Goal: Task Accomplishment & Management: Manage account settings

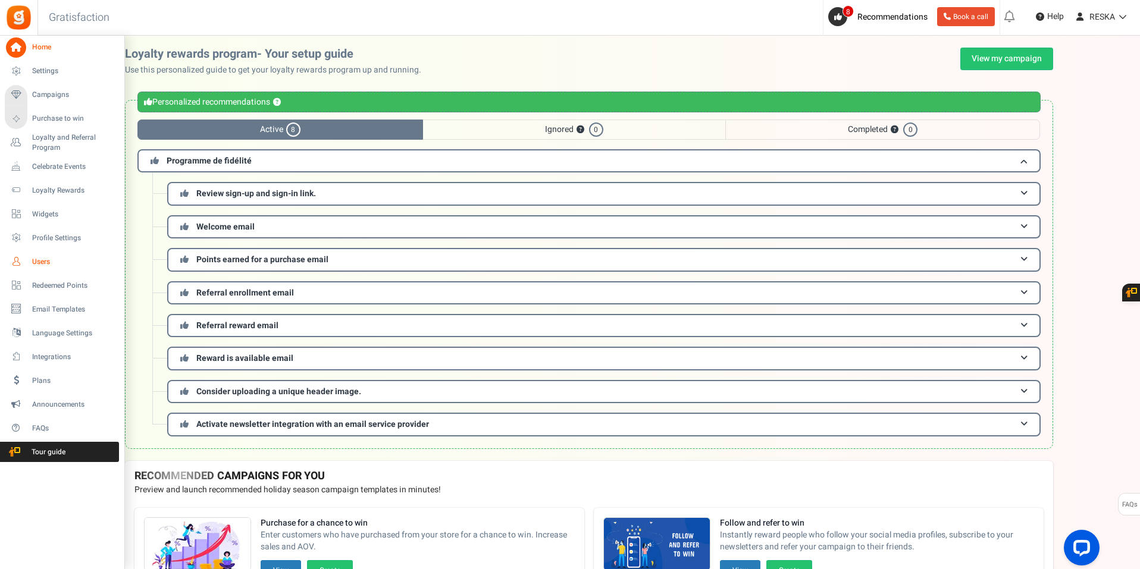
click at [51, 259] on span "Users" at bounding box center [73, 262] width 83 height 10
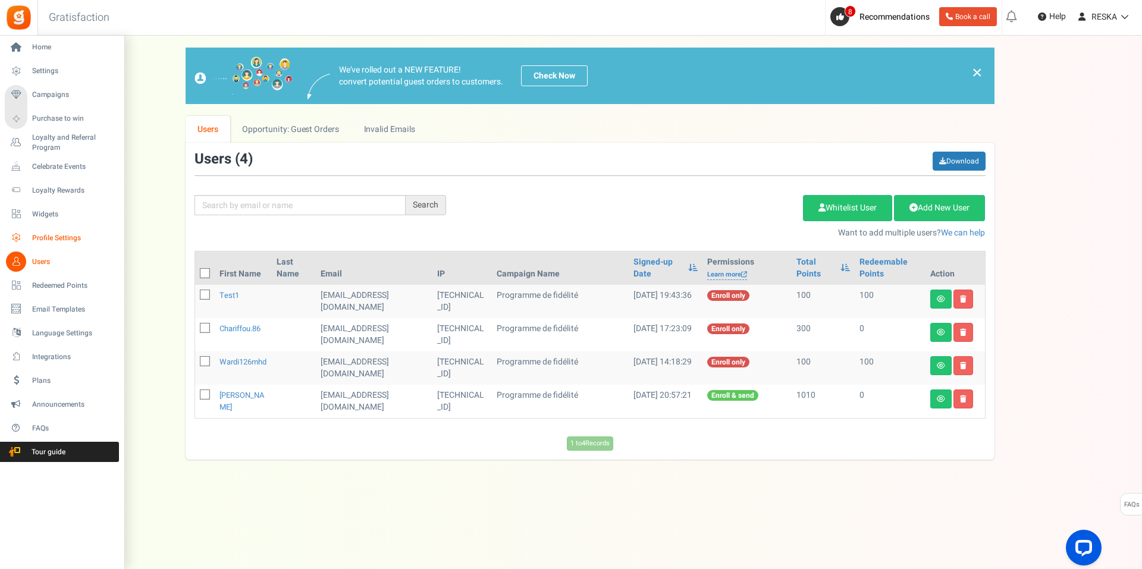
click at [61, 237] on span "Profile Settings" at bounding box center [73, 238] width 83 height 10
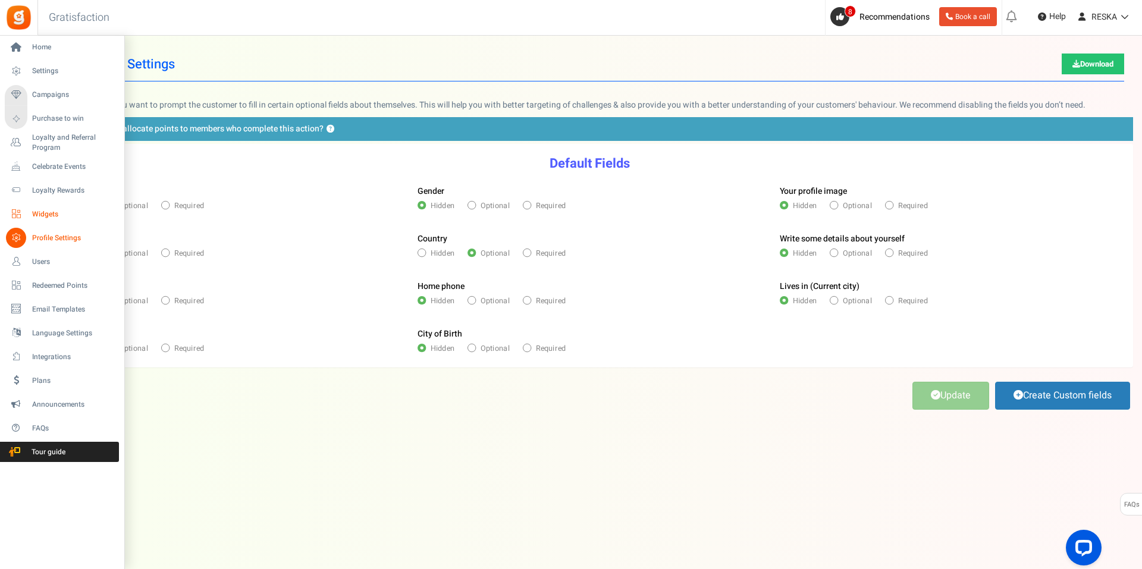
click at [64, 212] on span "Widgets" at bounding box center [73, 214] width 83 height 10
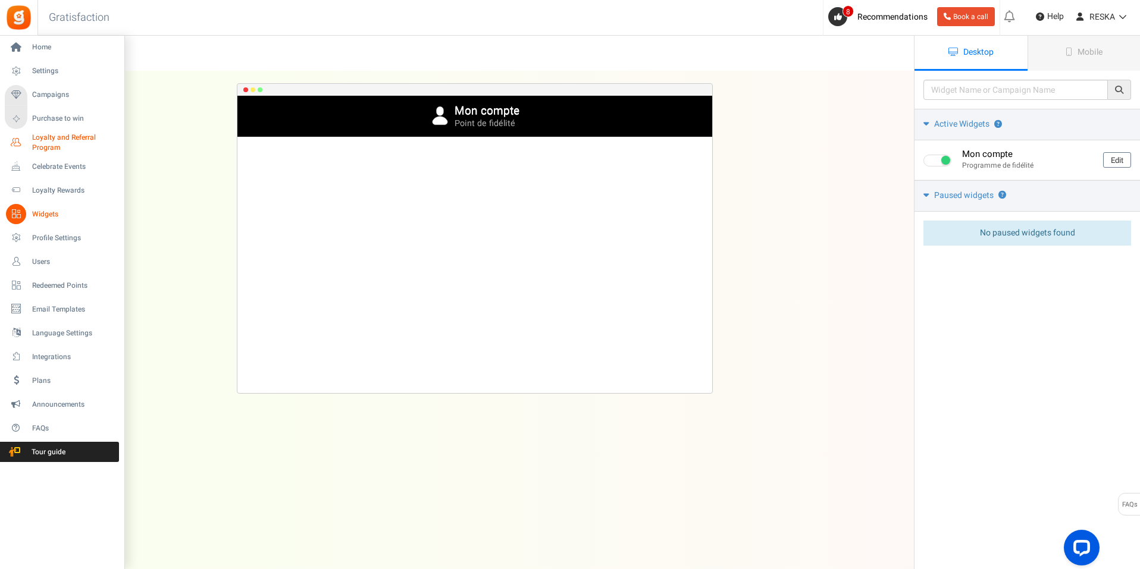
click at [78, 146] on span "Loyalty and Referral Program" at bounding box center [75, 143] width 87 height 20
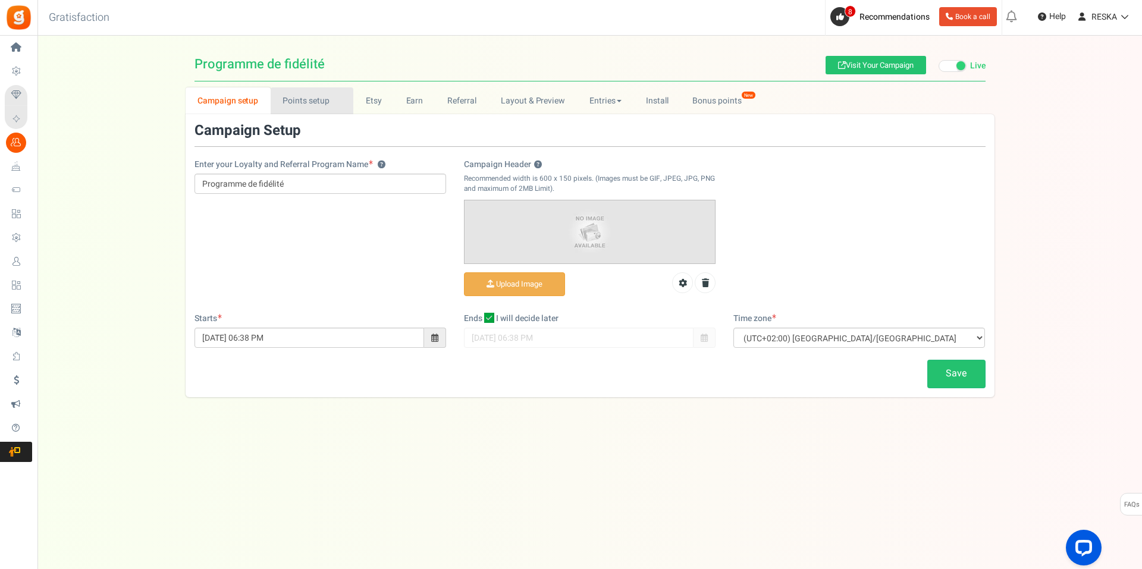
click at [291, 89] on link "Points setup New" at bounding box center [312, 100] width 83 height 27
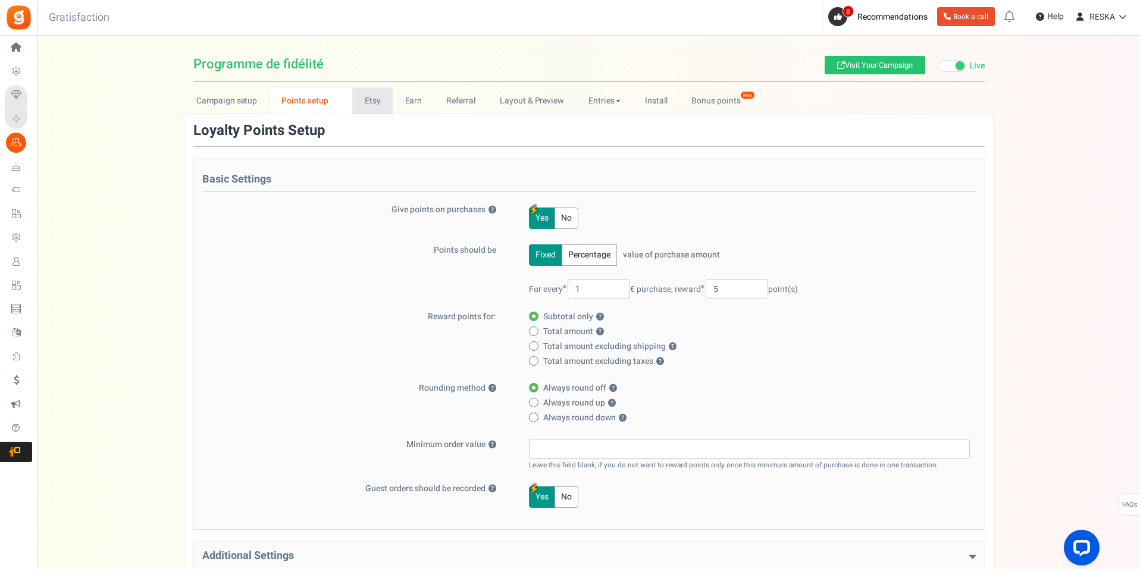
click at [378, 103] on link "Etsy" at bounding box center [372, 100] width 40 height 27
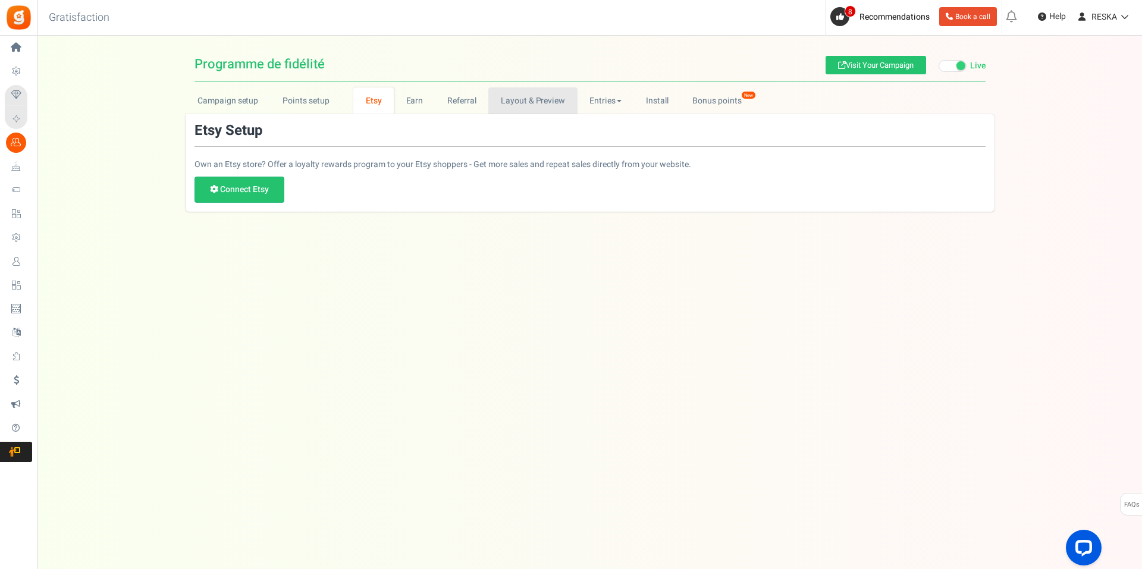
click at [526, 99] on link "Layout & Preview" at bounding box center [532, 100] width 89 height 27
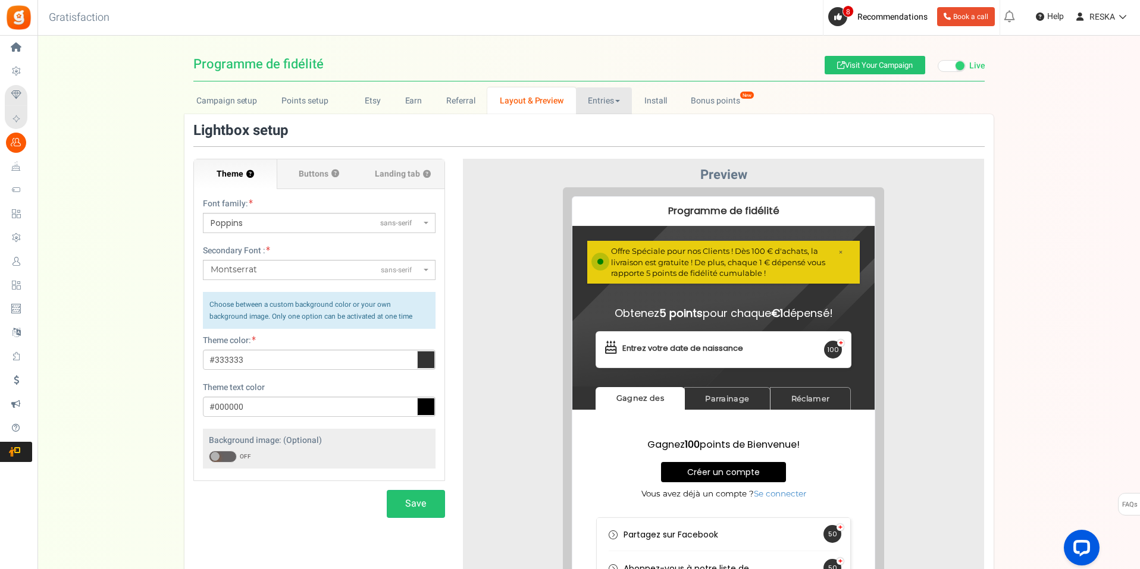
click at [590, 96] on link "Entries" at bounding box center [604, 100] width 57 height 27
click at [469, 98] on link "Referral" at bounding box center [461, 100] width 54 height 27
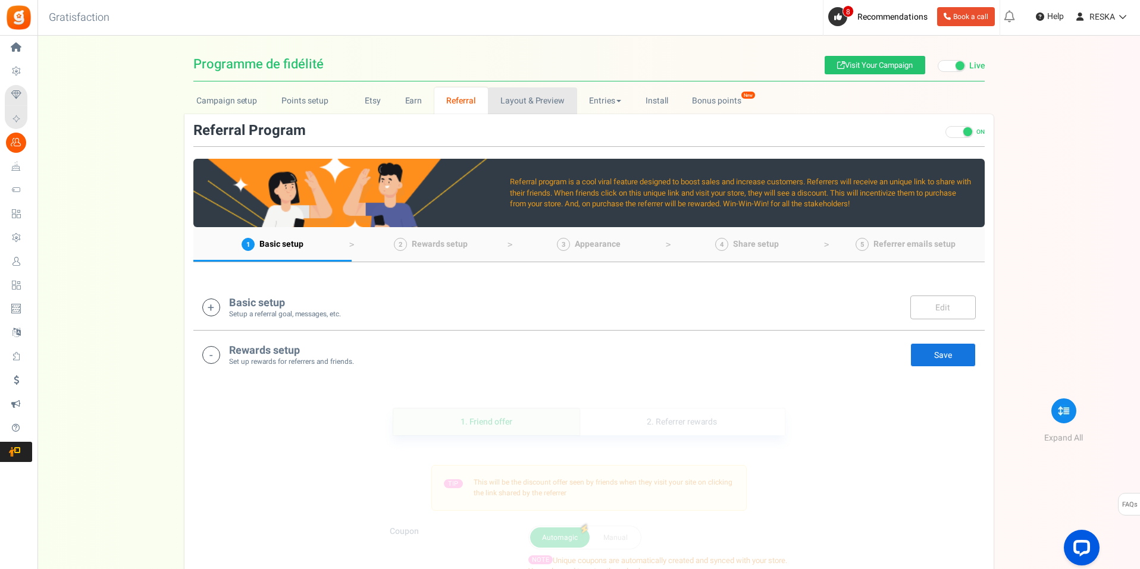
click at [546, 96] on link "Layout & Preview" at bounding box center [532, 100] width 89 height 27
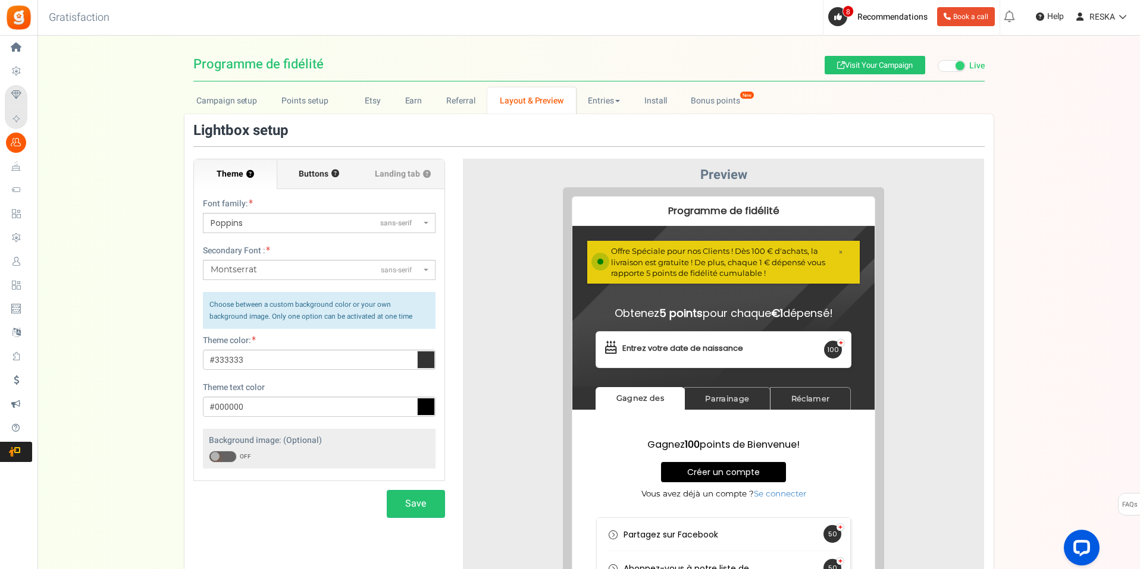
click at [283, 174] on label "Buttons ?" at bounding box center [318, 174] width 83 height 30
click at [0, 0] on input "Buttons ?" at bounding box center [0, 0] width 0 height 0
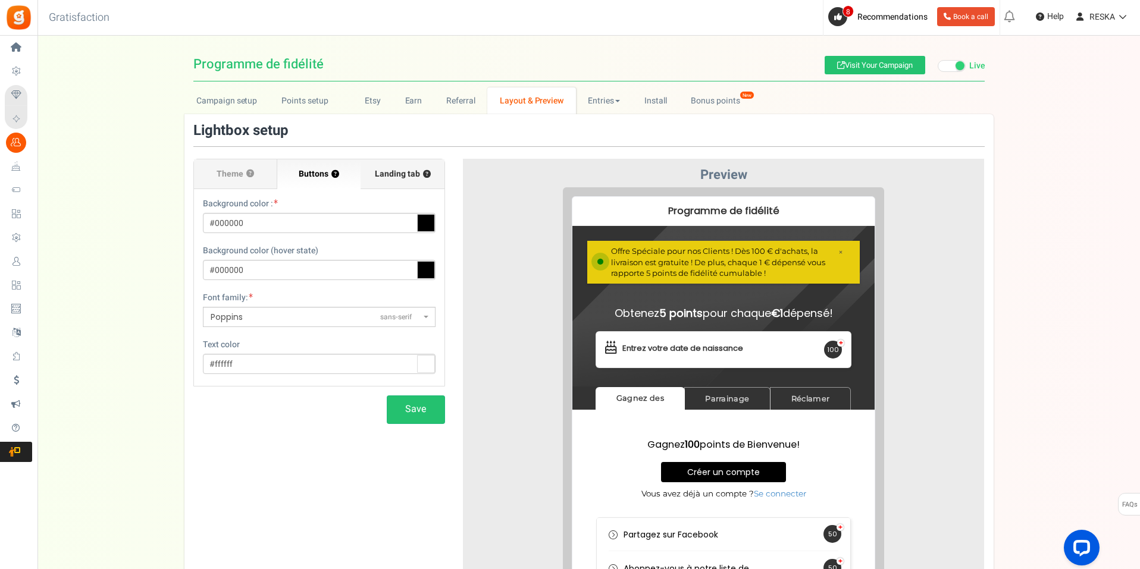
click at [401, 170] on span "Landing tab ?" at bounding box center [403, 174] width 56 height 12
click at [0, 0] on input "Landing tab ?" at bounding box center [0, 0] width 0 height 0
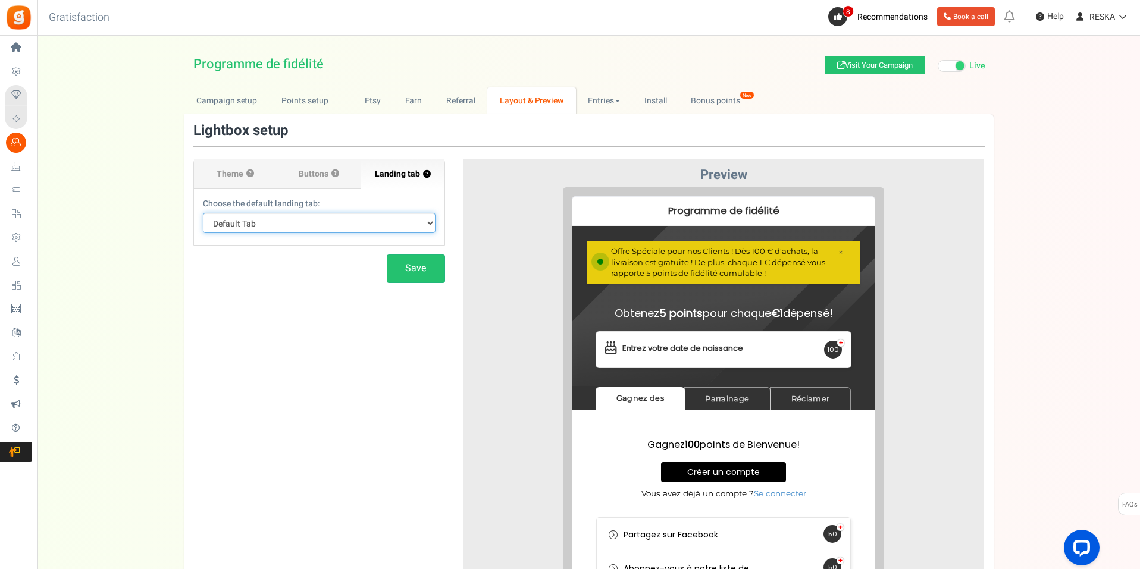
click at [380, 216] on select "Default Tab Gagnez des Parrainage Réclamer" at bounding box center [319, 223] width 233 height 20
click at [456, 93] on link "Referral" at bounding box center [461, 100] width 54 height 27
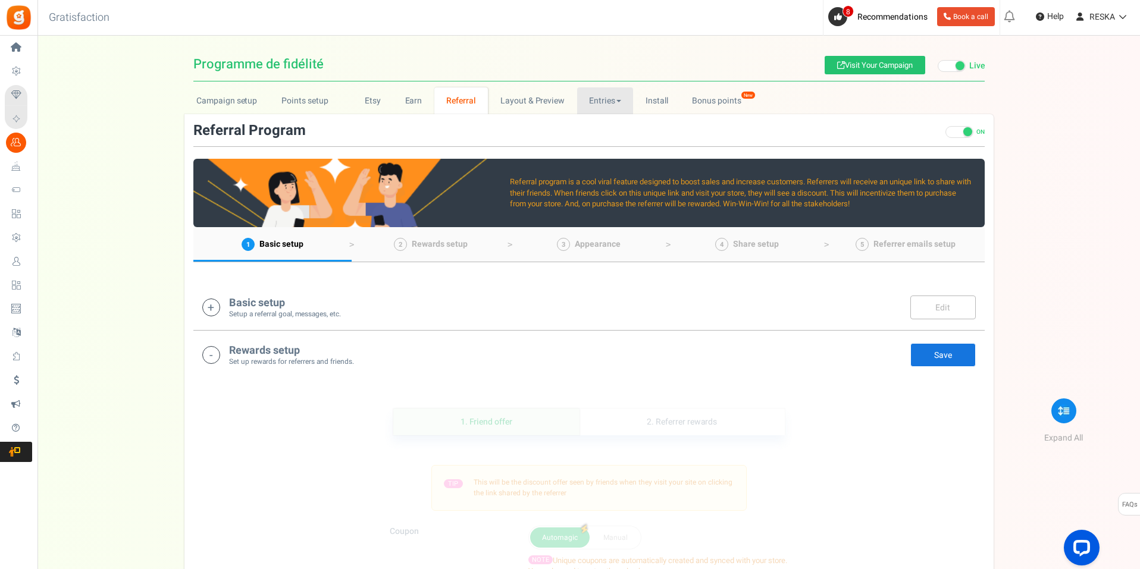
click at [600, 103] on link "Entries" at bounding box center [605, 100] width 57 height 27
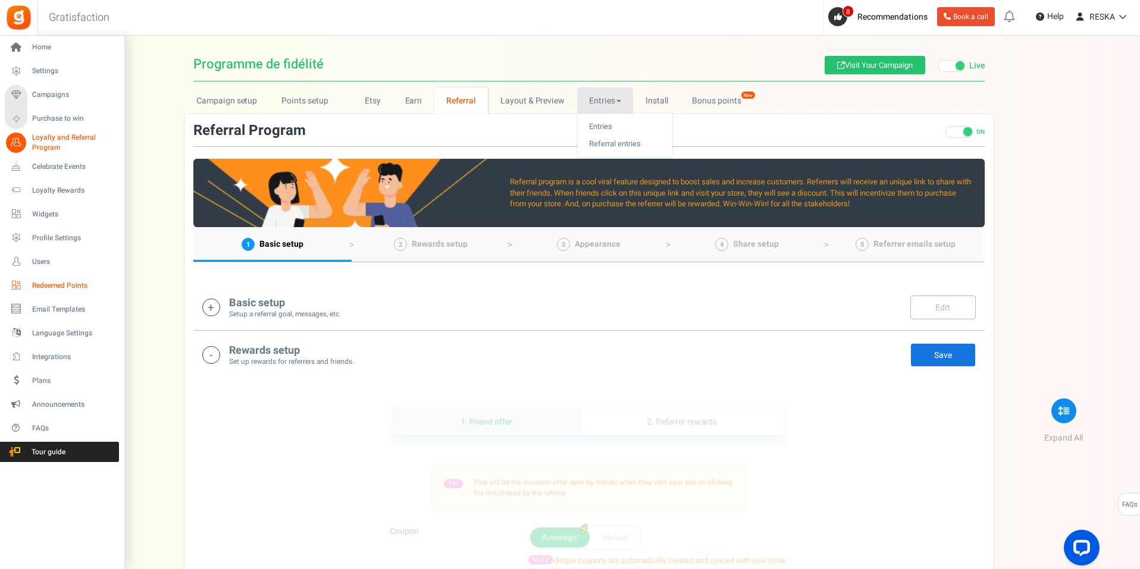
click at [89, 290] on span "Redeemed Points" at bounding box center [73, 286] width 83 height 10
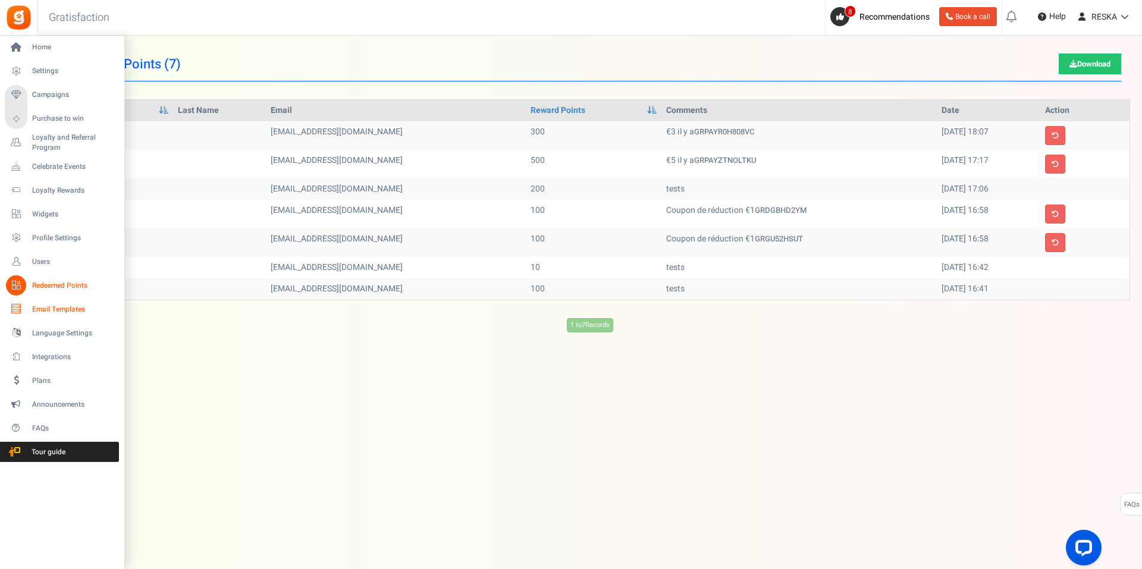
click at [80, 318] on link "Email Templates" at bounding box center [62, 309] width 114 height 20
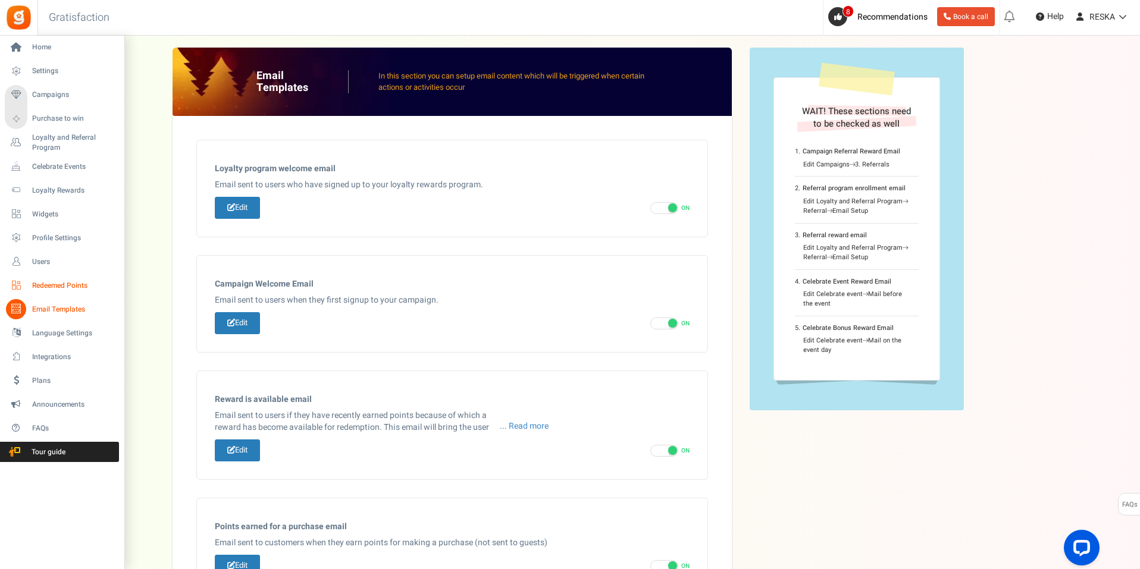
click at [72, 287] on span "Redeemed Points" at bounding box center [73, 286] width 83 height 10
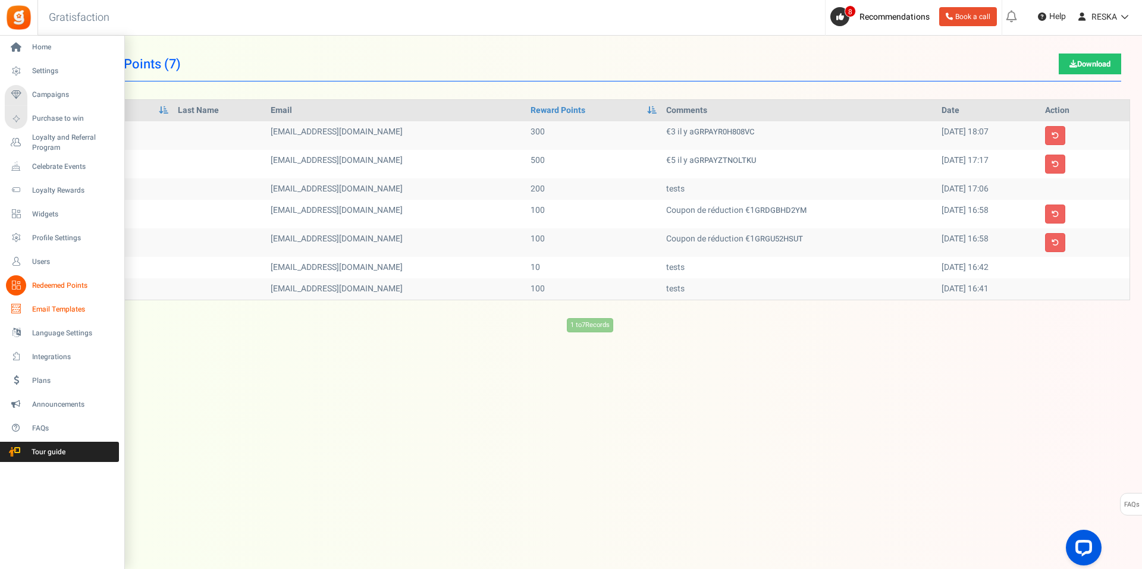
click at [40, 311] on span "Email Templates" at bounding box center [73, 310] width 83 height 10
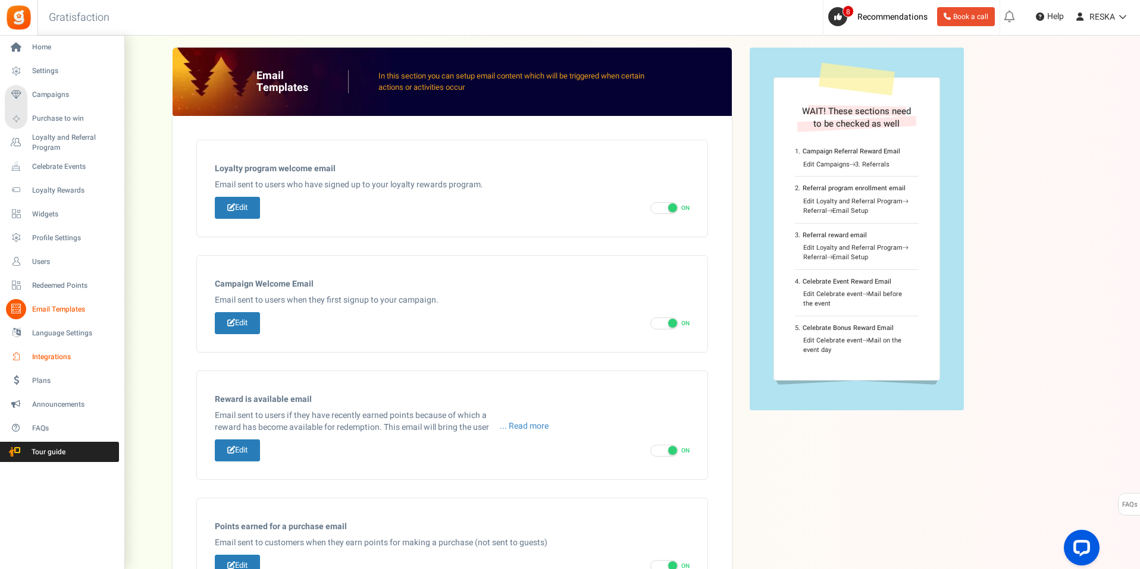
click at [68, 359] on span "Integrations" at bounding box center [73, 357] width 83 height 10
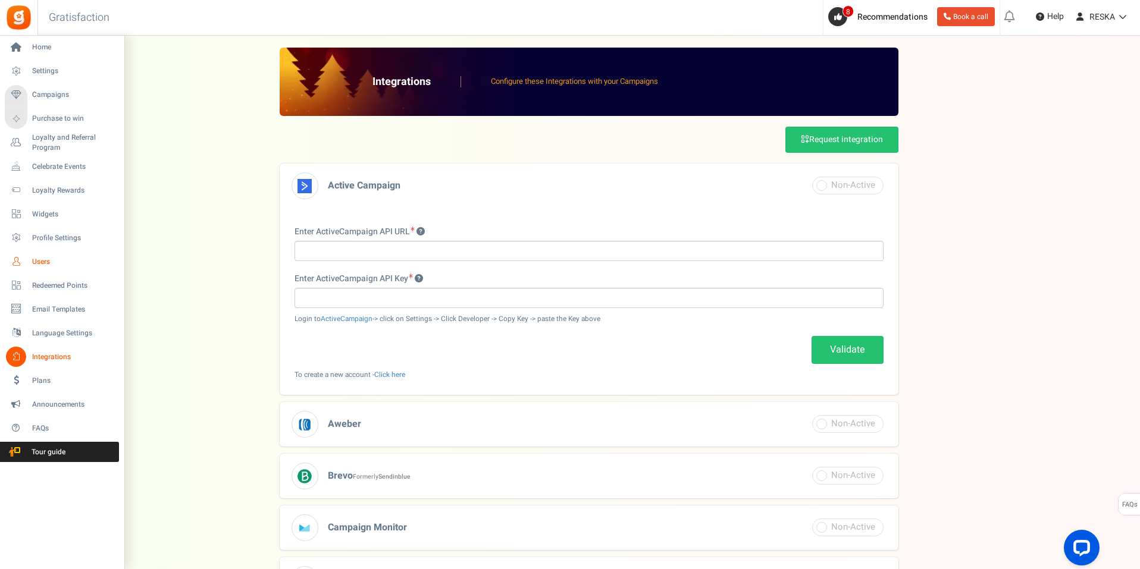
click at [59, 259] on span "Users" at bounding box center [73, 262] width 83 height 10
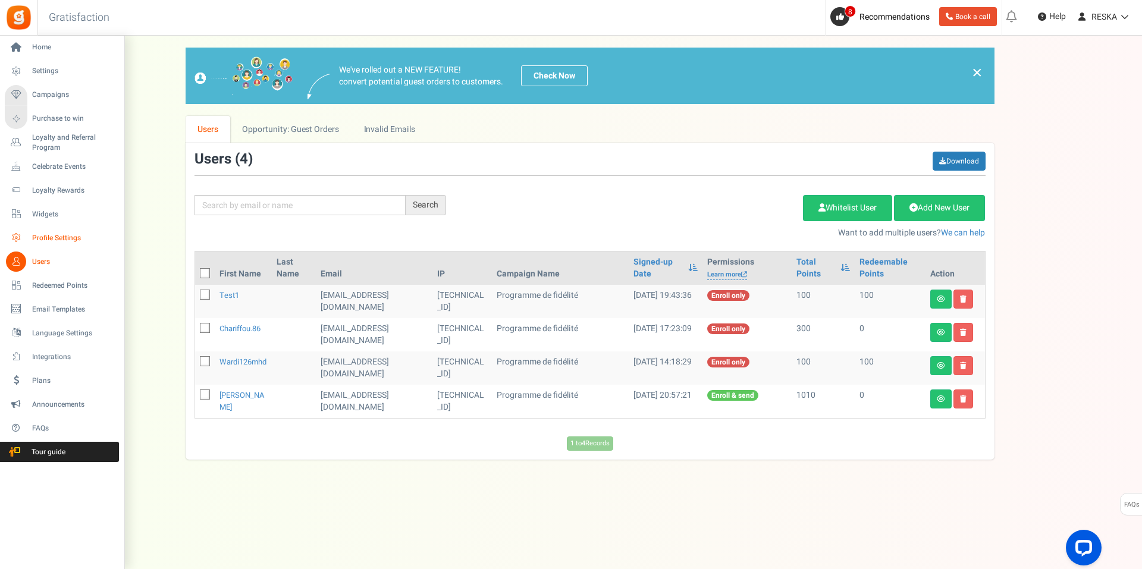
click at [68, 239] on span "Profile Settings" at bounding box center [73, 238] width 83 height 10
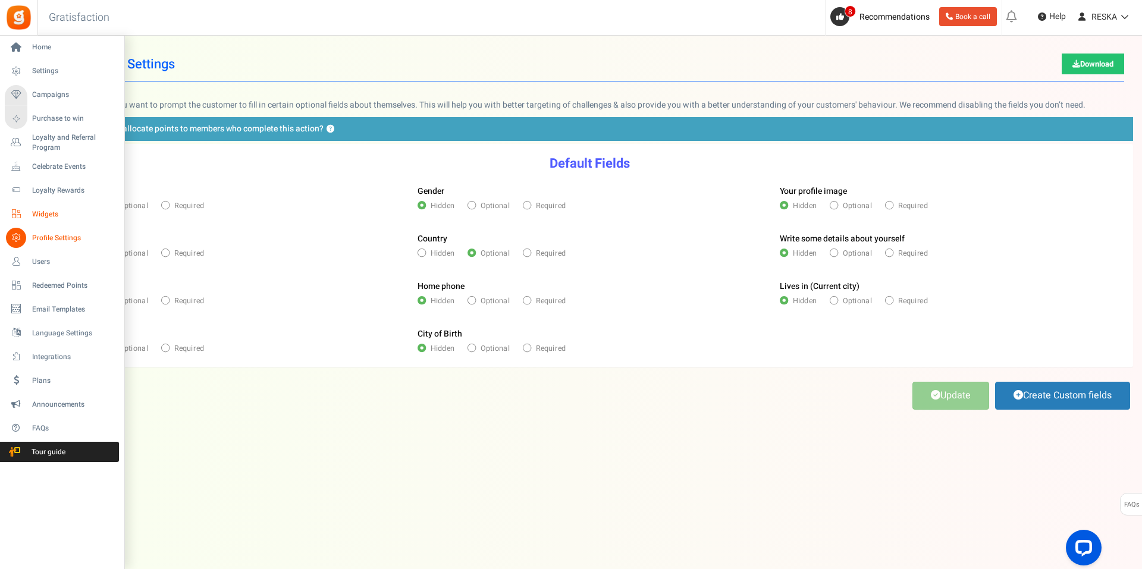
click at [33, 211] on span "Widgets" at bounding box center [73, 214] width 83 height 10
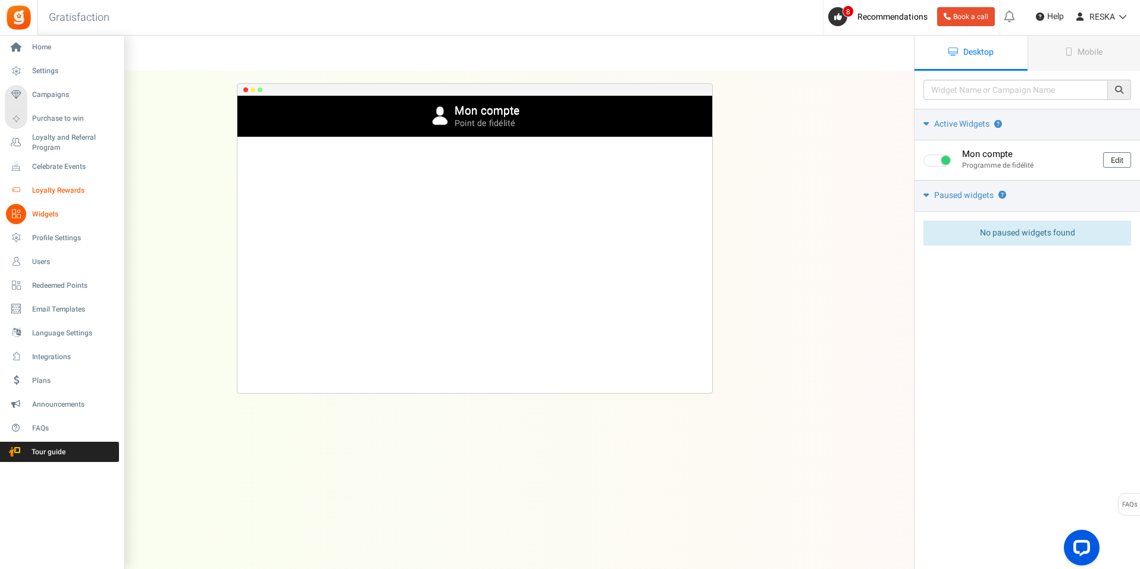
click at [59, 194] on span "Loyalty Rewards" at bounding box center [73, 191] width 83 height 10
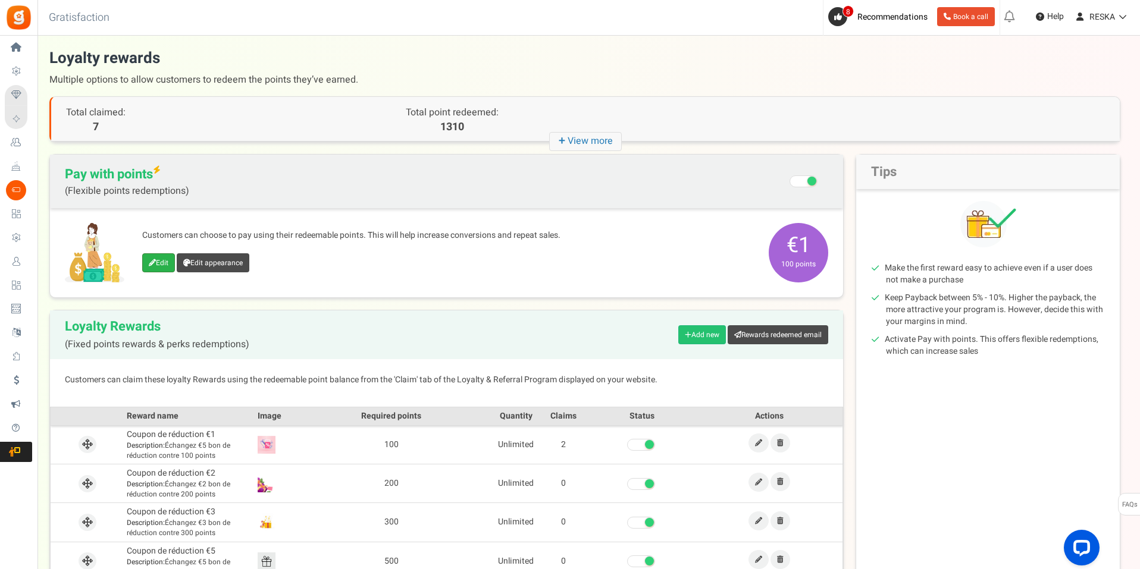
click at [166, 258] on link "Edit" at bounding box center [158, 262] width 33 height 19
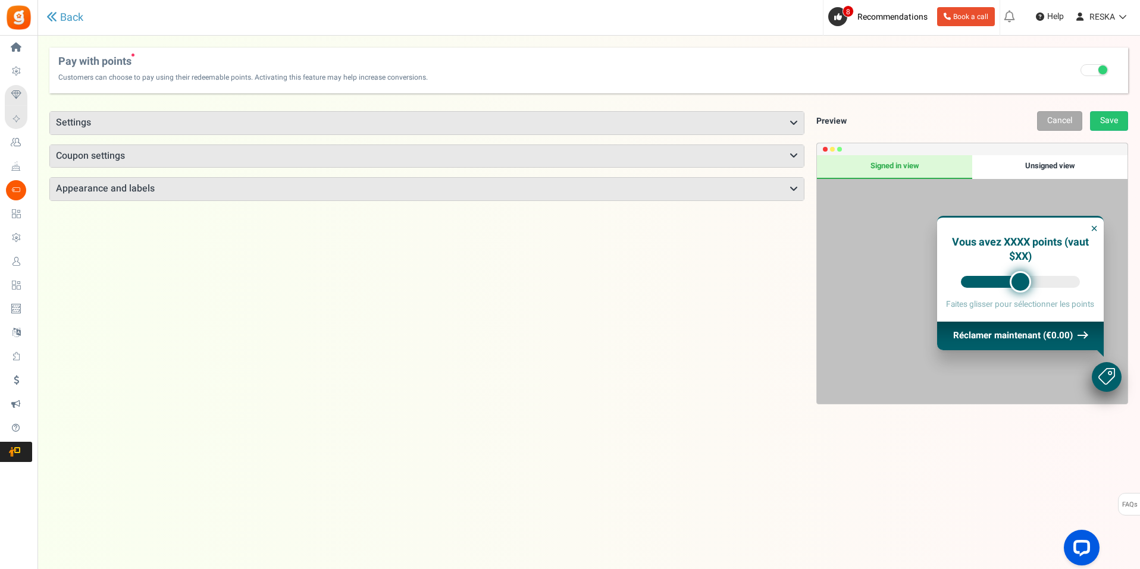
click at [351, 114] on h3 "Settings" at bounding box center [427, 123] width 754 height 23
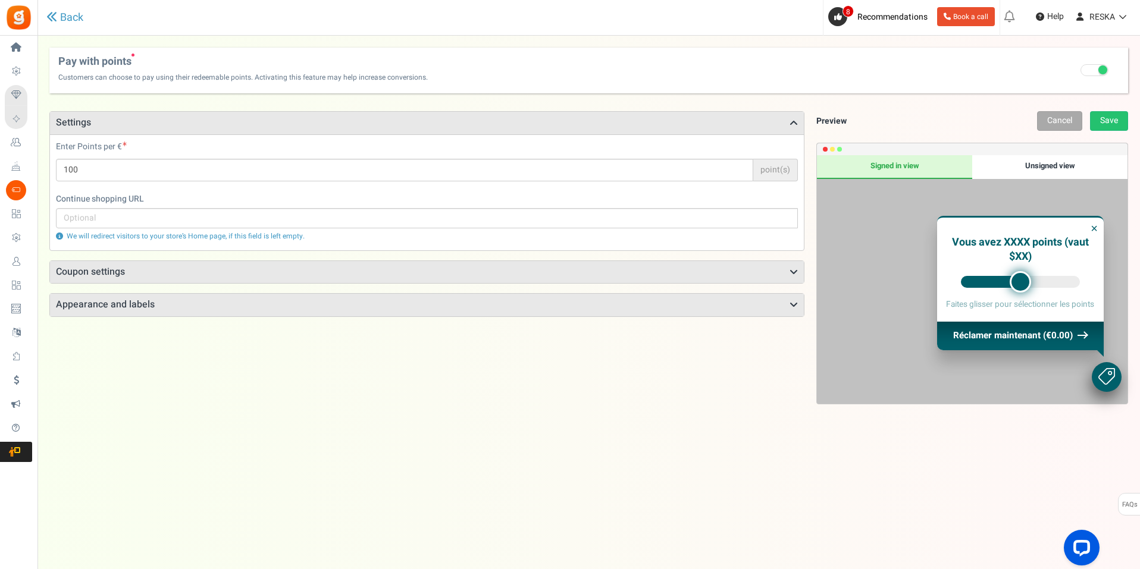
click at [351, 114] on h3 "Settings" at bounding box center [427, 123] width 754 height 23
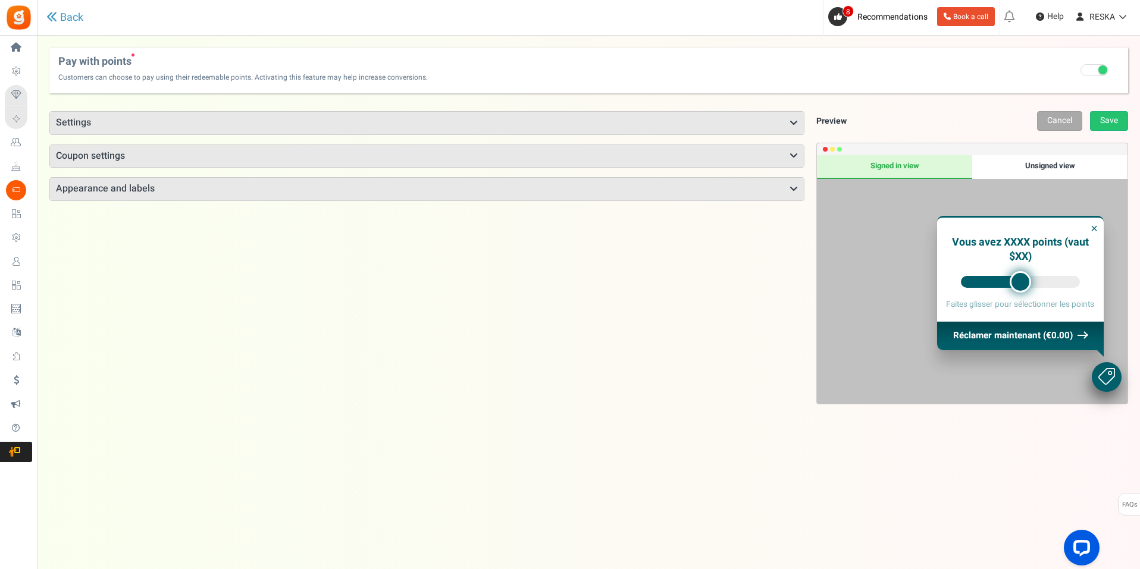
click at [283, 162] on h3 "Coupon settings" at bounding box center [427, 156] width 754 height 23
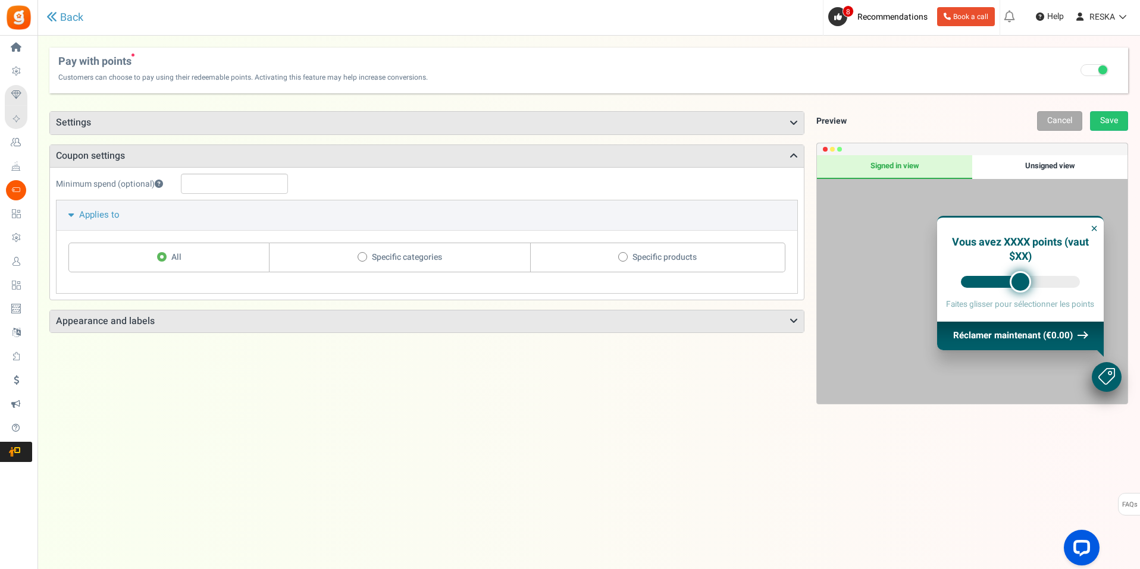
click at [283, 162] on h3 "Coupon settings" at bounding box center [427, 156] width 754 height 23
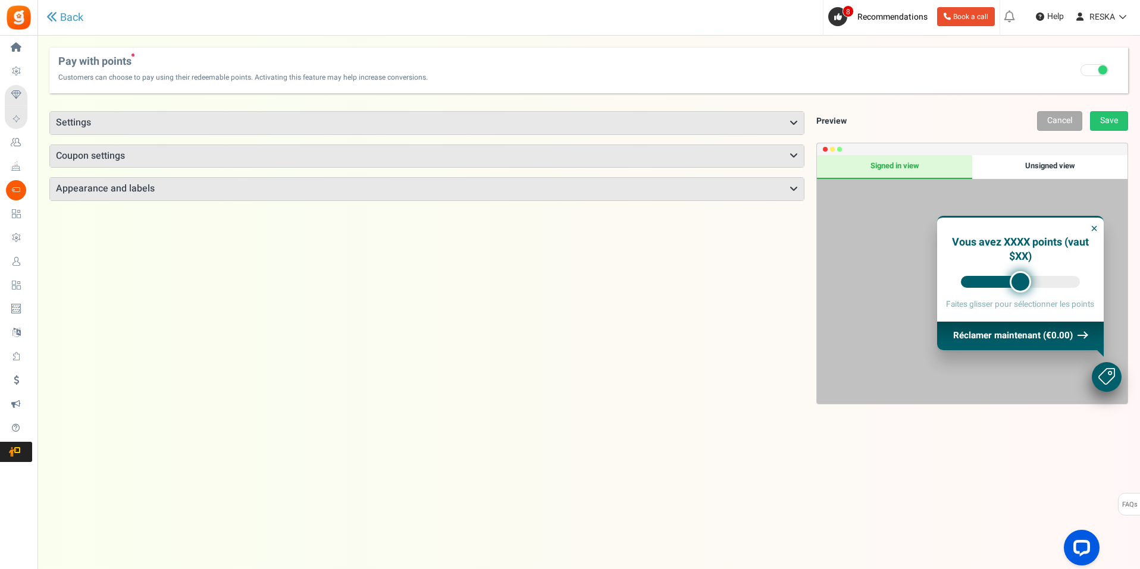
click at [279, 184] on h3 "Appearance and labels" at bounding box center [427, 189] width 754 height 23
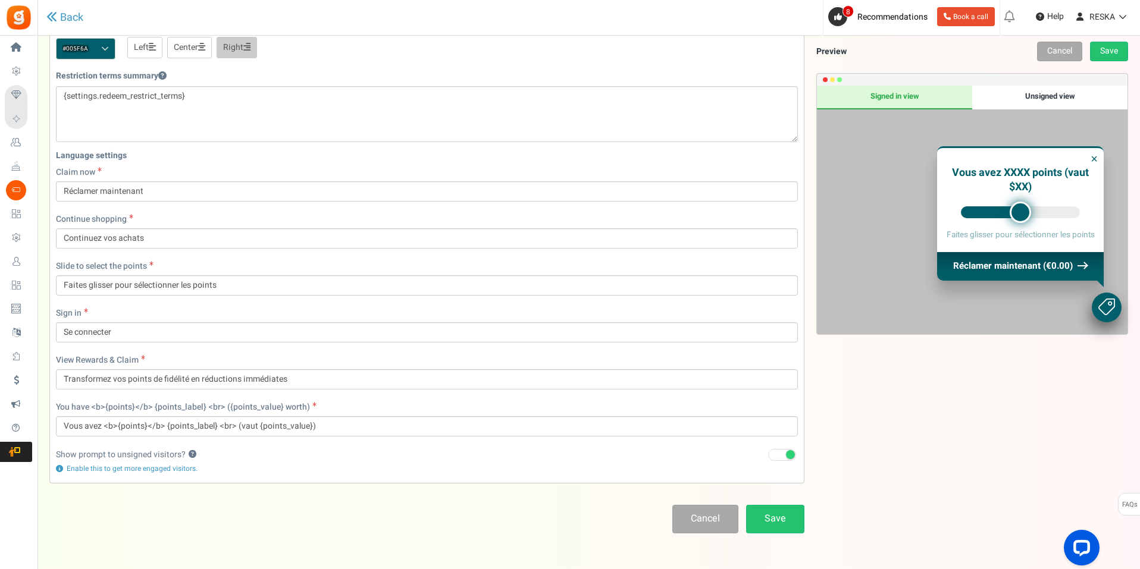
scroll to position [274, 0]
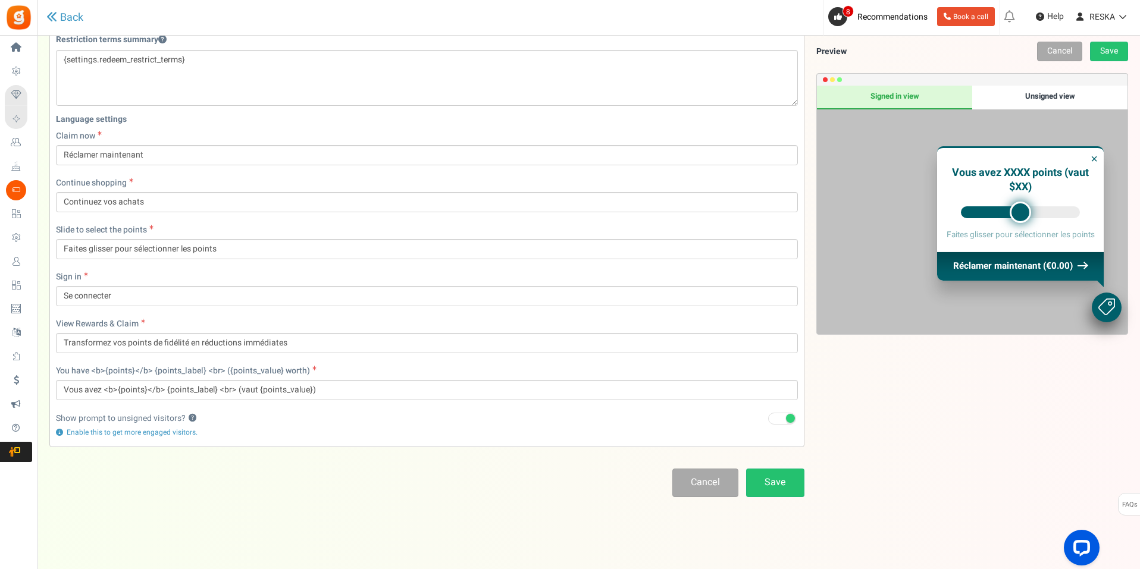
click at [1042, 95] on div "Unsigned view" at bounding box center [1049, 98] width 155 height 24
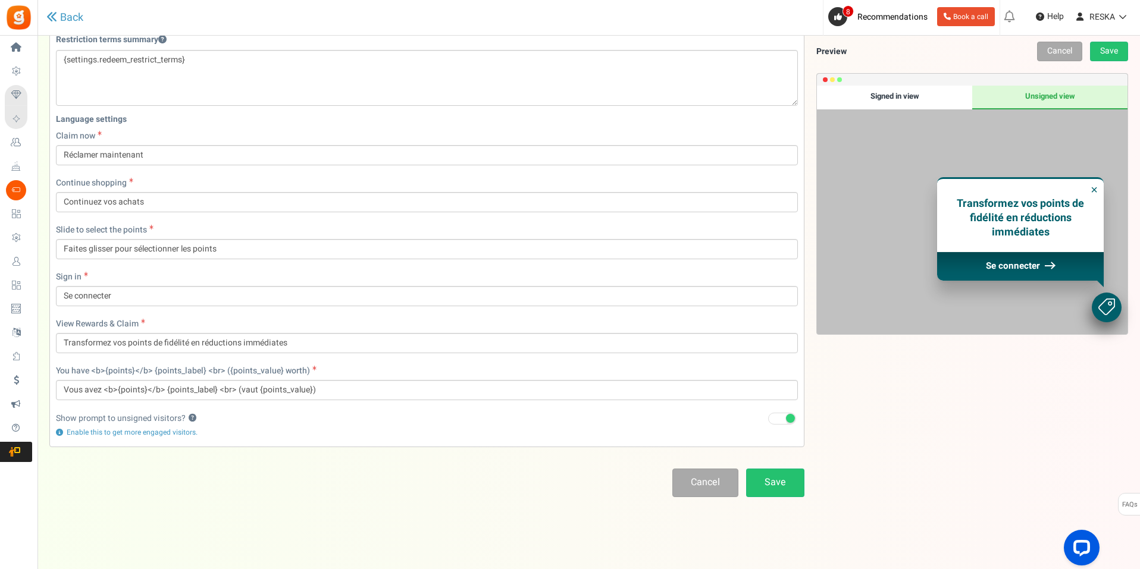
click at [913, 104] on div "Signed in view" at bounding box center [894, 98] width 155 height 24
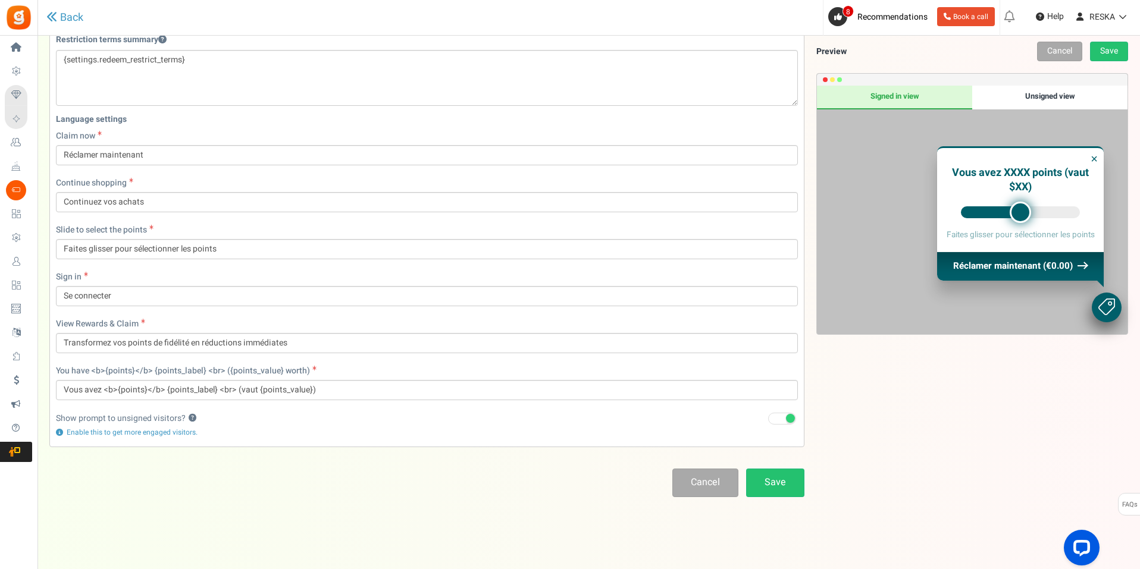
click at [1030, 95] on div "Unsigned view" at bounding box center [1049, 98] width 155 height 24
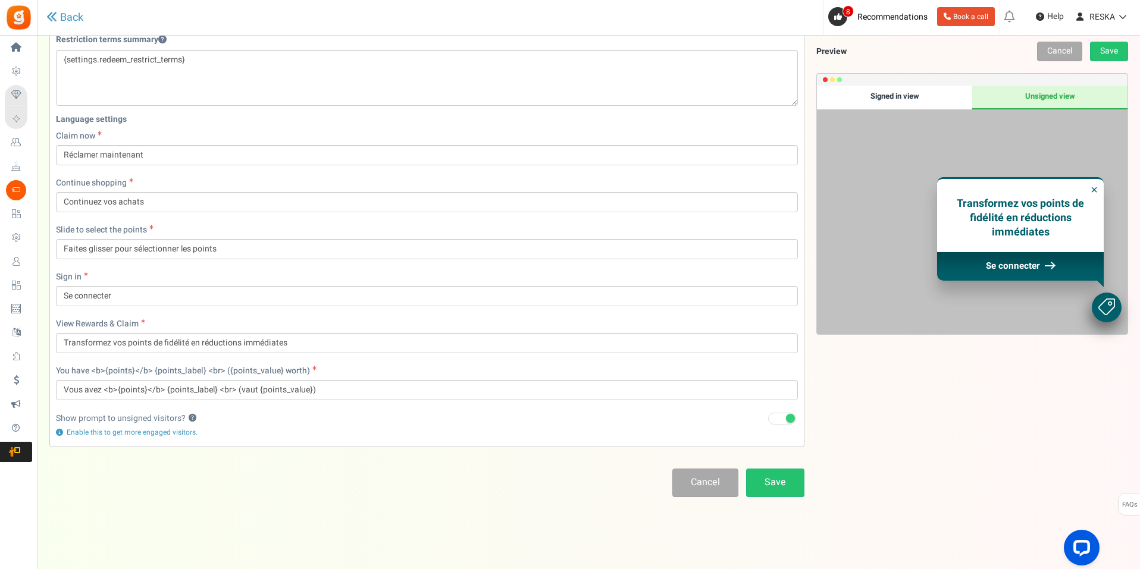
click at [873, 101] on div "Signed in view" at bounding box center [894, 98] width 155 height 24
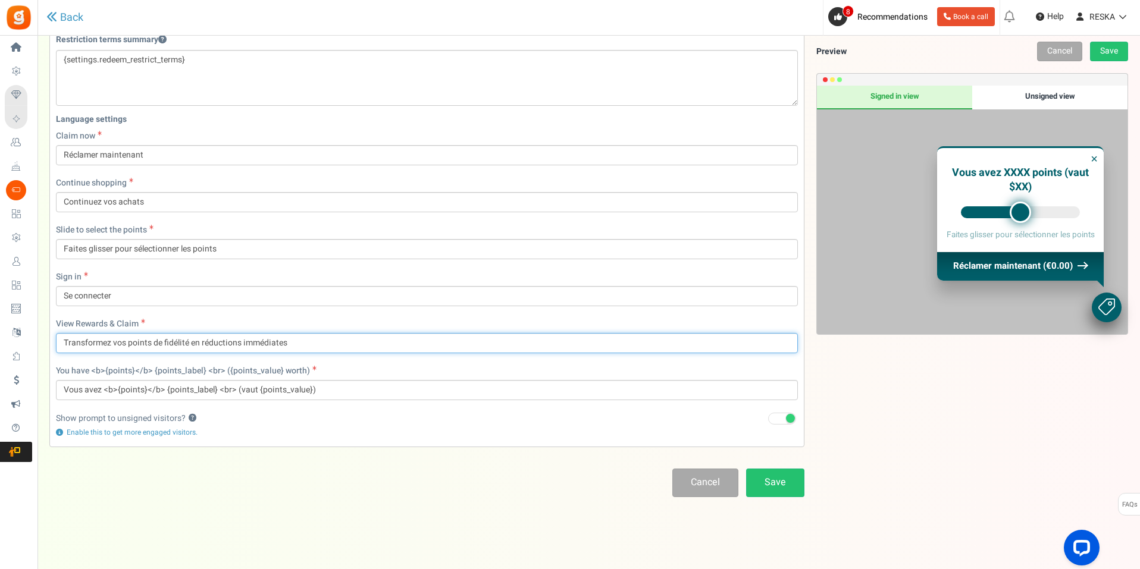
click at [299, 337] on input "Transformez vos points de fidélité en réductions immédiates" at bounding box center [427, 343] width 742 height 20
click at [328, 459] on div "Points mode Recommended Selecting this may reduce participation Allow customers…" at bounding box center [588, 147] width 1078 height 644
click at [327, 345] on input "Transformez vos points de fidélité en réductions immédiates" at bounding box center [427, 343] width 742 height 20
drag, startPoint x: 327, startPoint y: 345, endPoint x: 40, endPoint y: 372, distance: 288.6
click at [40, 372] on div "There is a new version of the Gratisfaction plugin. Once you've updated the plu…" at bounding box center [588, 135] width 1102 height 724
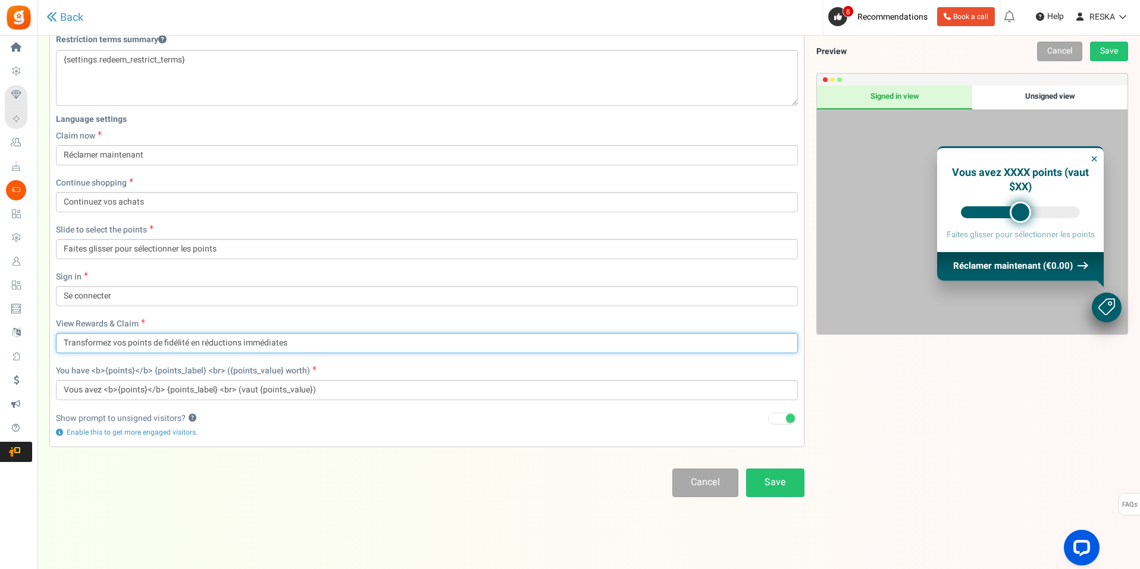
paste input "Inscris-toi dès maintenant et profite d’une réduction immédiate grâce à 200 poi…"
drag, startPoint x: 456, startPoint y: 341, endPoint x: 396, endPoint y: 340, distance: 59.5
click at [396, 340] on input "Inscris-toi dès maintenant et profite d’une réduction immédiate grâce à 200 poi…" at bounding box center [427, 343] width 742 height 20
drag, startPoint x: 446, startPoint y: 338, endPoint x: 397, endPoint y: 340, distance: 48.2
click at [397, 340] on input "Inscris-toi dès maintenant et profite d’une réduction immédiate grâce à 200 poi…" at bounding box center [427, 343] width 742 height 20
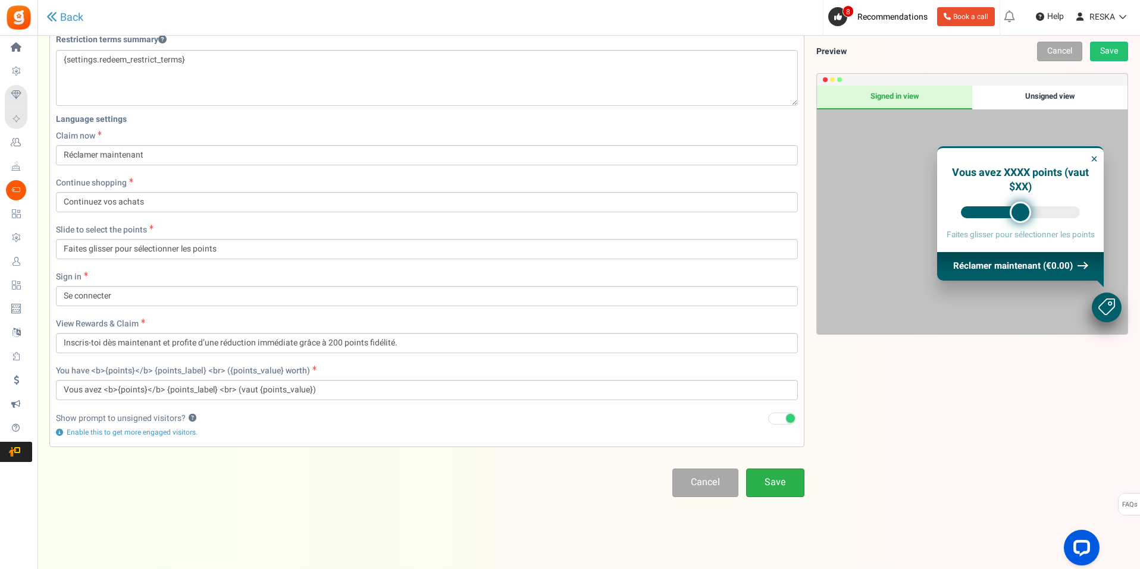
click at [775, 480] on link "Save" at bounding box center [775, 483] width 58 height 28
drag, startPoint x: 434, startPoint y: 346, endPoint x: 46, endPoint y: 319, distance: 388.2
click at [46, 319] on div "There is a new version of the Gratisfaction plugin. Once you've updated the plu…" at bounding box center [588, 135] width 1102 height 724
paste input "Crée ton compte et démarre déjà avec 200 points offerts, convertibles en réduct…"
type input "Crée ton compte et démarre déjà avec 200 points offerts, convertibles en réduct…"
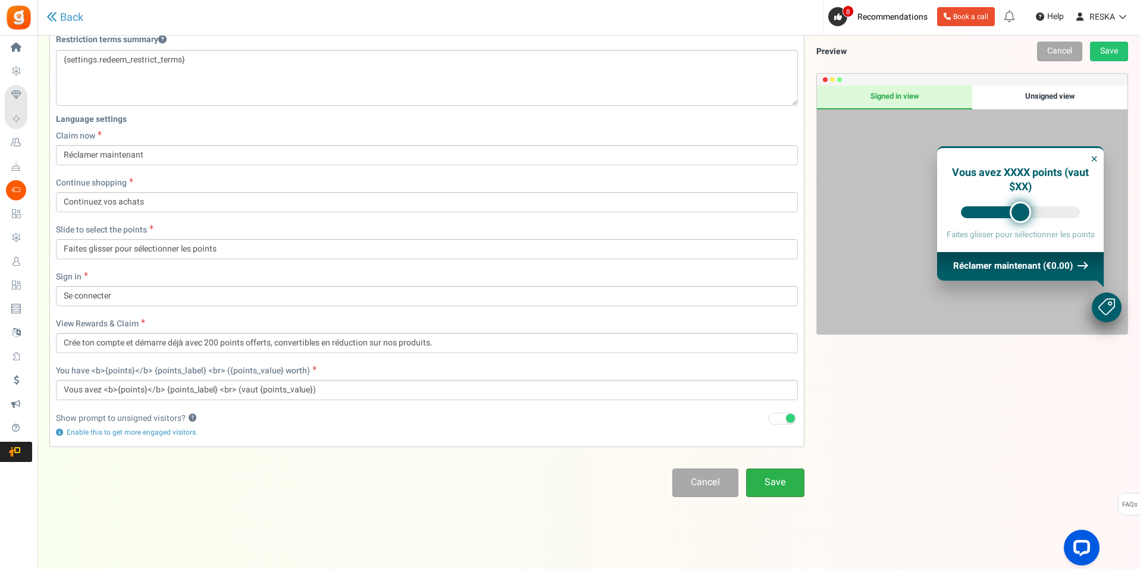
click at [774, 487] on link "Save" at bounding box center [775, 483] width 58 height 28
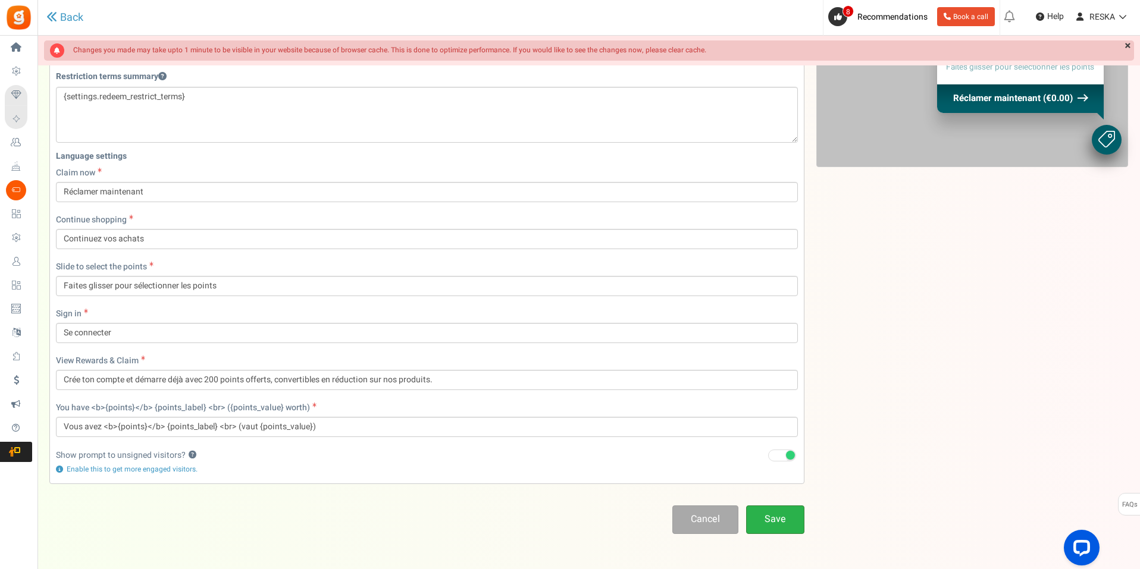
scroll to position [40, 0]
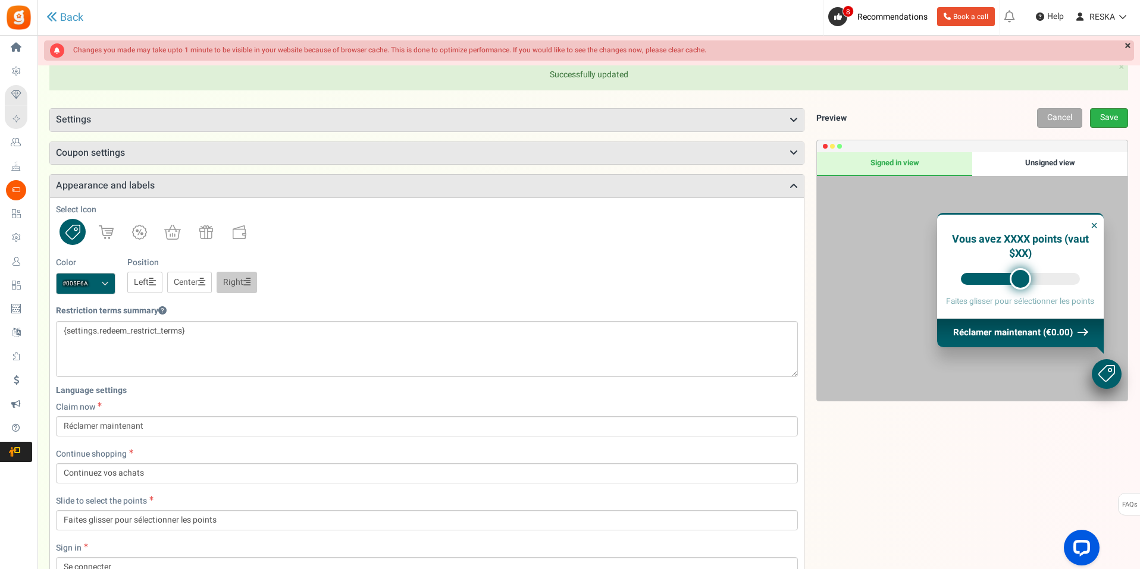
click at [1120, 121] on link "Save" at bounding box center [1109, 118] width 38 height 20
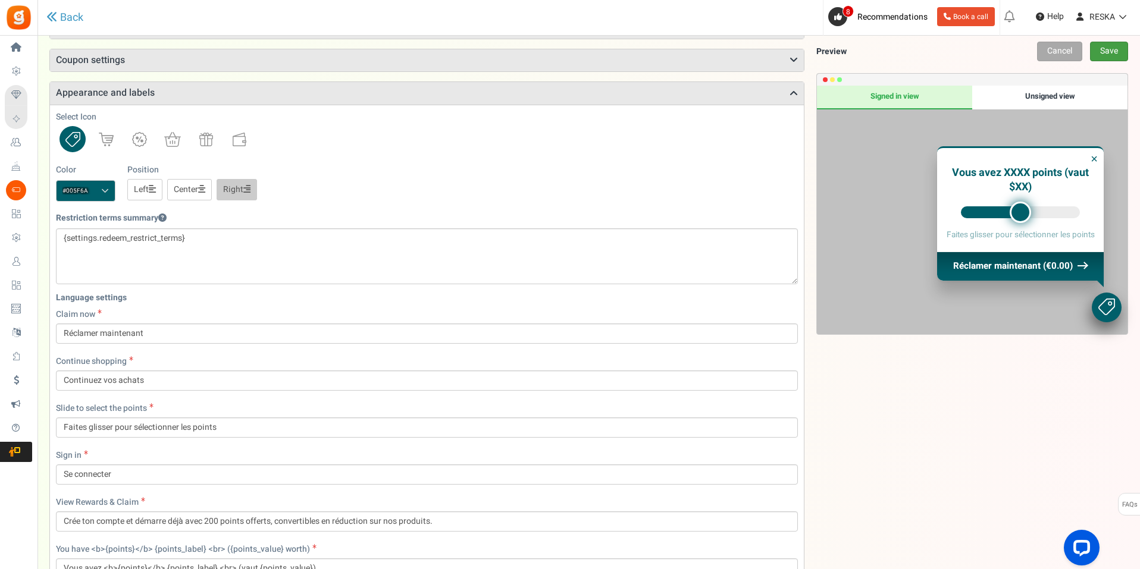
scroll to position [36, 0]
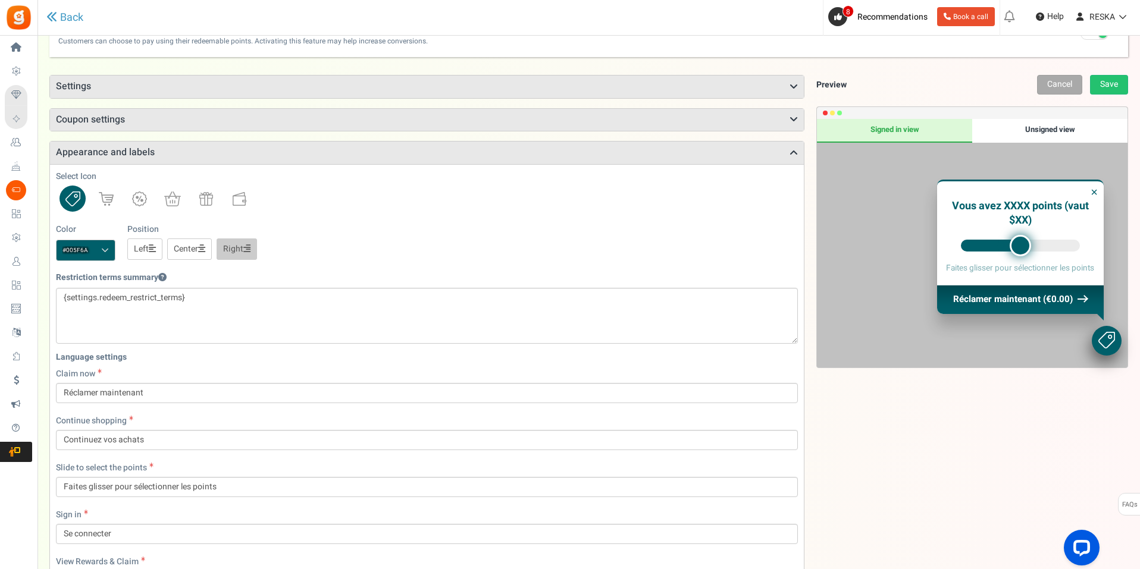
click at [152, 123] on h3 "Coupon settings" at bounding box center [427, 120] width 754 height 23
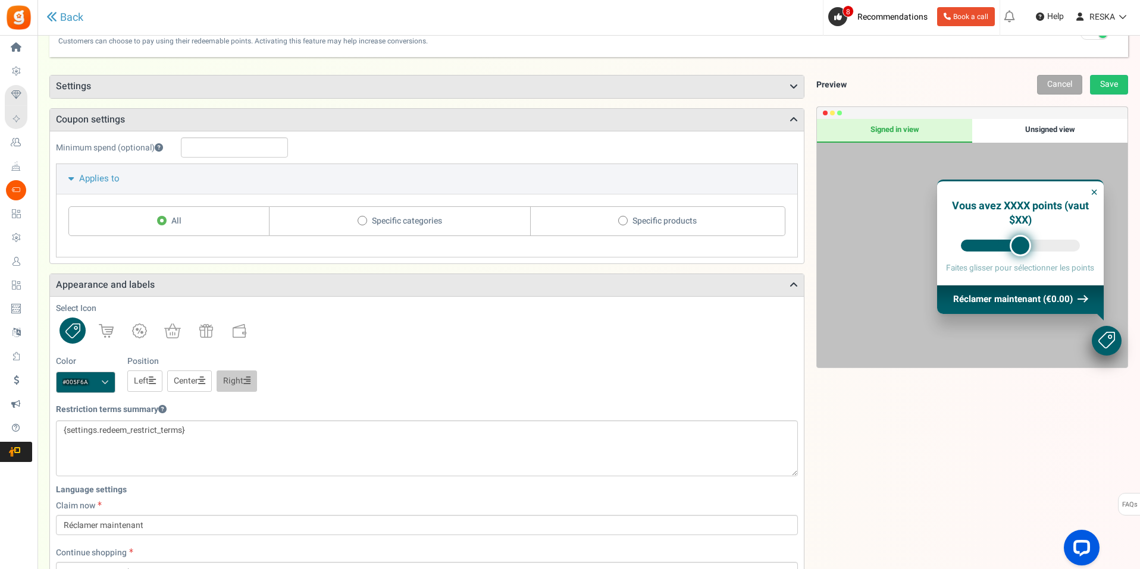
click at [179, 88] on h3 "Settings" at bounding box center [427, 87] width 754 height 23
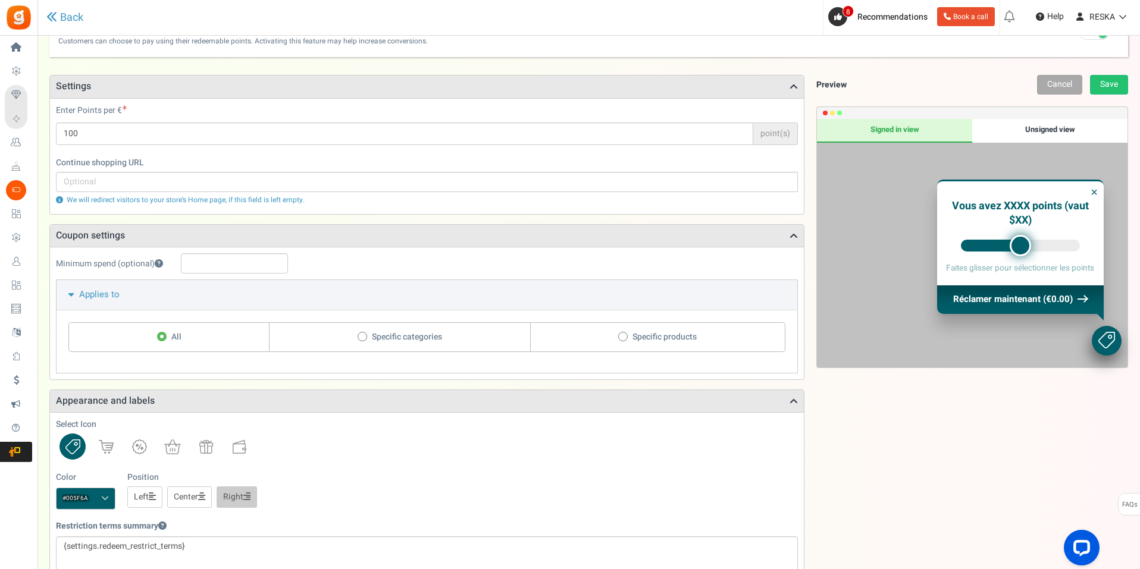
click at [179, 88] on h3 "Settings" at bounding box center [427, 87] width 754 height 23
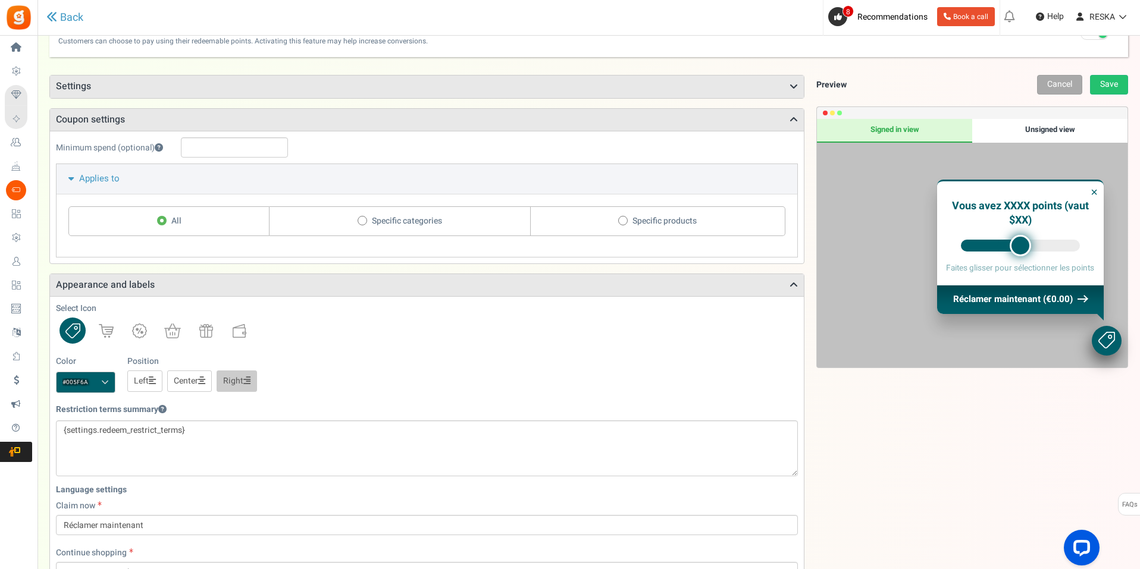
scroll to position [0, 0]
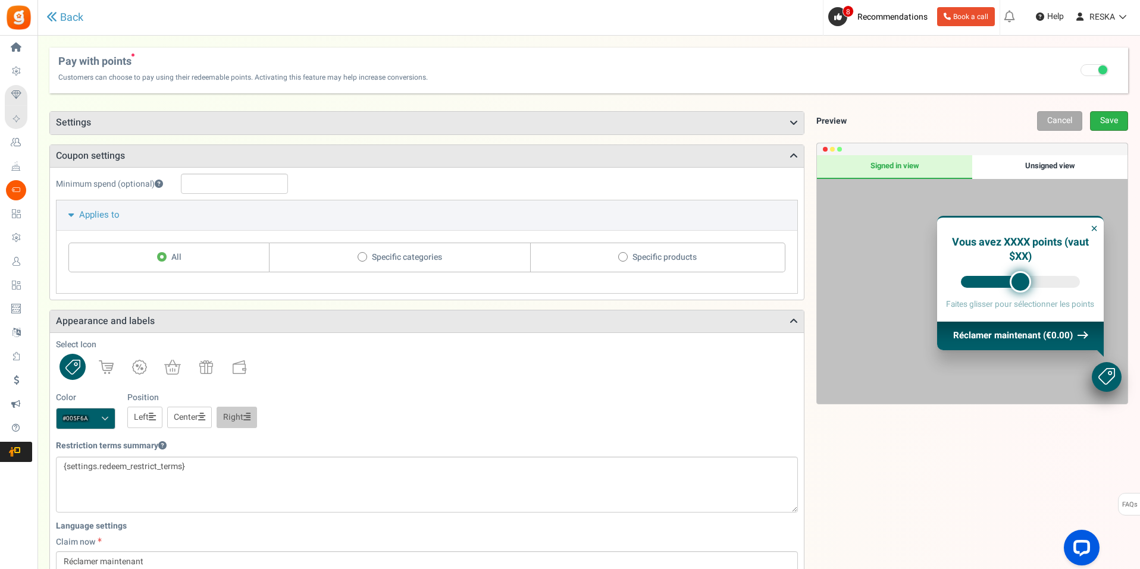
click at [1106, 117] on link "Save" at bounding box center [1109, 121] width 38 height 20
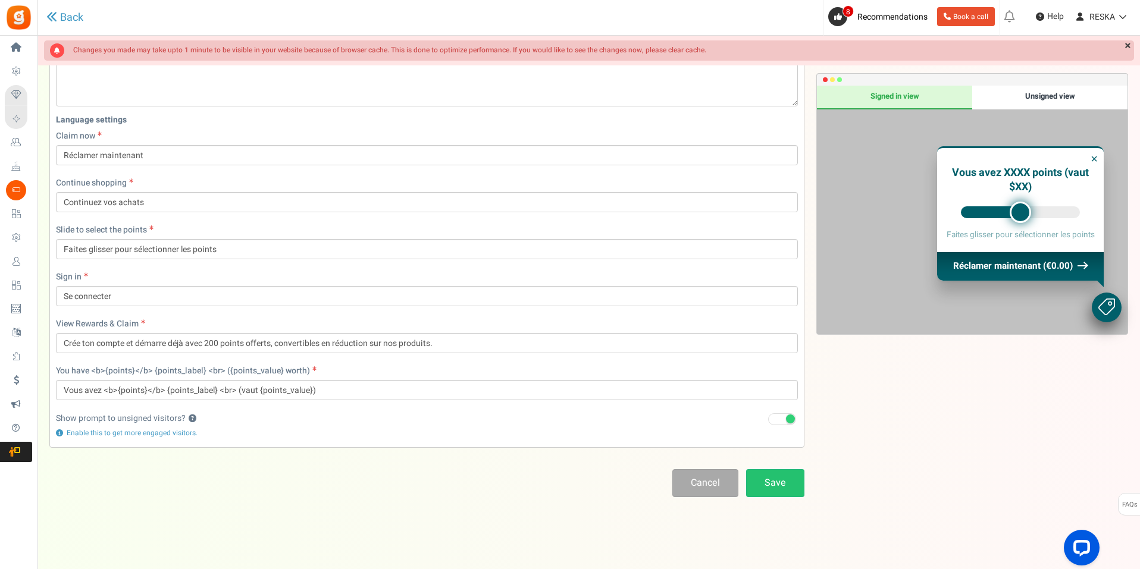
scroll to position [406, 0]
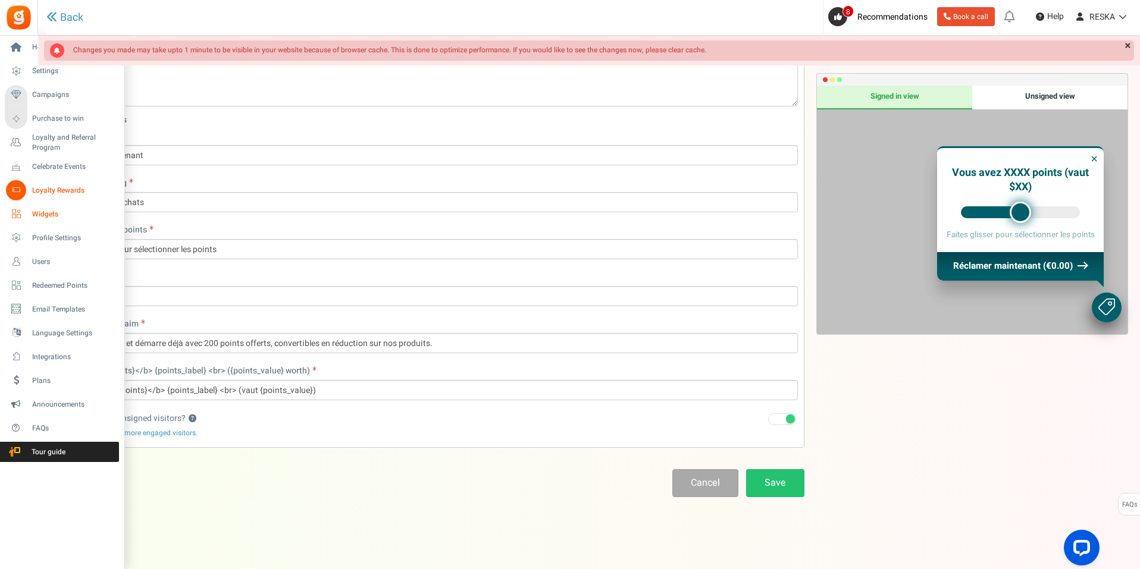
click at [30, 215] on link "Widgets" at bounding box center [62, 214] width 114 height 20
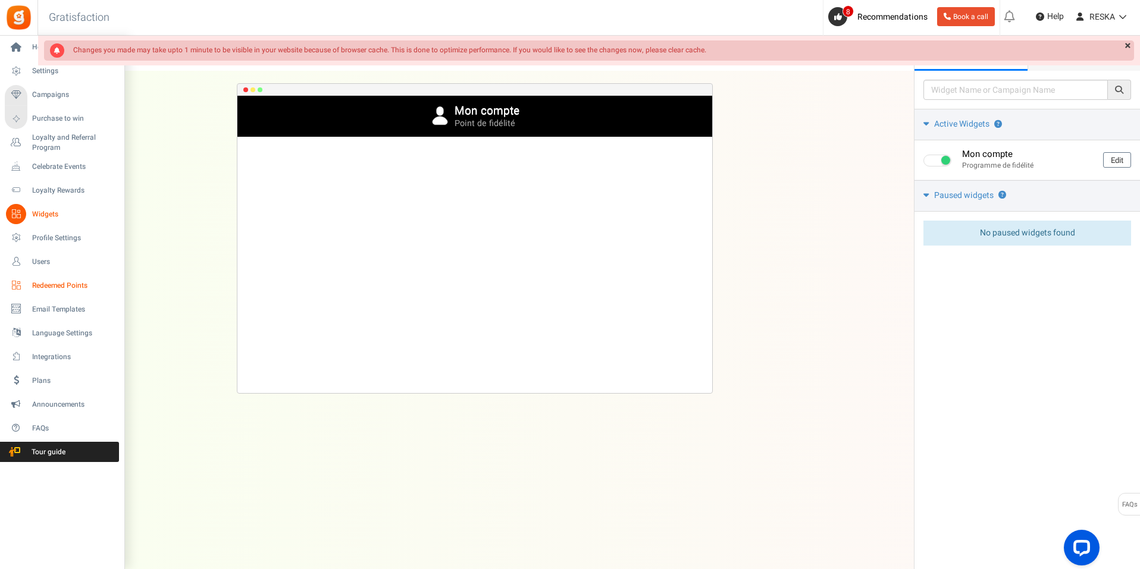
click at [75, 281] on span "Redeemed Points" at bounding box center [73, 286] width 83 height 10
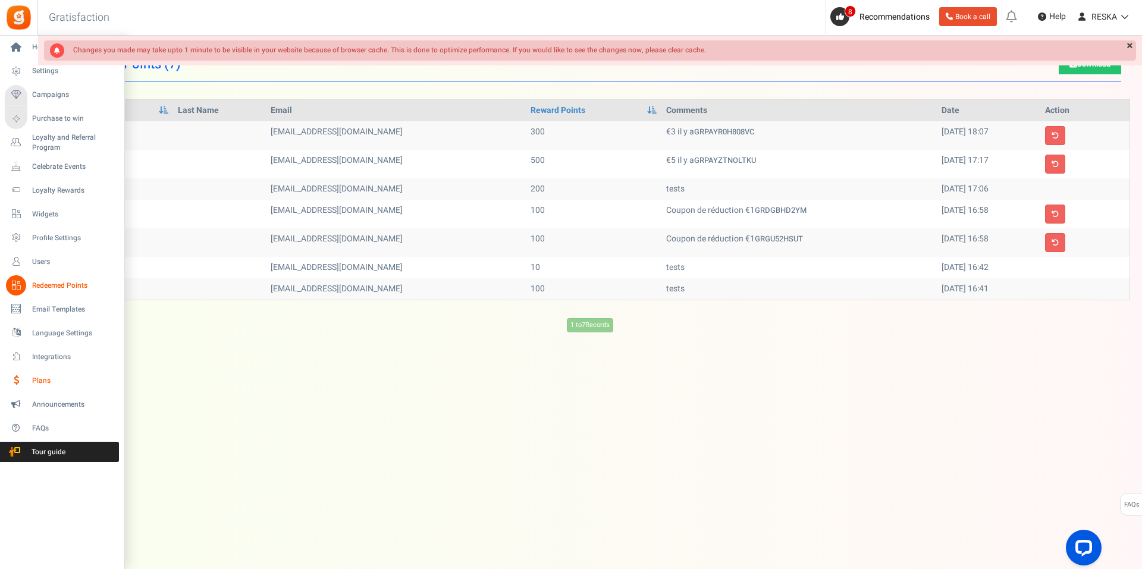
click at [73, 383] on span "Plans" at bounding box center [73, 381] width 83 height 10
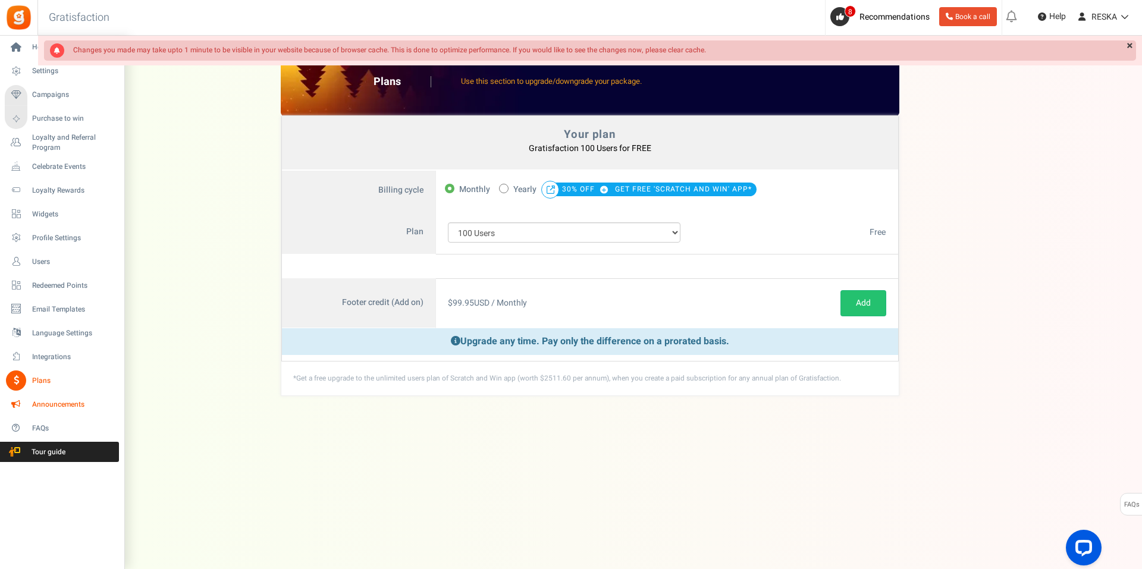
click at [57, 410] on link "Announcements" at bounding box center [62, 404] width 114 height 20
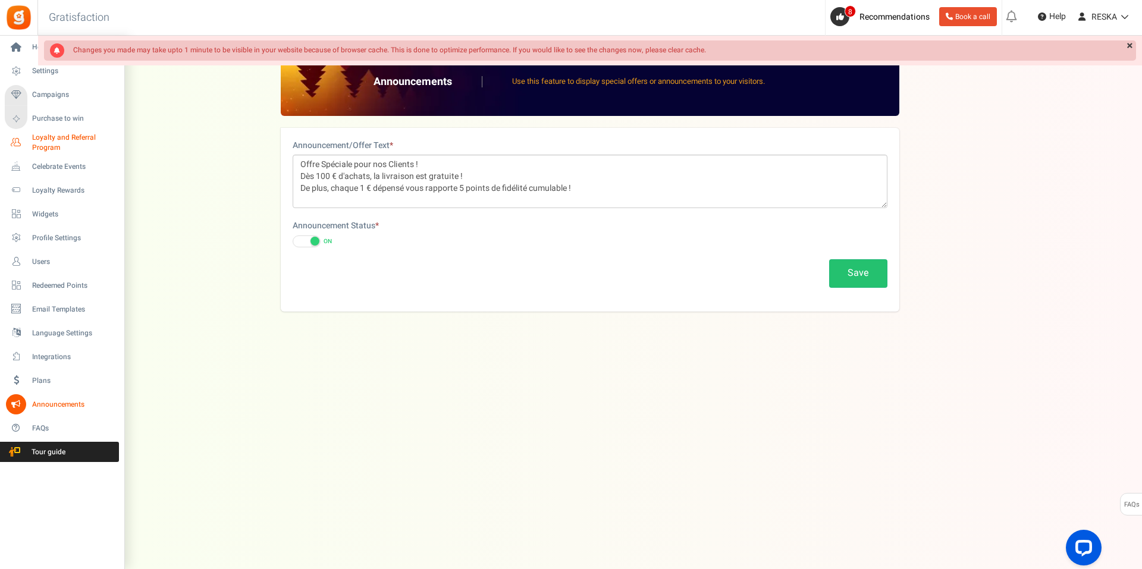
click at [60, 144] on span "Loyalty and Referral Program" at bounding box center [75, 143] width 87 height 20
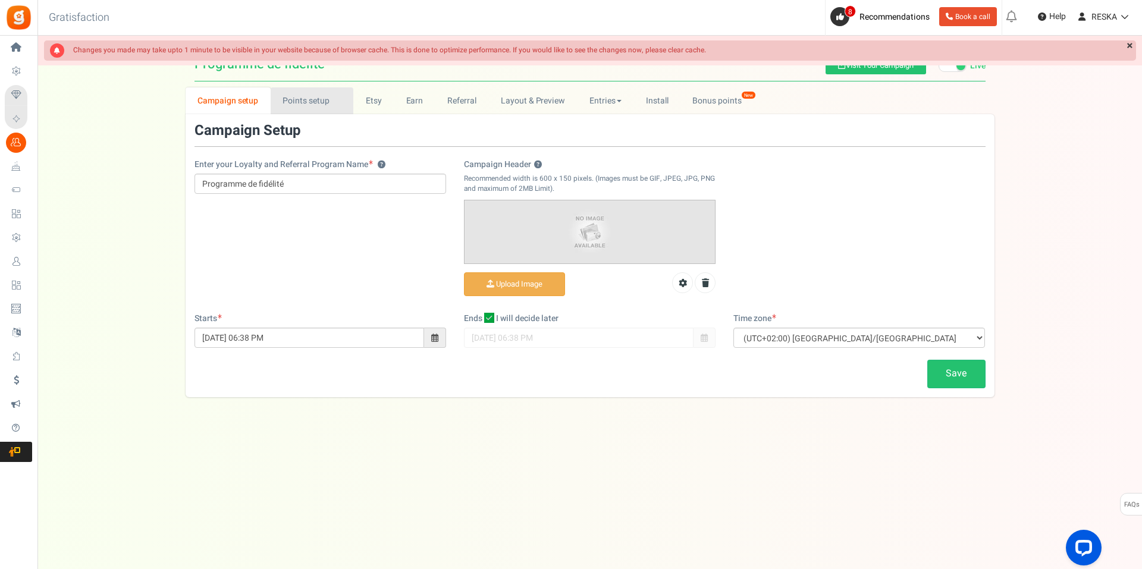
click at [310, 100] on link "Points setup New" at bounding box center [312, 100] width 83 height 27
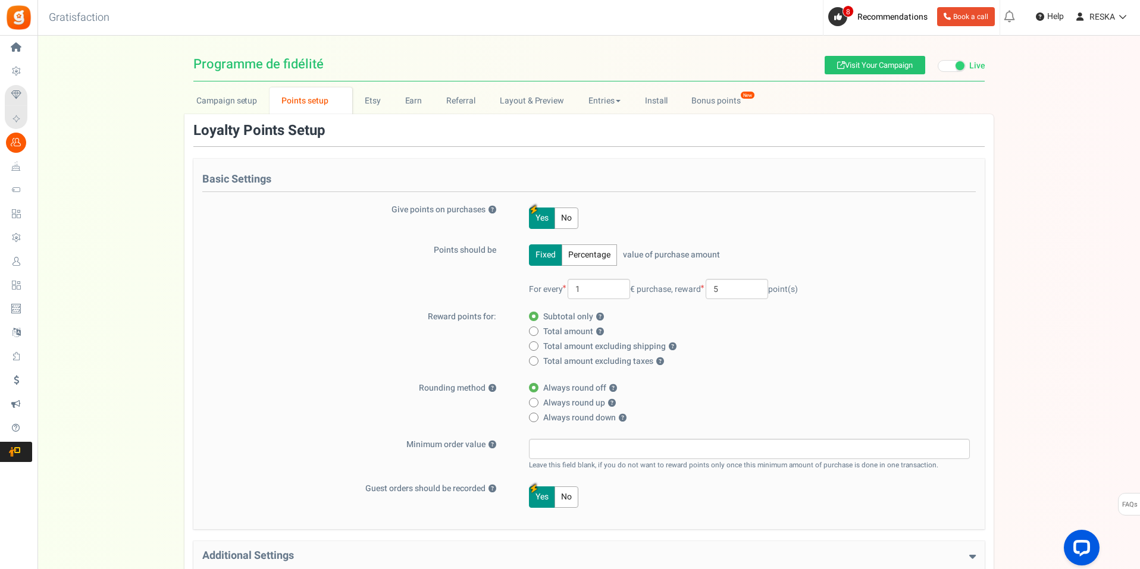
scroll to position [164, 0]
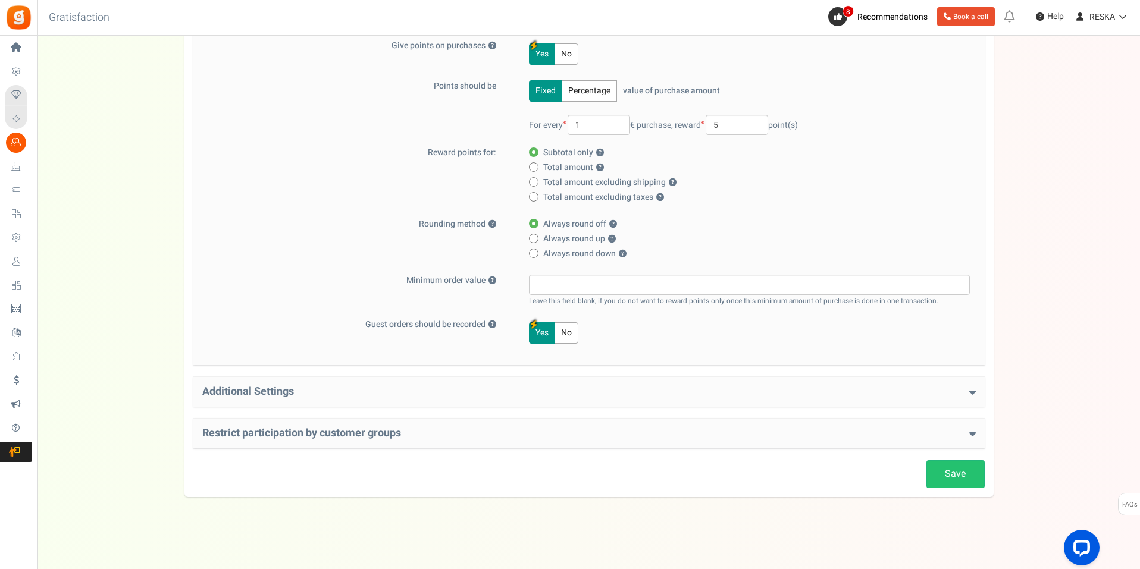
click at [384, 435] on h4 "Restrict participation by customer groups" at bounding box center [588, 434] width 773 height 12
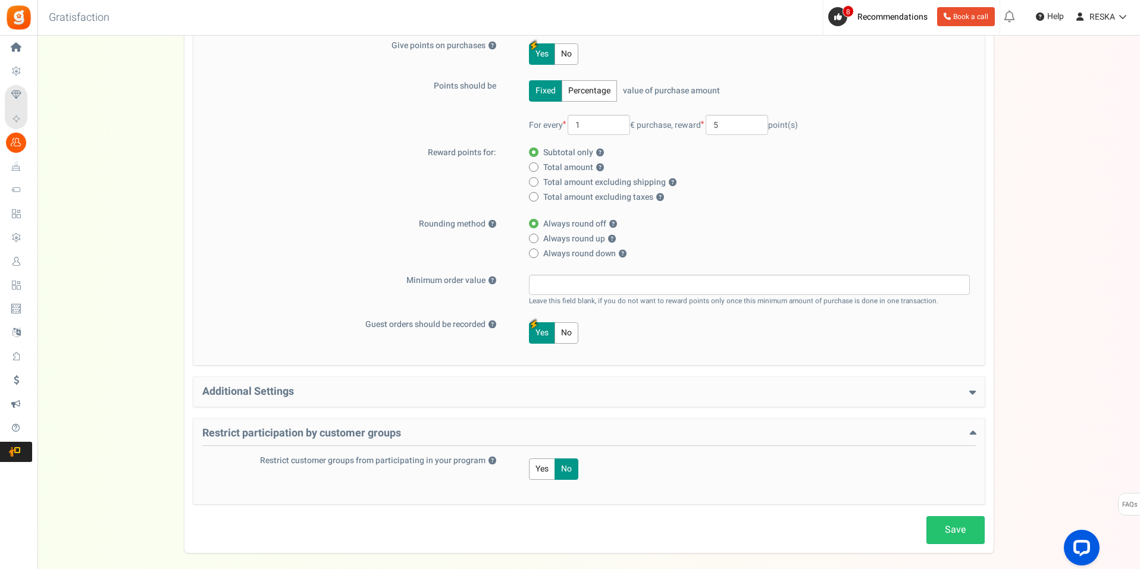
click at [389, 375] on div "Save Loyalty Points Setup Basic Settings Give points on purchases ? Yes No Poin…" at bounding box center [588, 251] width 791 height 585
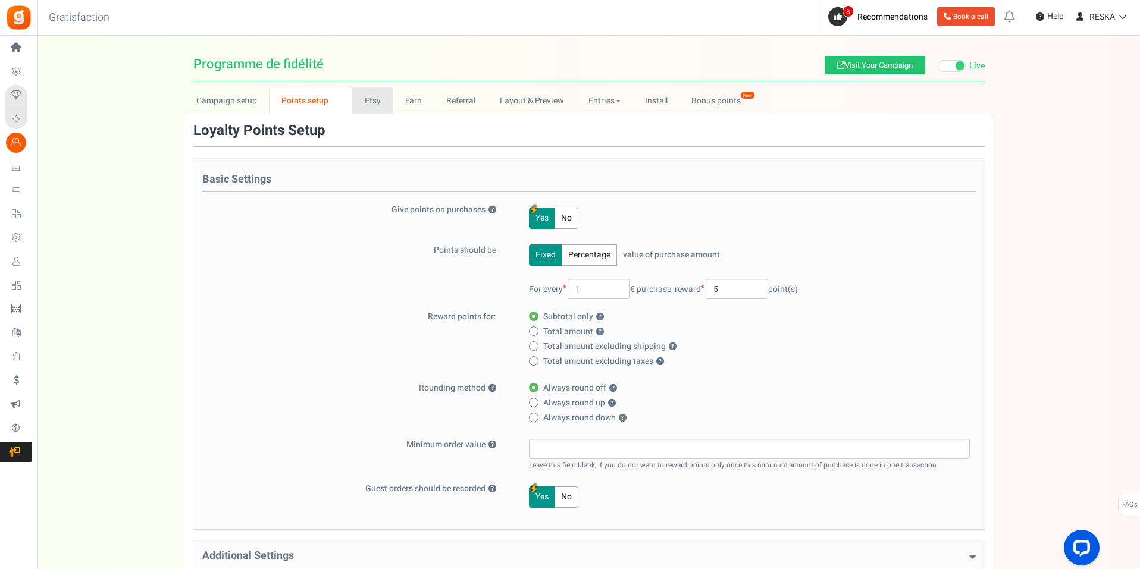
click at [366, 99] on link "Etsy" at bounding box center [372, 100] width 40 height 27
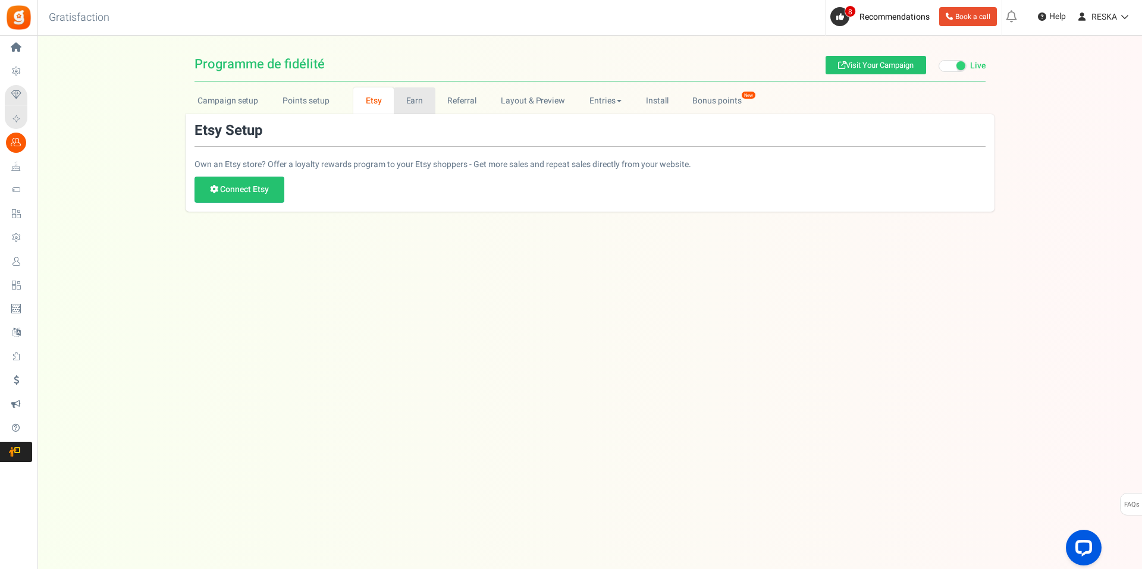
click at [394, 105] on link "Earn" at bounding box center [415, 100] width 42 height 27
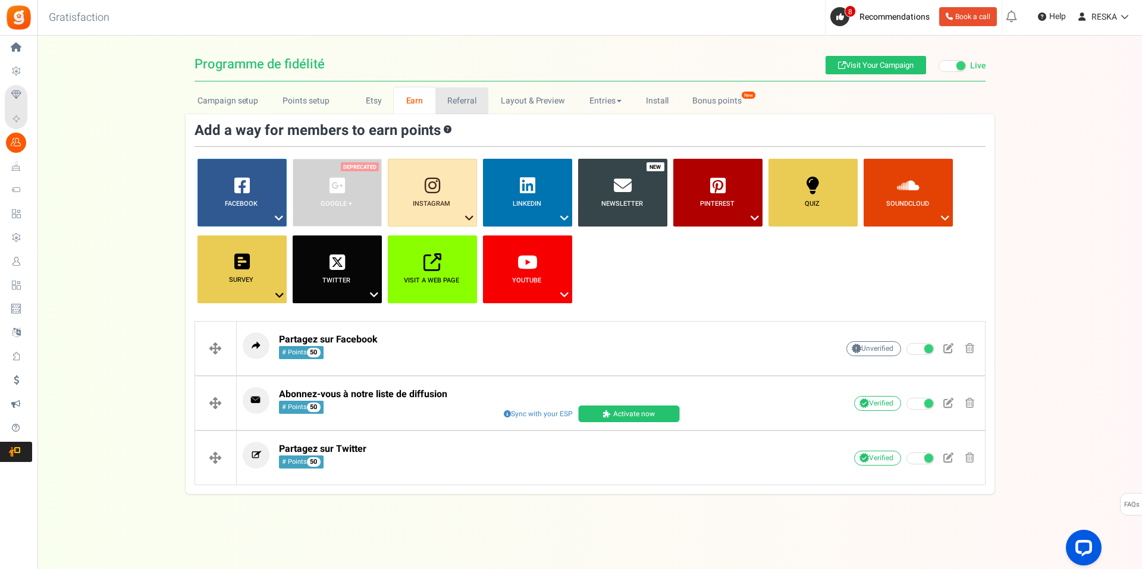
click at [447, 104] on link "Referral" at bounding box center [462, 100] width 54 height 27
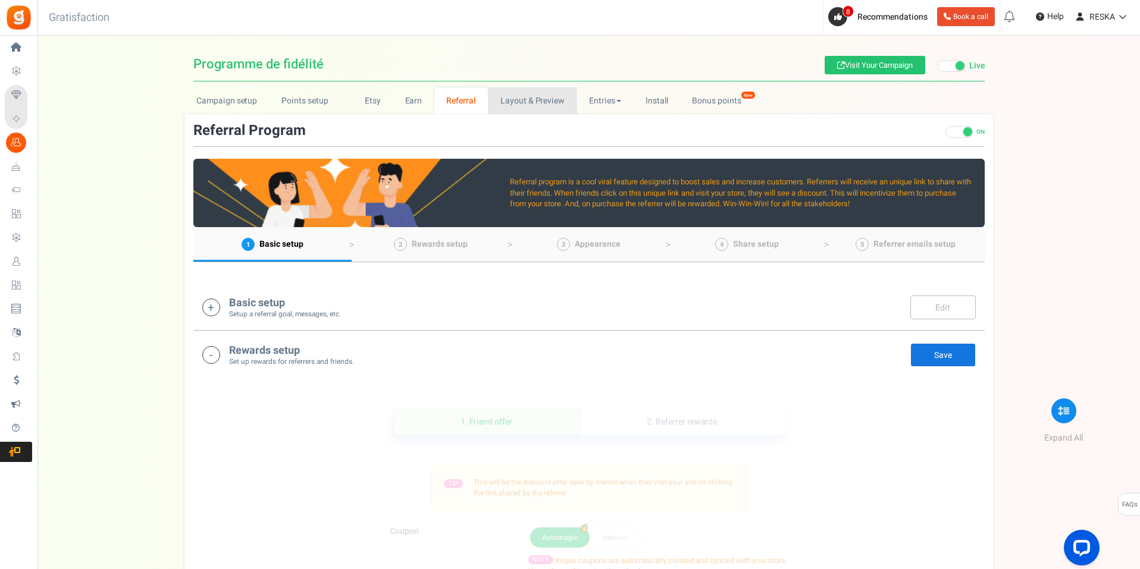
click at [507, 106] on link "Layout & Preview" at bounding box center [532, 100] width 89 height 27
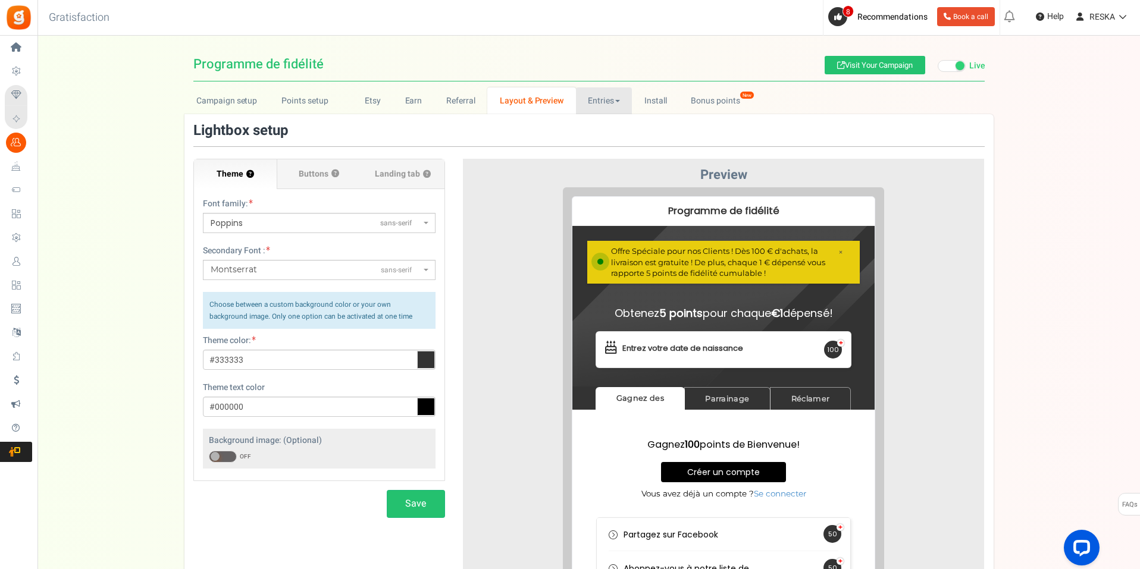
click at [600, 104] on link "Entries" at bounding box center [604, 100] width 57 height 27
click at [600, 127] on link "Entries" at bounding box center [623, 126] width 95 height 17
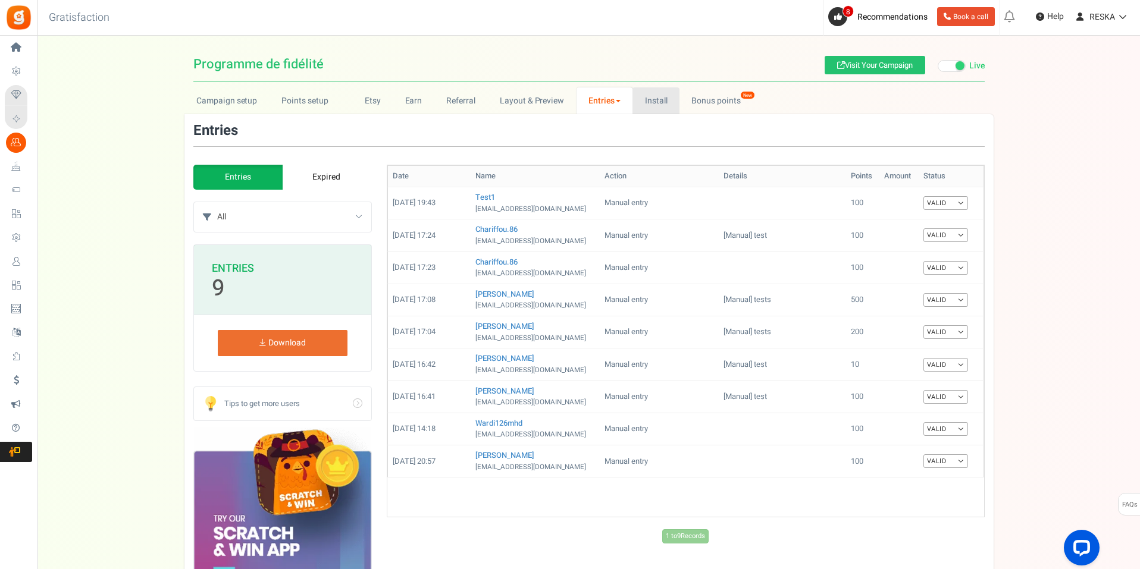
click at [661, 107] on link "Install" at bounding box center [655, 100] width 47 height 27
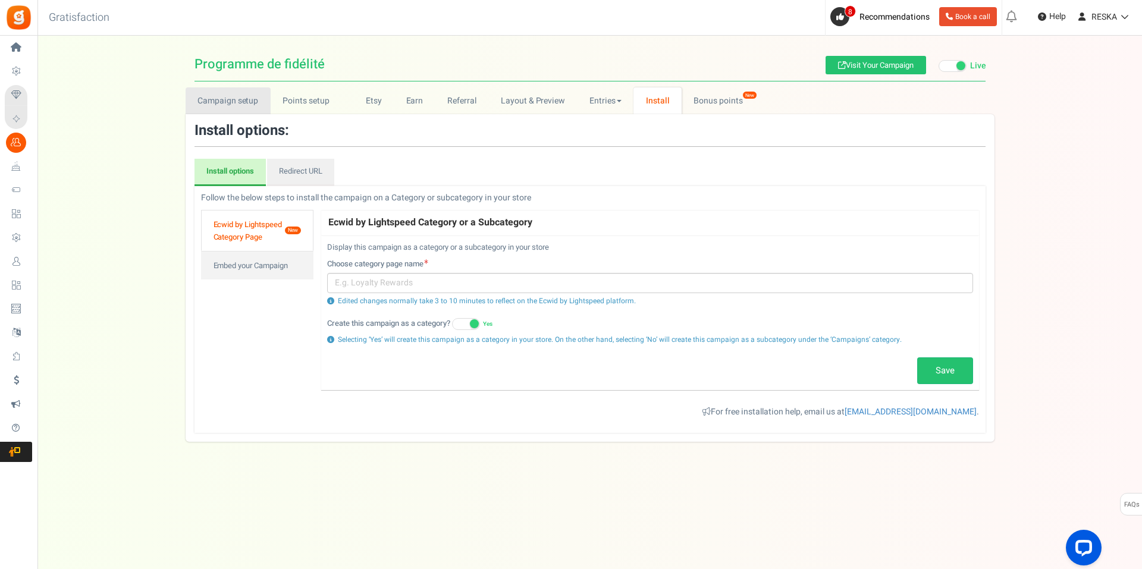
click at [252, 102] on link "Campaign setup" at bounding box center [228, 100] width 85 height 27
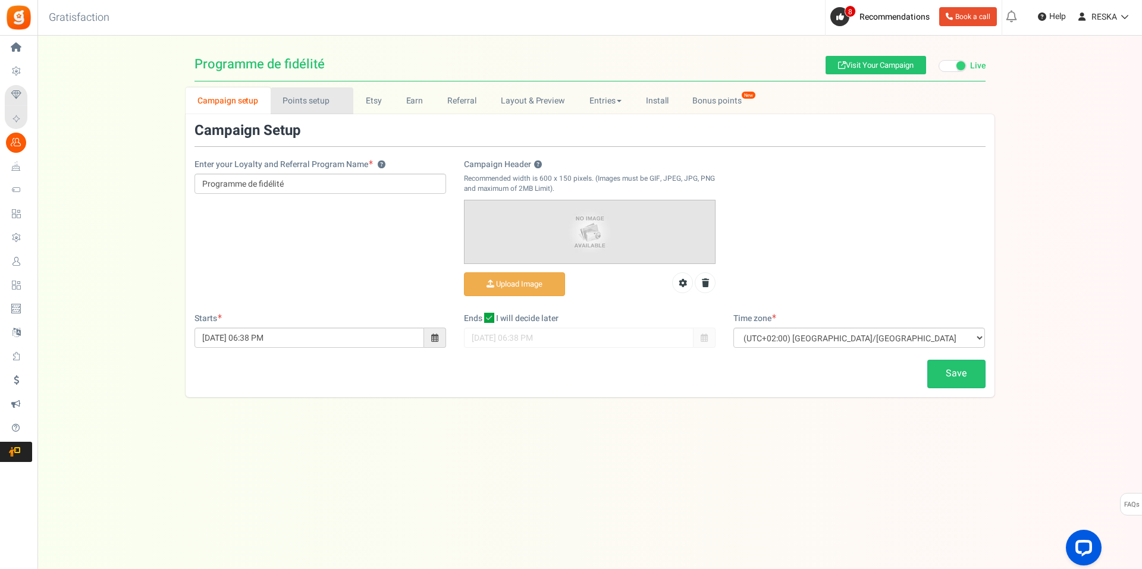
click at [308, 95] on link "Points setup New" at bounding box center [312, 100] width 83 height 27
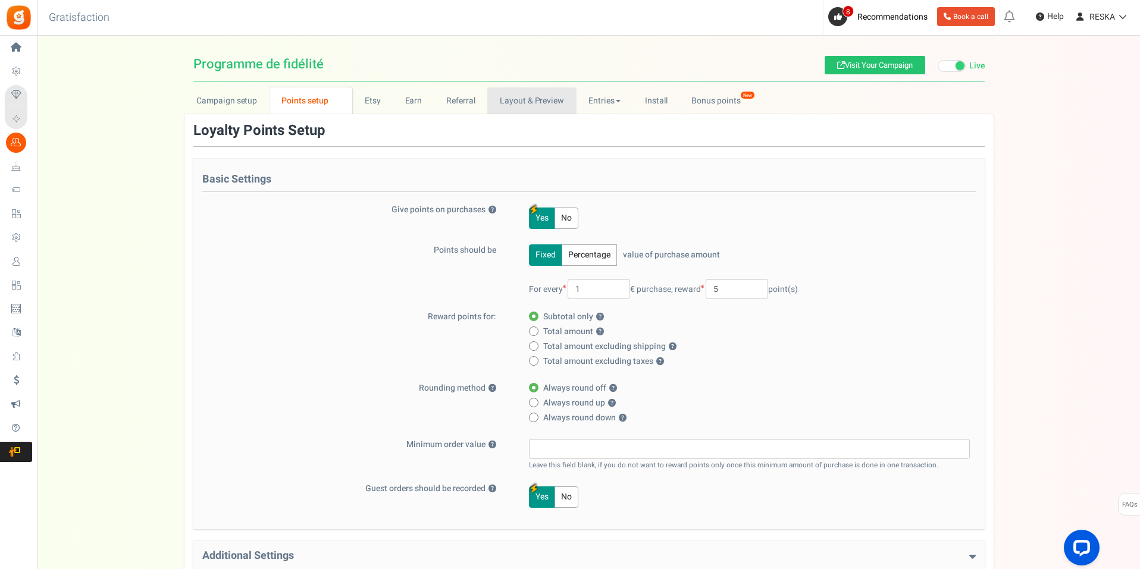
click at [553, 109] on link "Layout & Preview" at bounding box center [531, 100] width 89 height 27
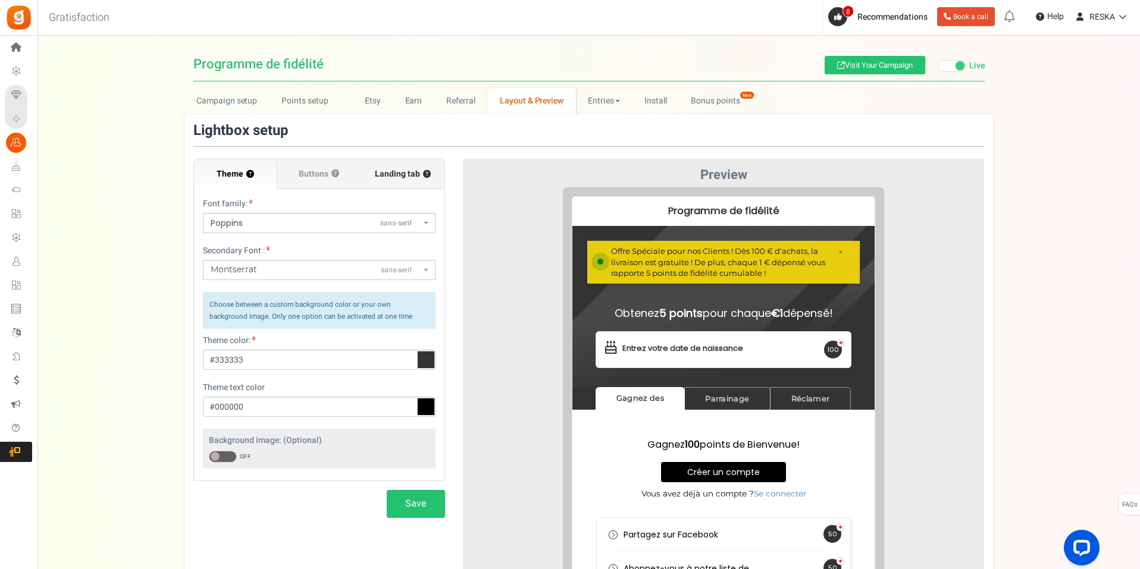
click at [394, 170] on span "Landing tab ?" at bounding box center [403, 174] width 56 height 12
click at [0, 0] on input "Landing tab ?" at bounding box center [0, 0] width 0 height 0
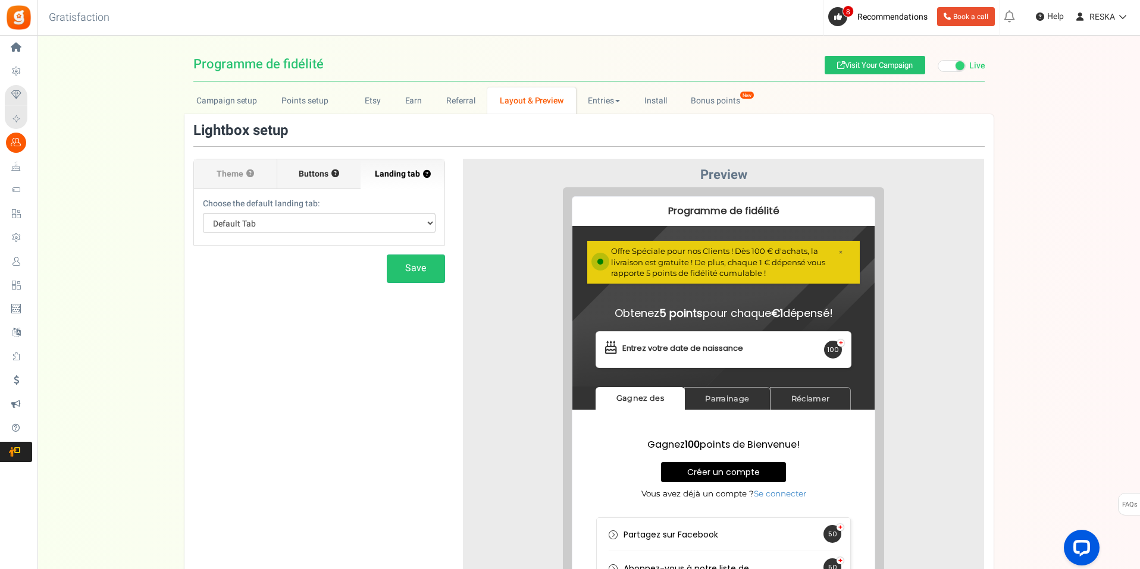
click at [310, 178] on span "Buttons" at bounding box center [314, 174] width 30 height 12
click at [0, 0] on input "Buttons ?" at bounding box center [0, 0] width 0 height 0
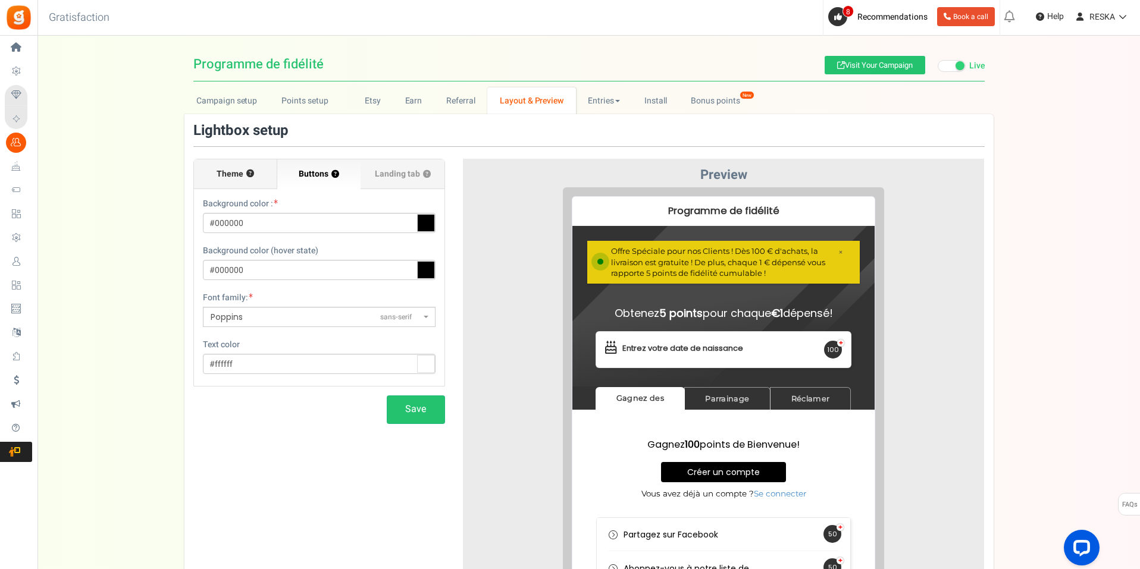
click at [226, 170] on span "Theme" at bounding box center [230, 174] width 27 height 12
click at [0, 0] on input "Theme ?" at bounding box center [0, 0] width 0 height 0
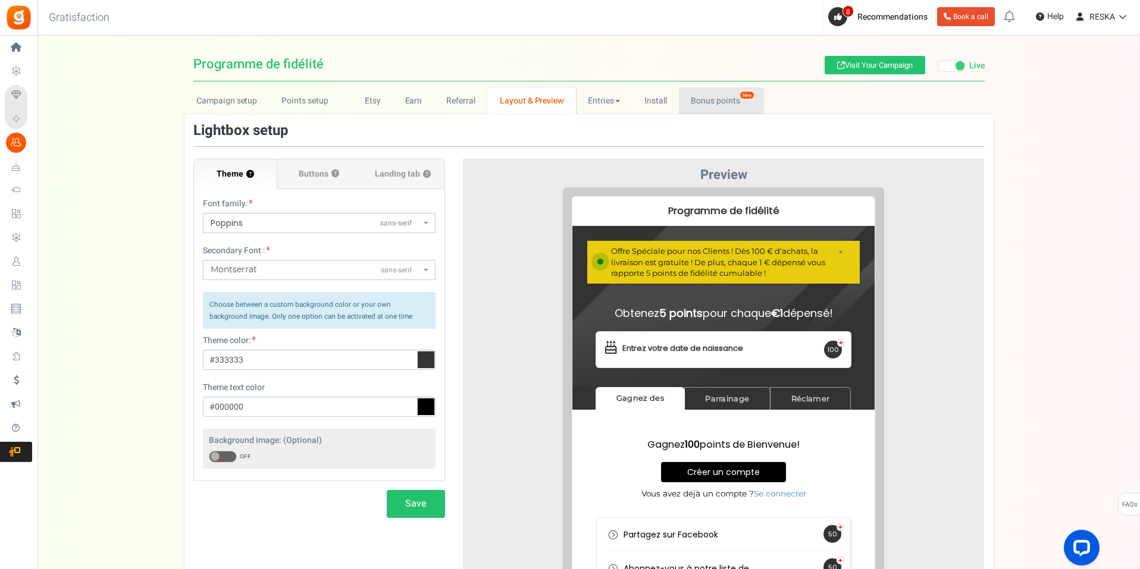
click at [700, 112] on link "Bonus points New" at bounding box center [721, 100] width 85 height 27
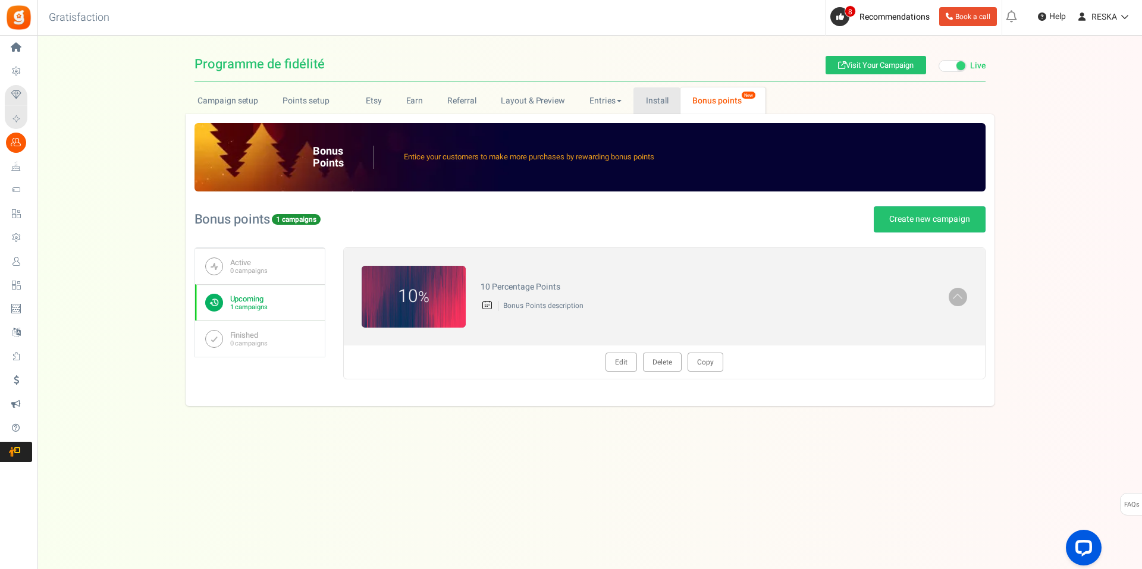
click at [635, 105] on link "Install" at bounding box center [657, 100] width 47 height 27
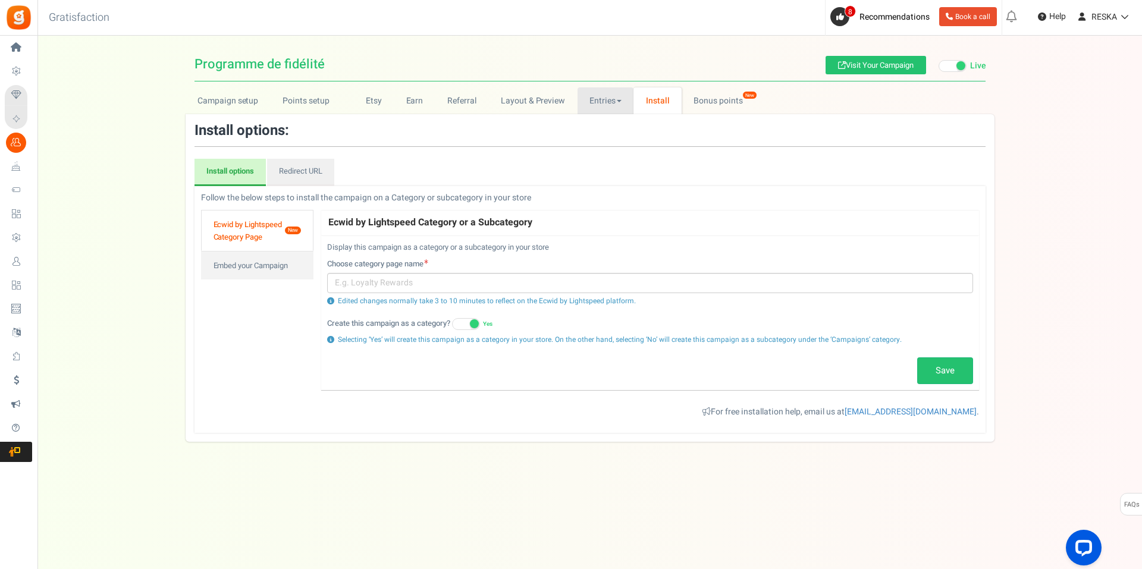
click at [620, 102] on link "Entries" at bounding box center [606, 100] width 57 height 27
click at [538, 104] on link "Layout & Preview" at bounding box center [532, 100] width 89 height 27
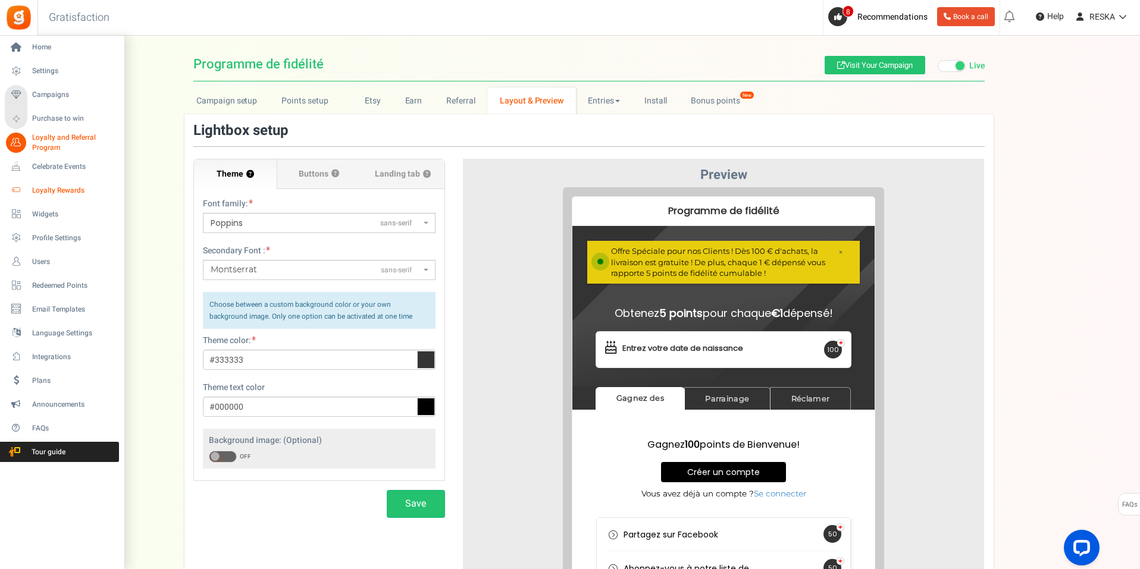
click at [79, 190] on span "Loyalty Rewards" at bounding box center [73, 191] width 83 height 10
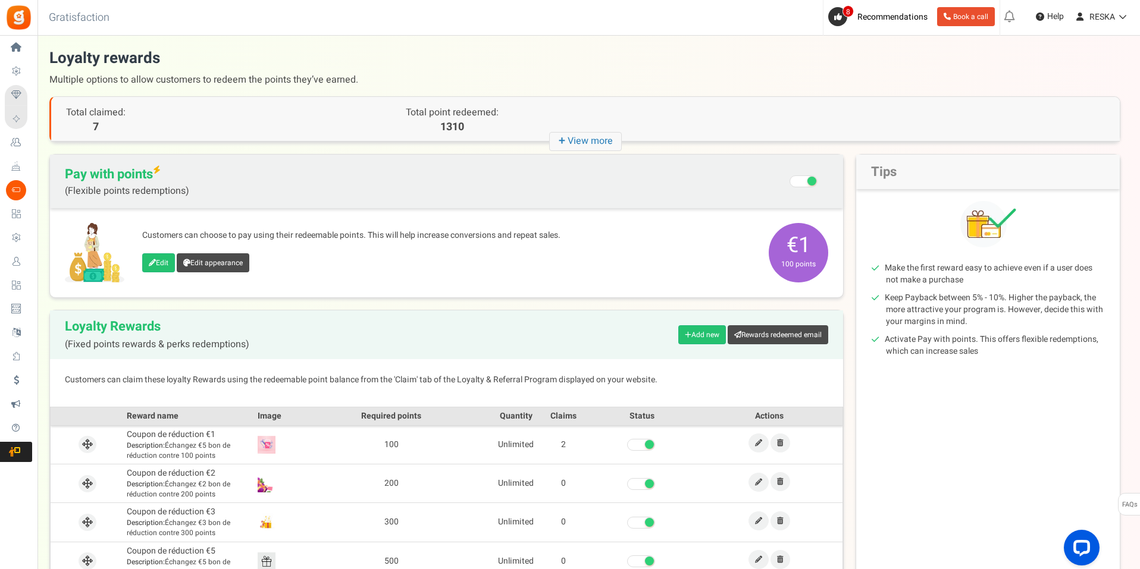
scroll to position [119, 0]
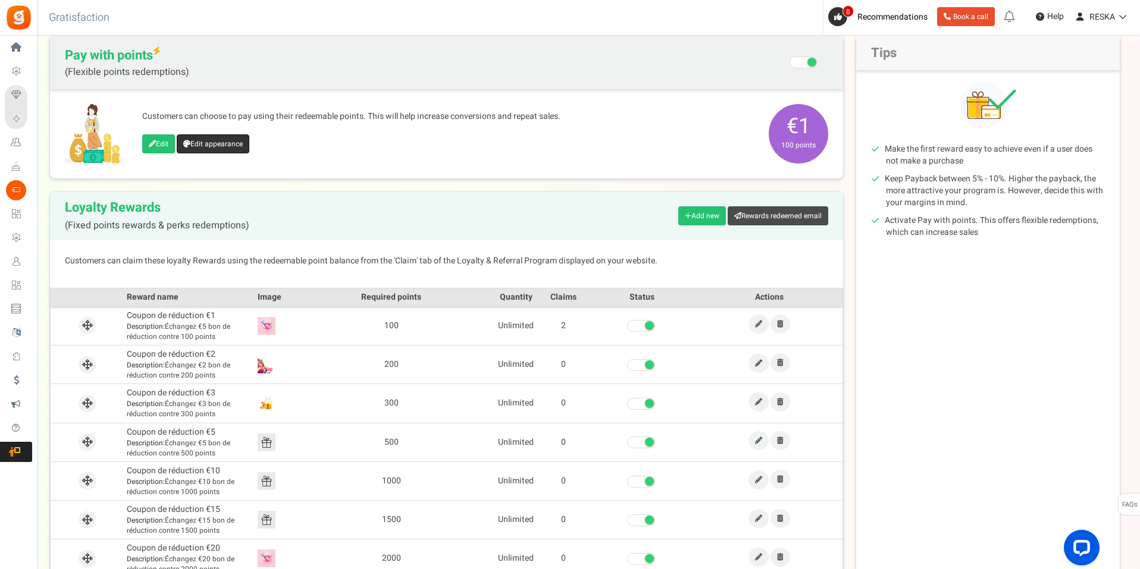
click at [230, 144] on link "Edit appearance" at bounding box center [213, 143] width 73 height 19
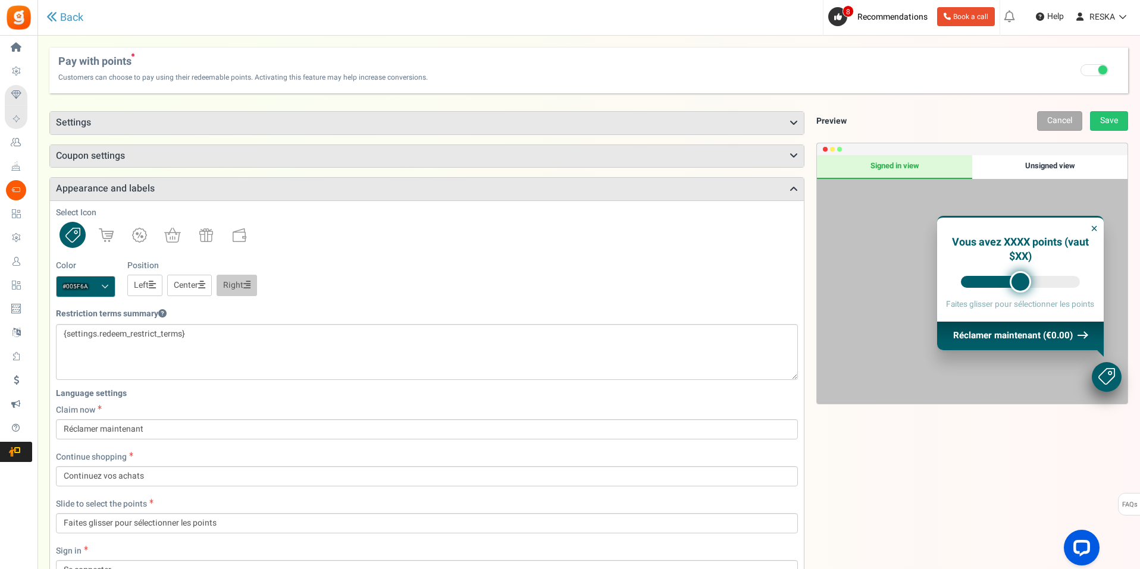
click at [101, 153] on h3 "Coupon settings" at bounding box center [427, 156] width 754 height 23
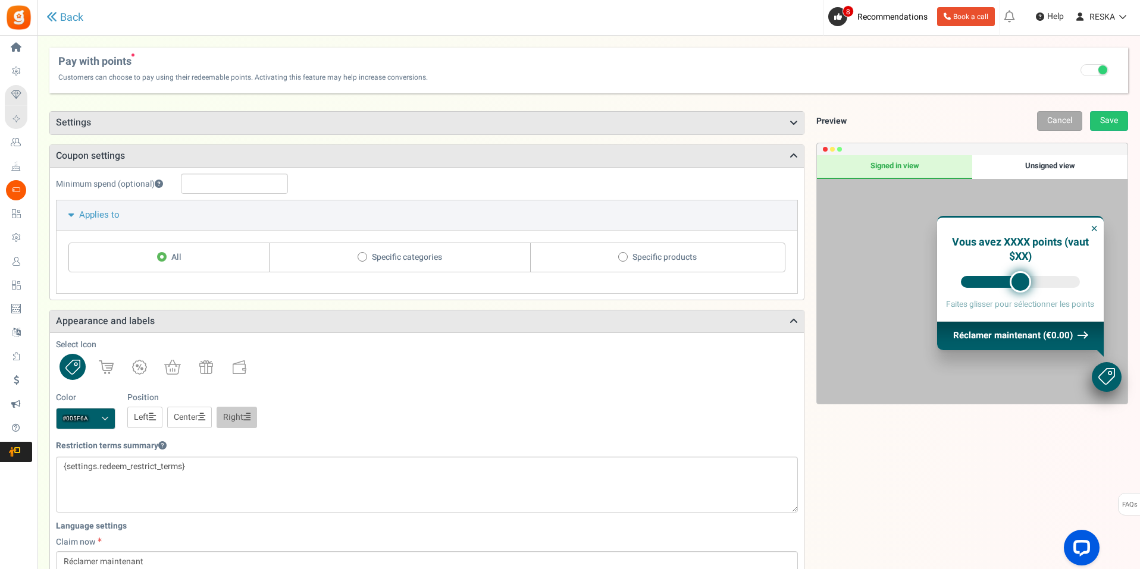
click at [199, 140] on div "Points mode Recommended Selecting this may reduce participation Allow customers…" at bounding box center [426, 482] width 755 height 743
click at [114, 126] on h3 "Settings" at bounding box center [427, 123] width 754 height 23
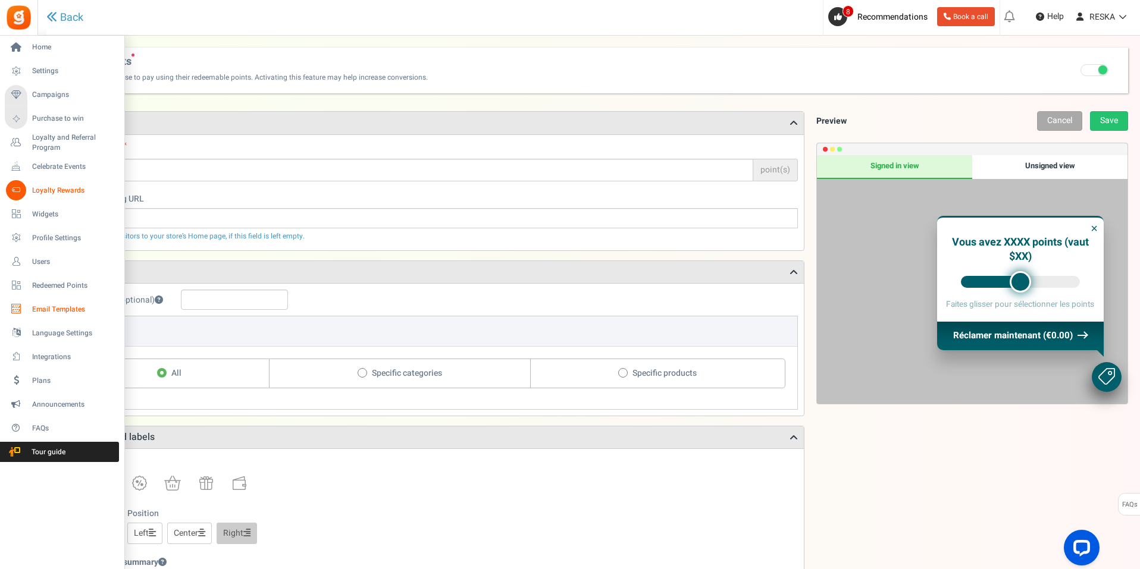
click at [86, 313] on span "Email Templates" at bounding box center [73, 310] width 83 height 10
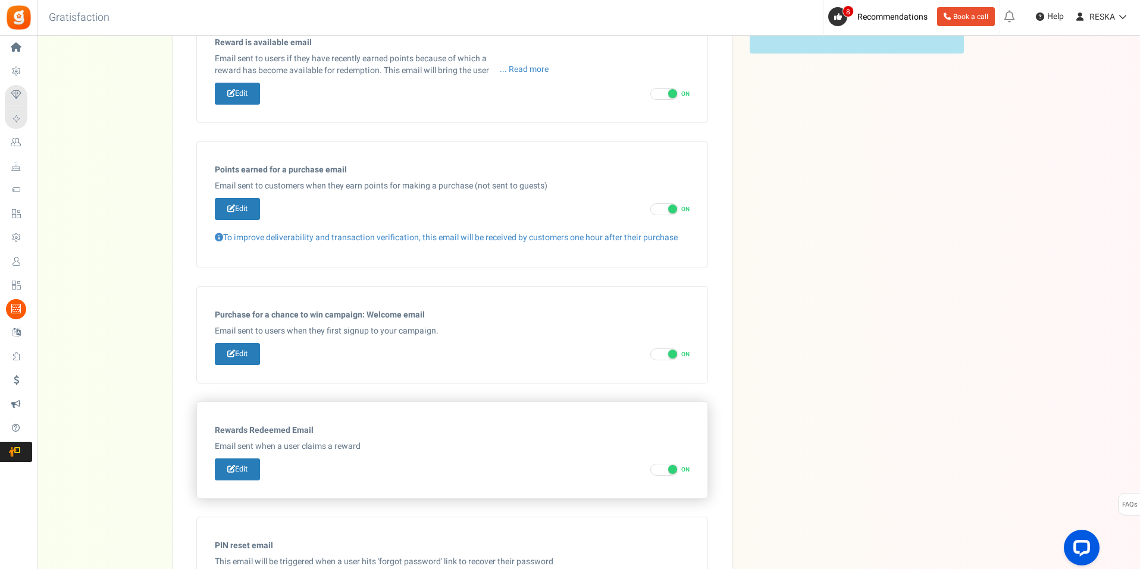
scroll to position [516, 0]
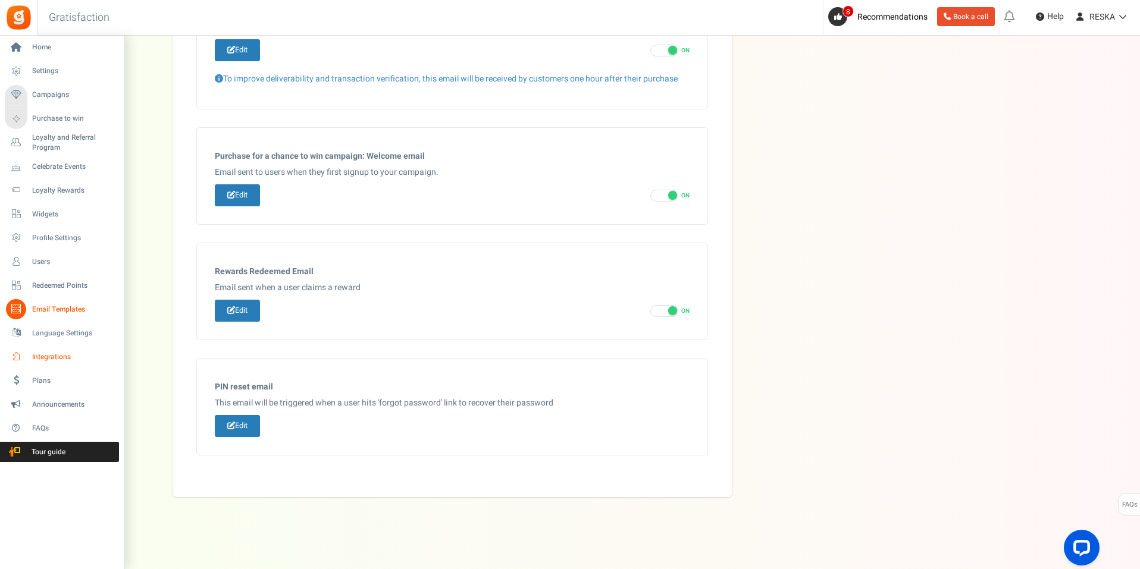
click at [69, 364] on link "Integrations" at bounding box center [62, 357] width 114 height 20
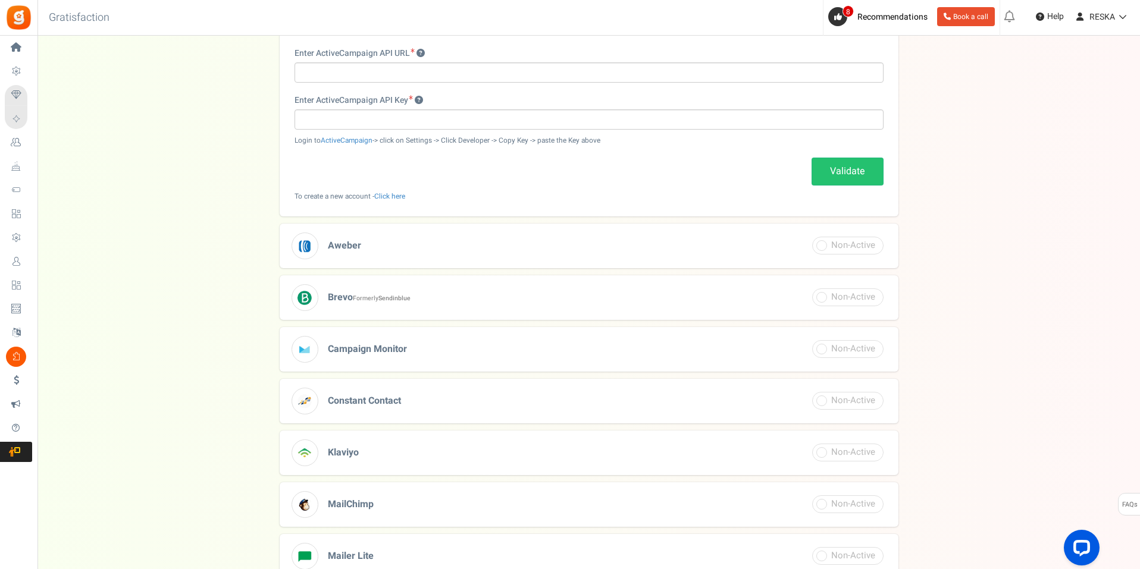
scroll to position [326, 0]
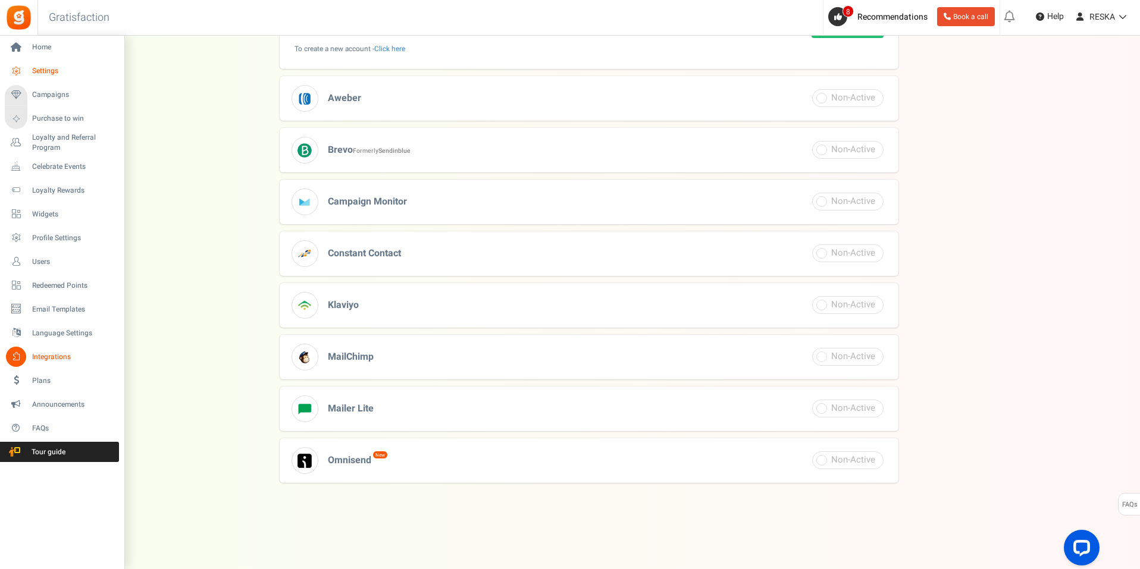
click at [60, 65] on link "Settings" at bounding box center [62, 71] width 114 height 20
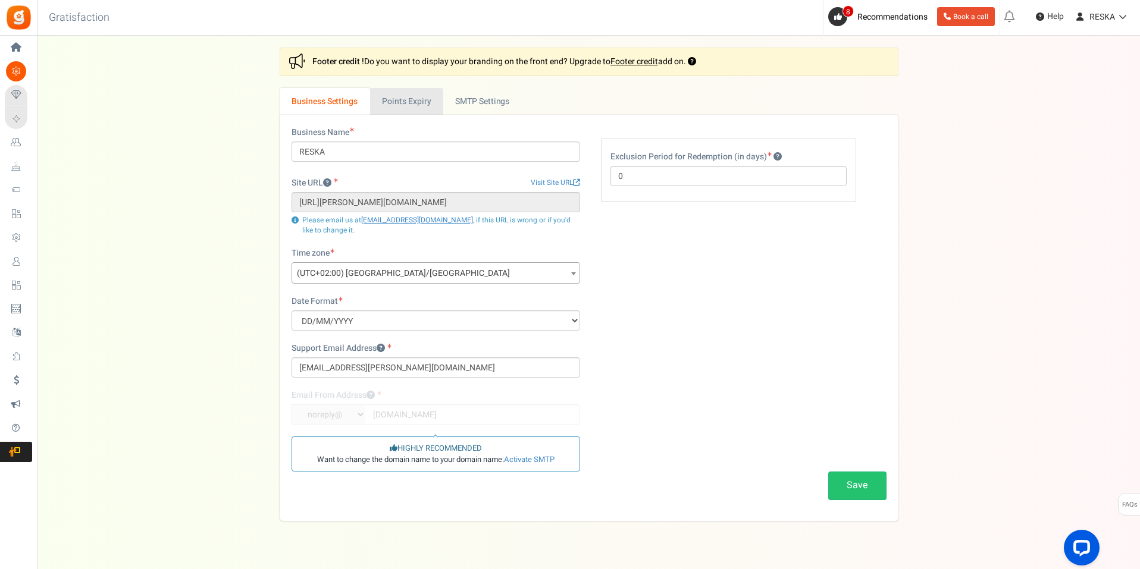
click at [419, 102] on link "Points Expiry" at bounding box center [406, 101] width 73 height 27
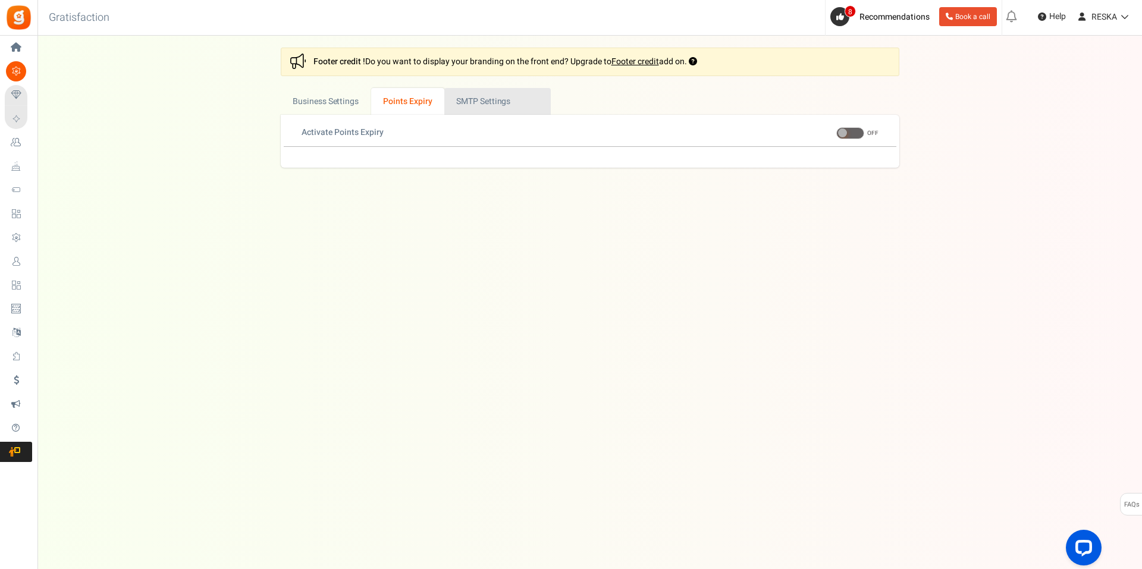
click at [477, 107] on link "Active SMTP Settings" at bounding box center [497, 101] width 106 height 27
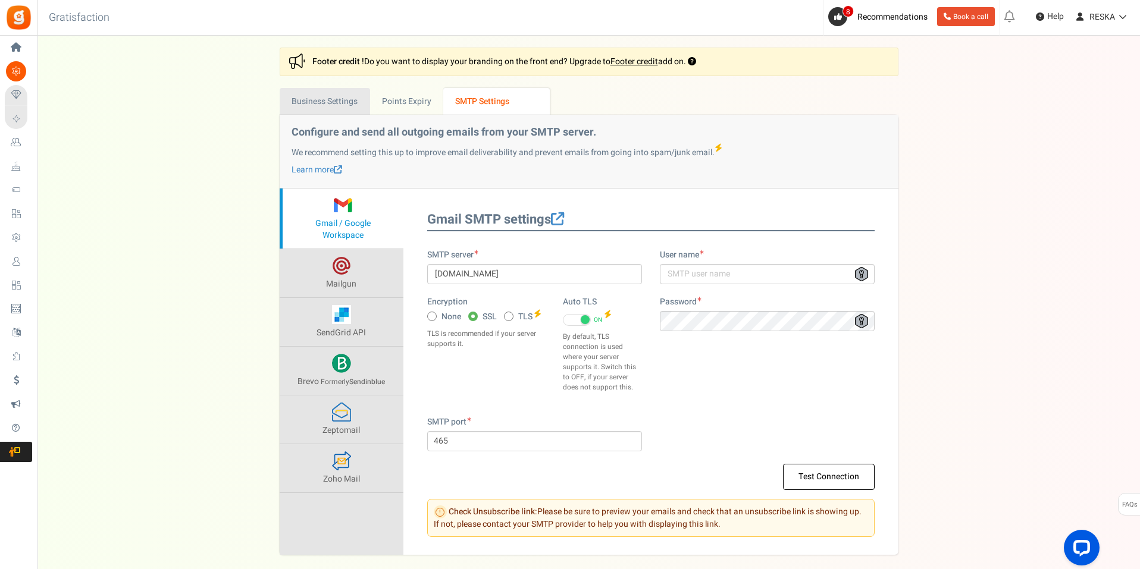
click at [323, 88] on link "Business Settings" at bounding box center [325, 101] width 90 height 27
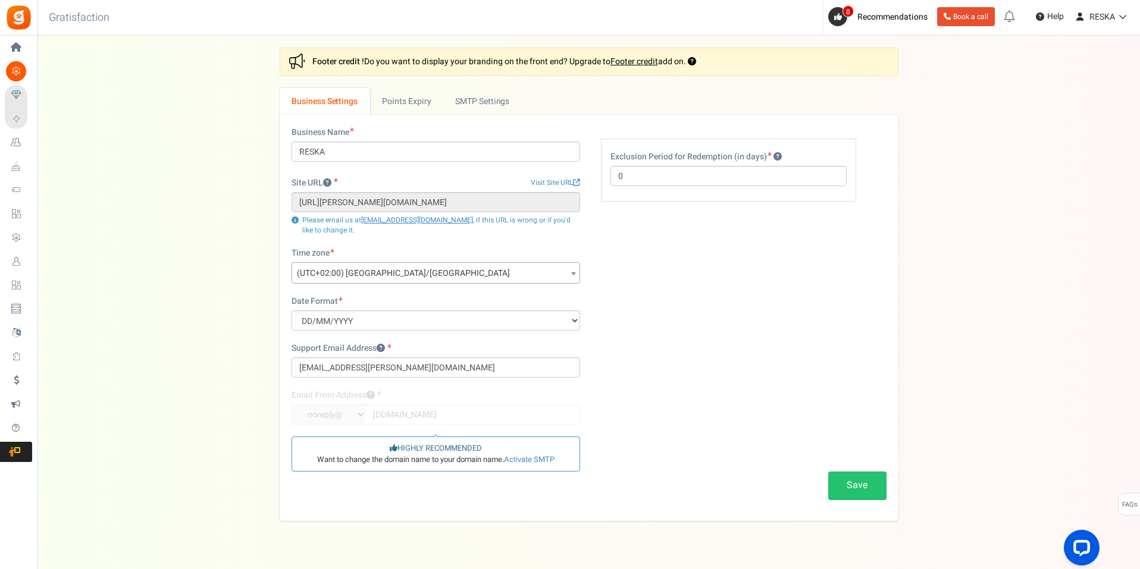
click at [496, 115] on div "Business Name RESKA Site URL Visit Site URL https://reska.fr/boutique Update si…" at bounding box center [589, 318] width 619 height 406
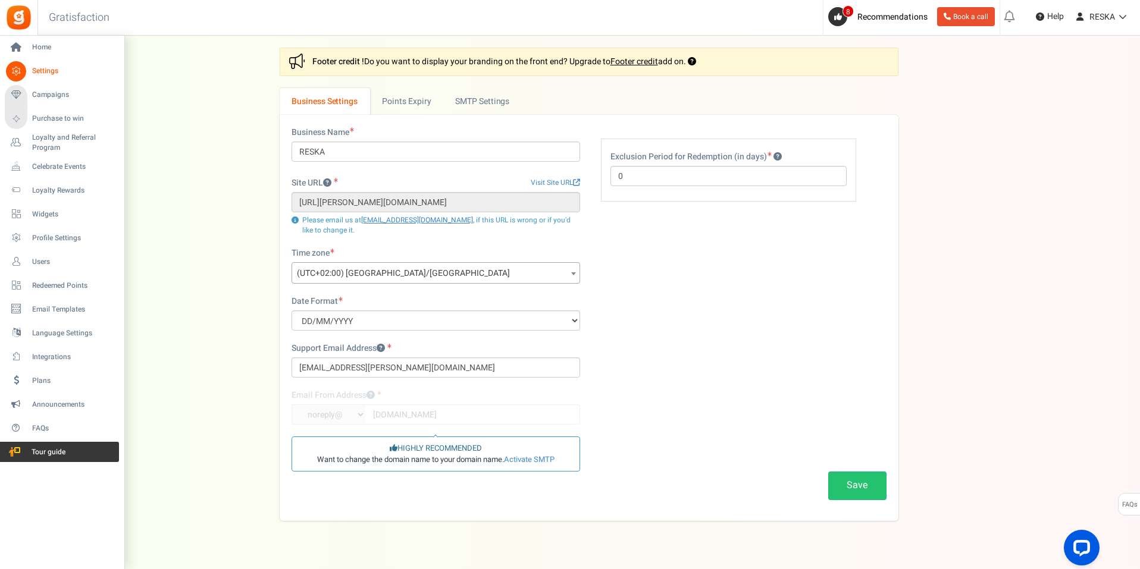
click at [58, 450] on span "Tour guide" at bounding box center [46, 452] width 83 height 10
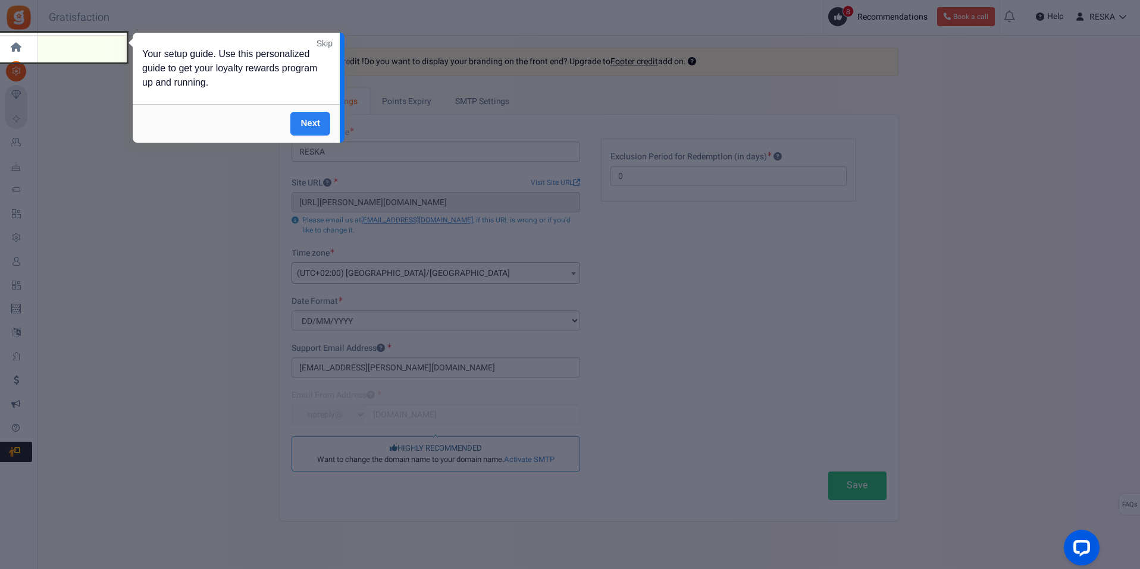
click at [327, 123] on link "Next" at bounding box center [310, 124] width 40 height 24
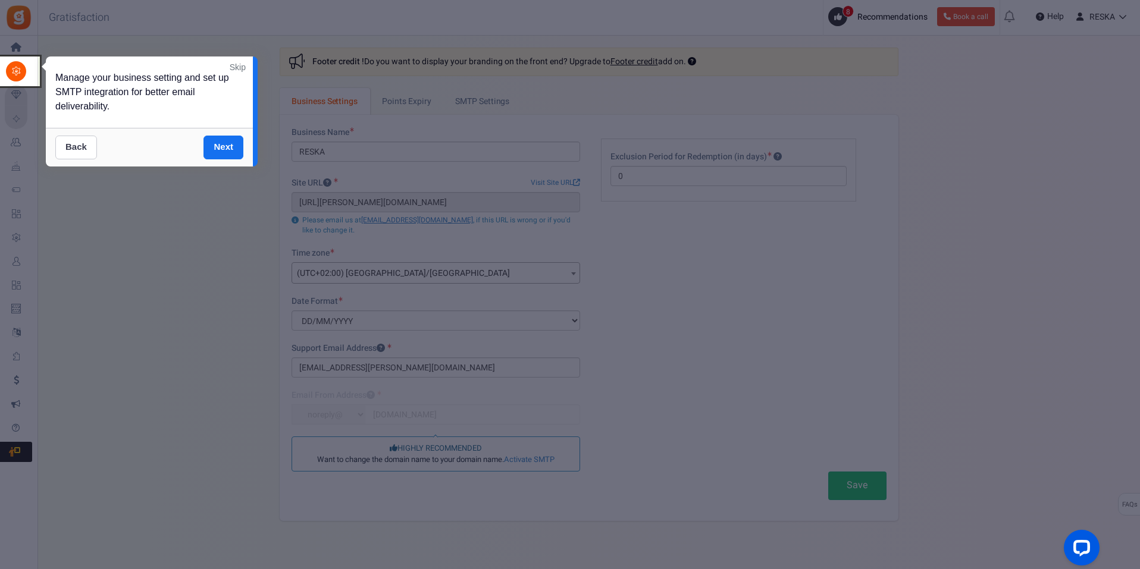
click at [70, 144] on link "Back" at bounding box center [76, 148] width 42 height 24
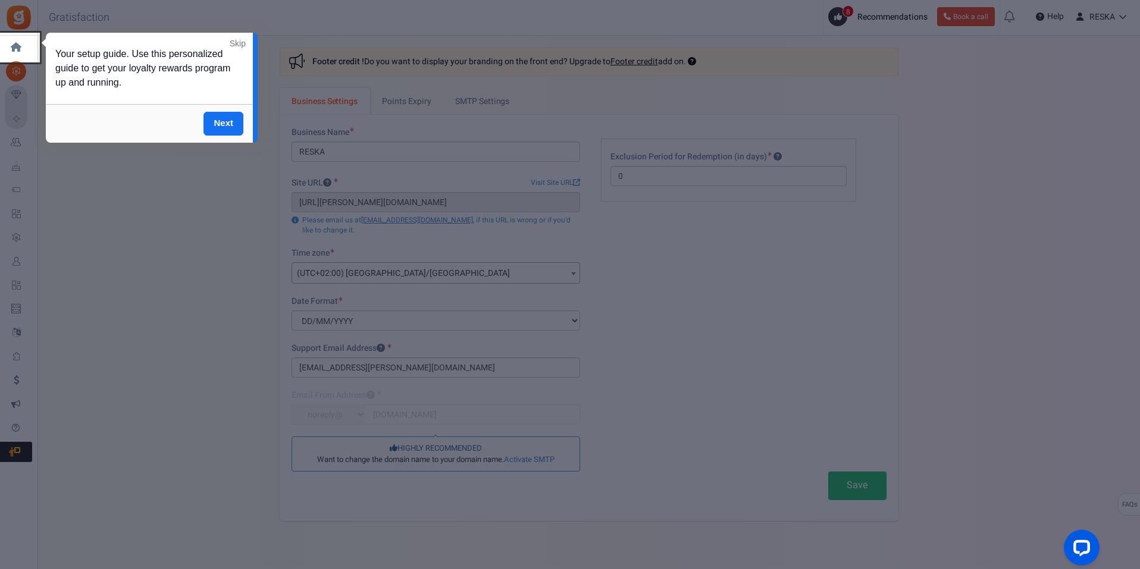
click at [237, 37] on link "Skip" at bounding box center [238, 43] width 16 height 12
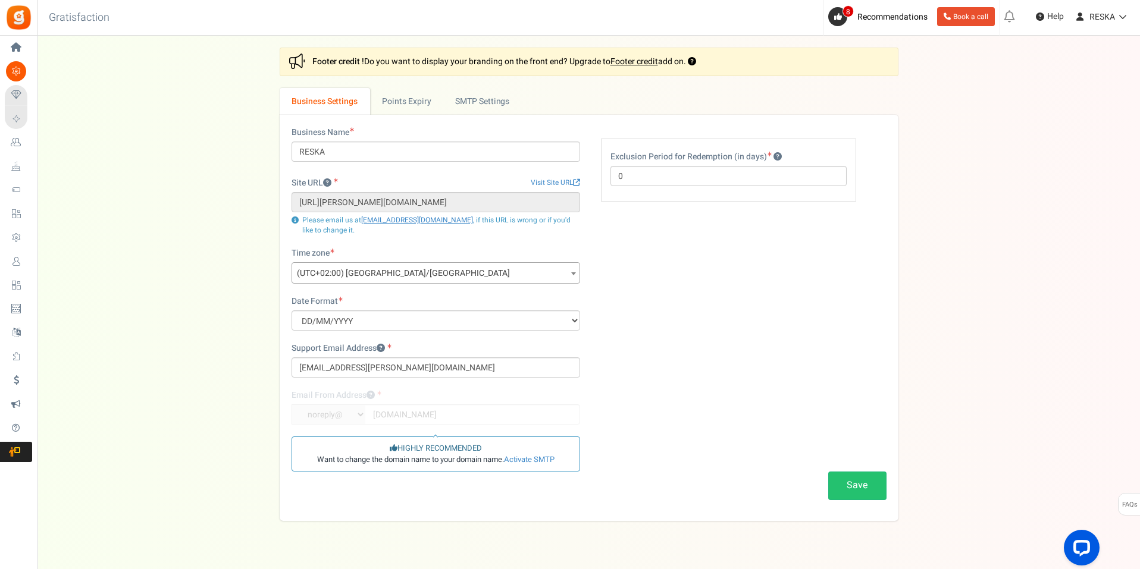
click at [17, 26] on img at bounding box center [18, 17] width 27 height 27
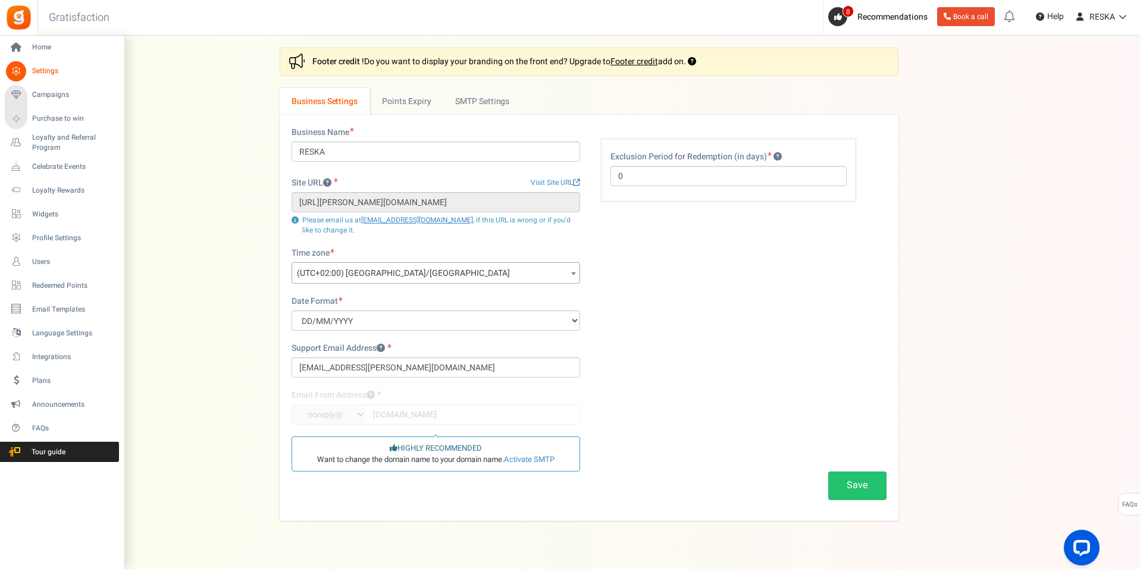
click at [10, 61] on li "Settings" at bounding box center [62, 71] width 124 height 24
click at [24, 52] on icon at bounding box center [16, 47] width 20 height 20
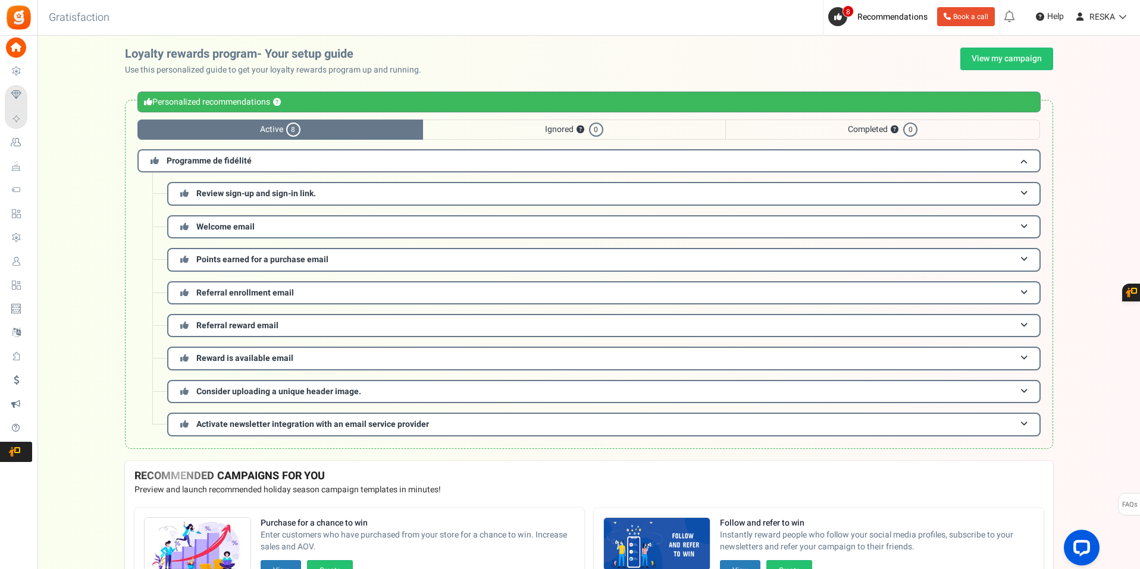
click at [842, 134] on span "Completed ? 0" at bounding box center [882, 130] width 315 height 20
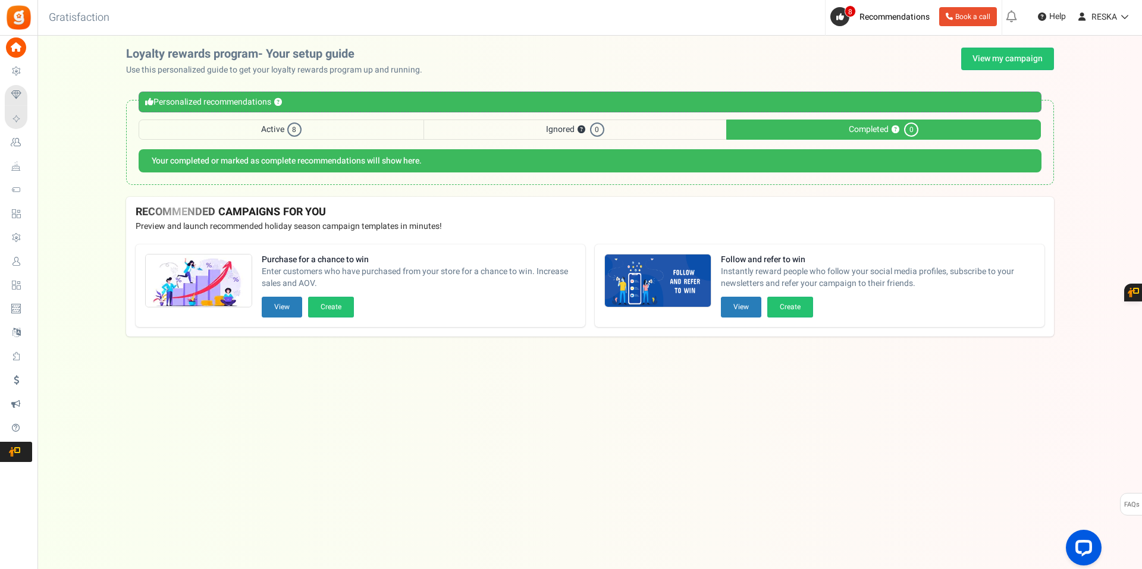
click at [328, 127] on span "Active 8" at bounding box center [282, 130] width 286 height 20
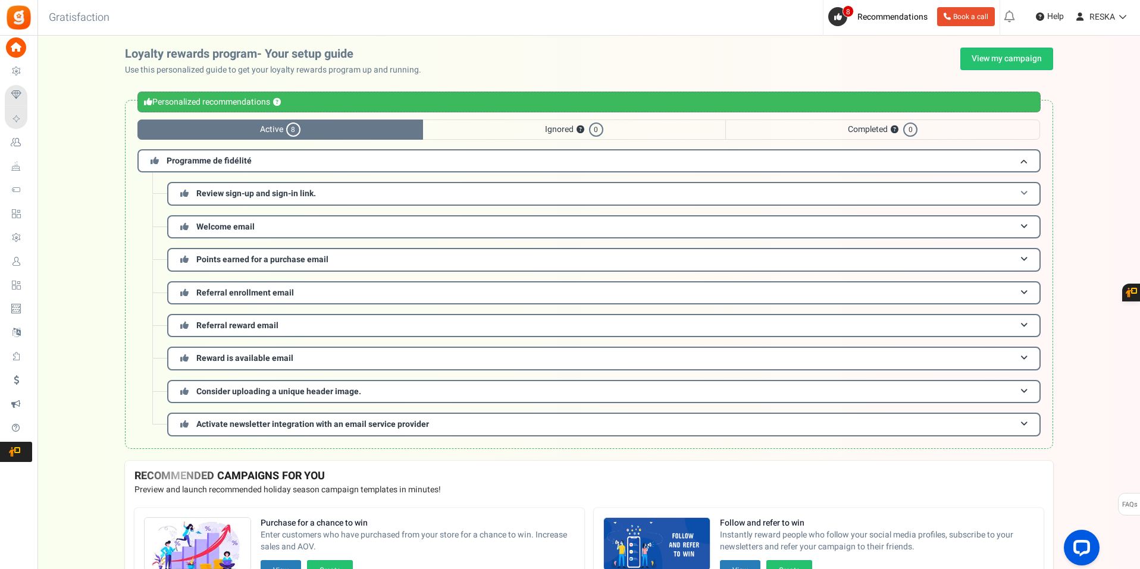
click at [396, 188] on h3 "Review sign-up and sign-in link." at bounding box center [603, 193] width 873 height 23
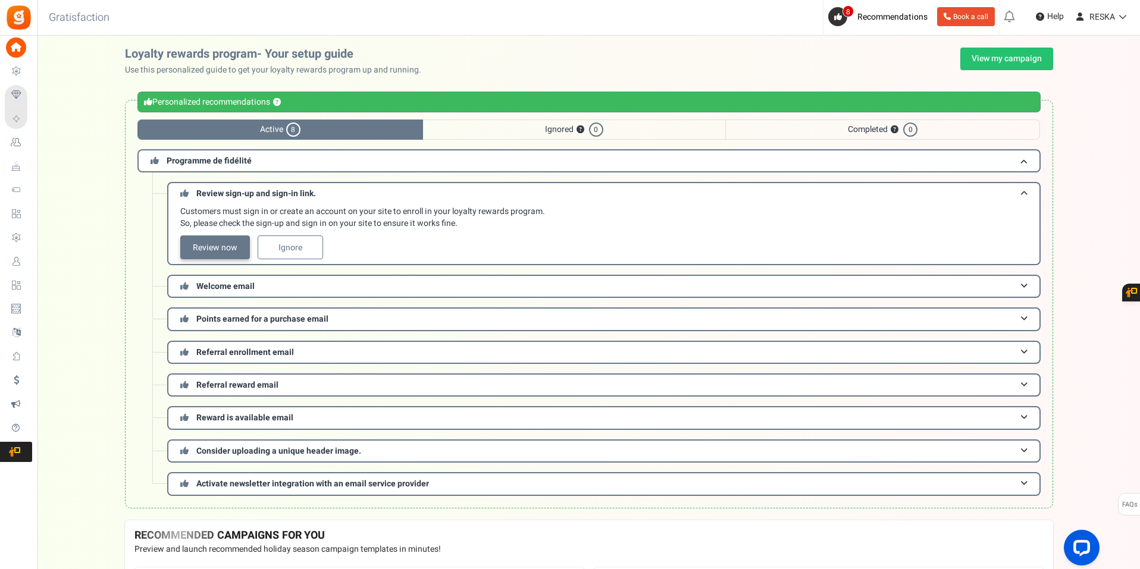
click at [215, 246] on link "Review now" at bounding box center [215, 248] width 70 height 24
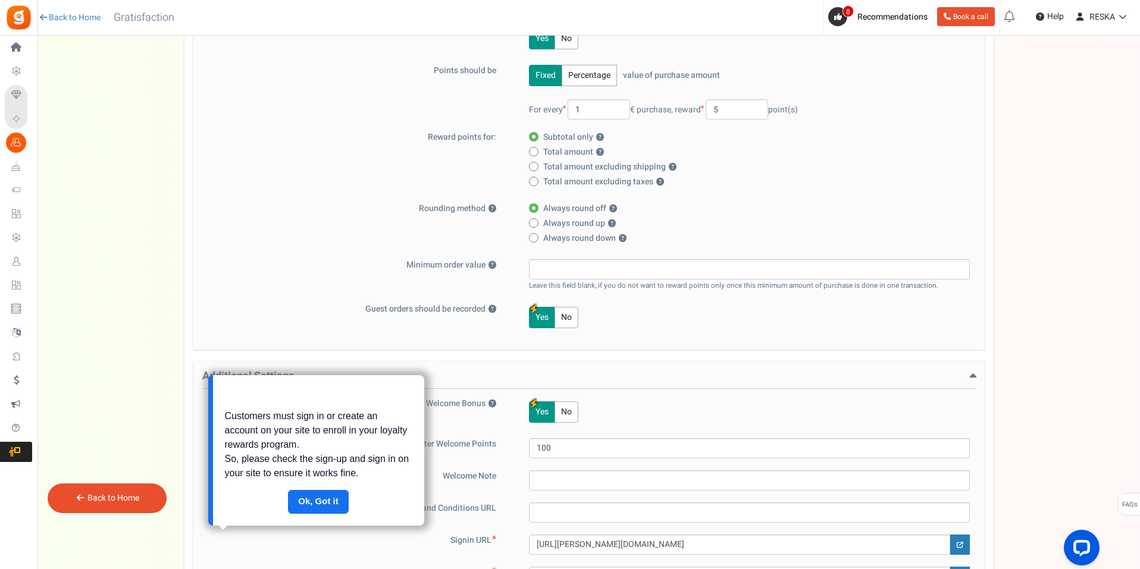
scroll to position [439, 0]
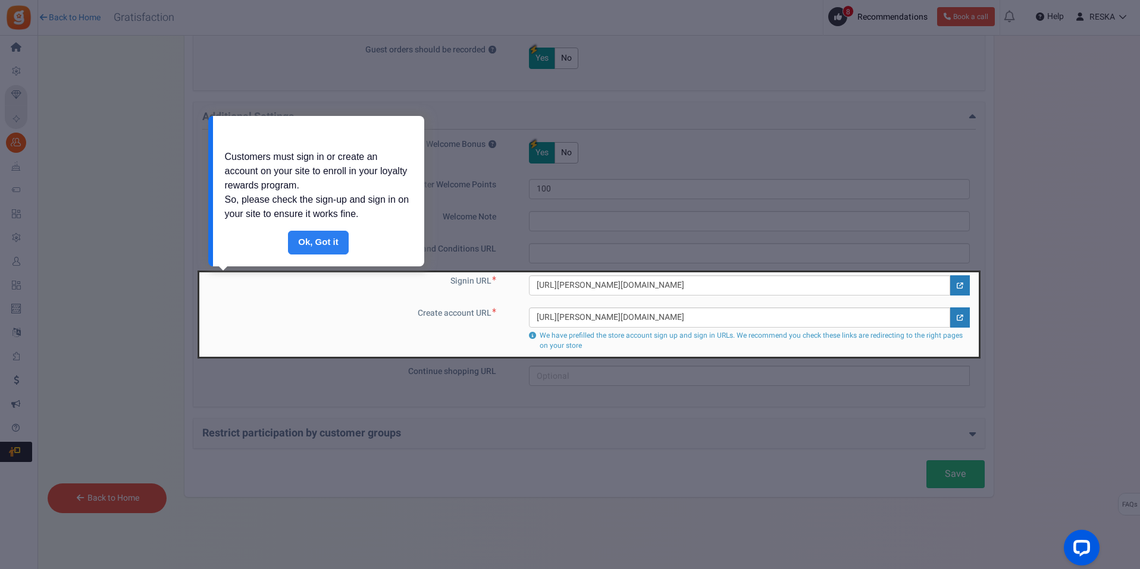
click at [333, 238] on link "Done" at bounding box center [318, 243] width 61 height 24
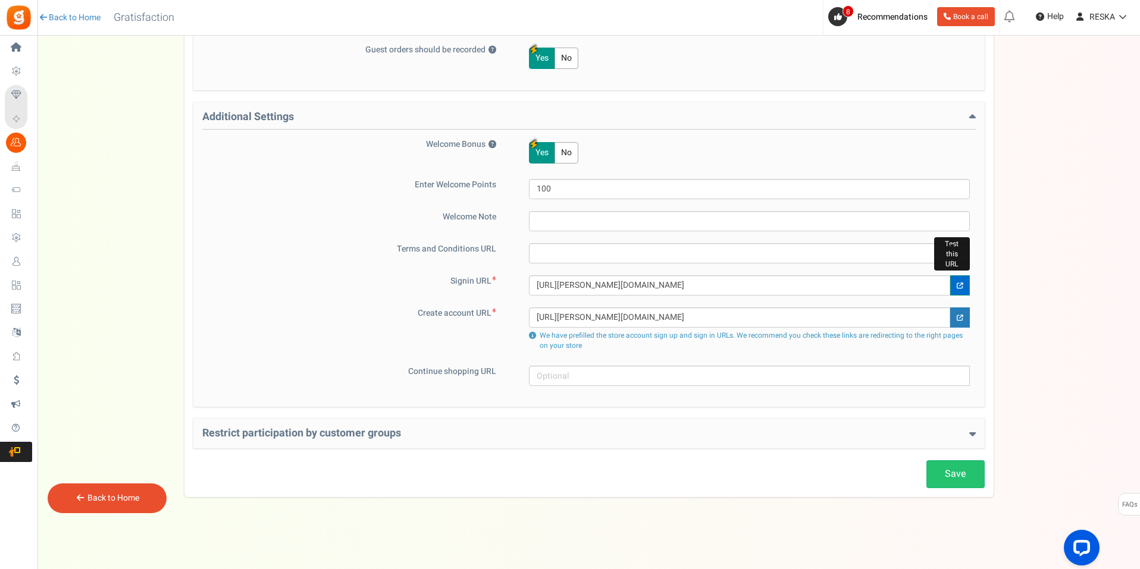
click at [961, 286] on icon at bounding box center [960, 286] width 7 height 7
click at [694, 286] on input "https://reska.fr/boutique/account/settings" at bounding box center [739, 285] width 421 height 20
drag, startPoint x: 704, startPoint y: 287, endPoint x: 660, endPoint y: 285, distance: 43.5
click at [660, 285] on input "https://reska.fr/boutique/account/settings" at bounding box center [739, 285] width 421 height 20
click at [966, 492] on div "Save Loyalty Points Setup Basic Settings Give points on purchases ? Yes No Poin…" at bounding box center [588, 86] width 809 height 822
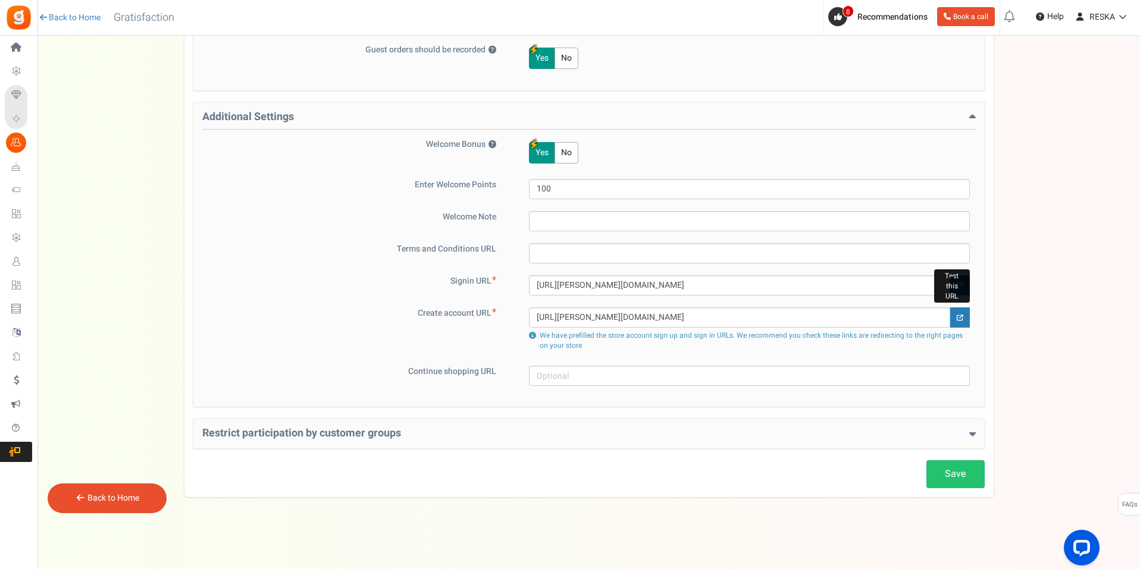
click at [964, 283] on link at bounding box center [960, 285] width 20 height 20
click at [695, 286] on input "https://reska.fr/boutique/account" at bounding box center [739, 285] width 421 height 20
paste input "/settings"
type input "https://reska.fr/boutique/account/settings"
click at [939, 477] on link "Save" at bounding box center [955, 474] width 58 height 28
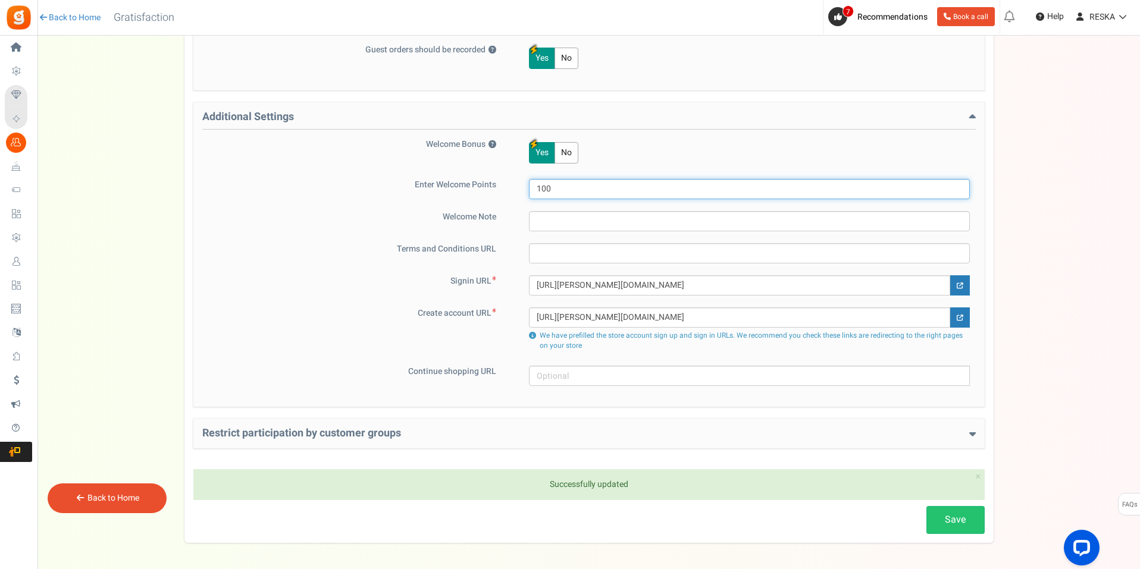
click at [540, 190] on input "100" at bounding box center [749, 189] width 441 height 20
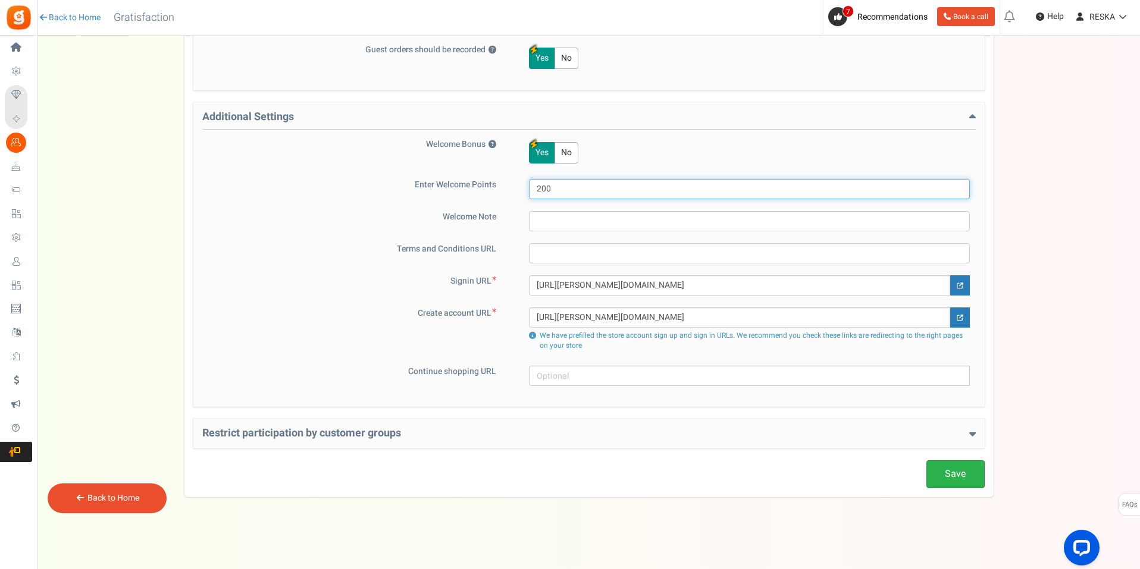
type input "200"
click at [970, 475] on link "Save" at bounding box center [955, 474] width 58 height 28
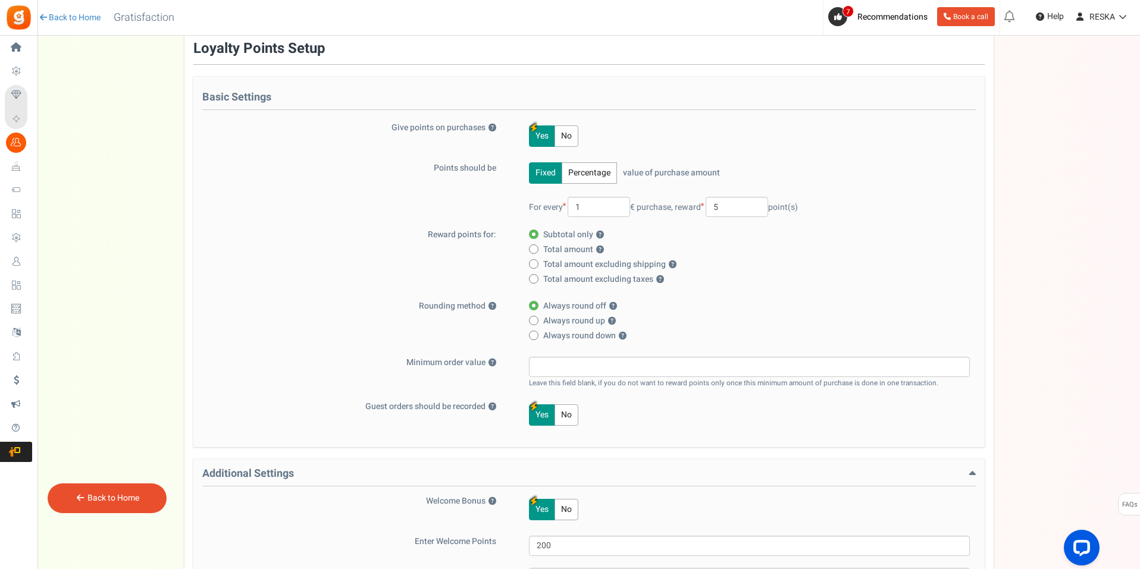
scroll to position [23, 0]
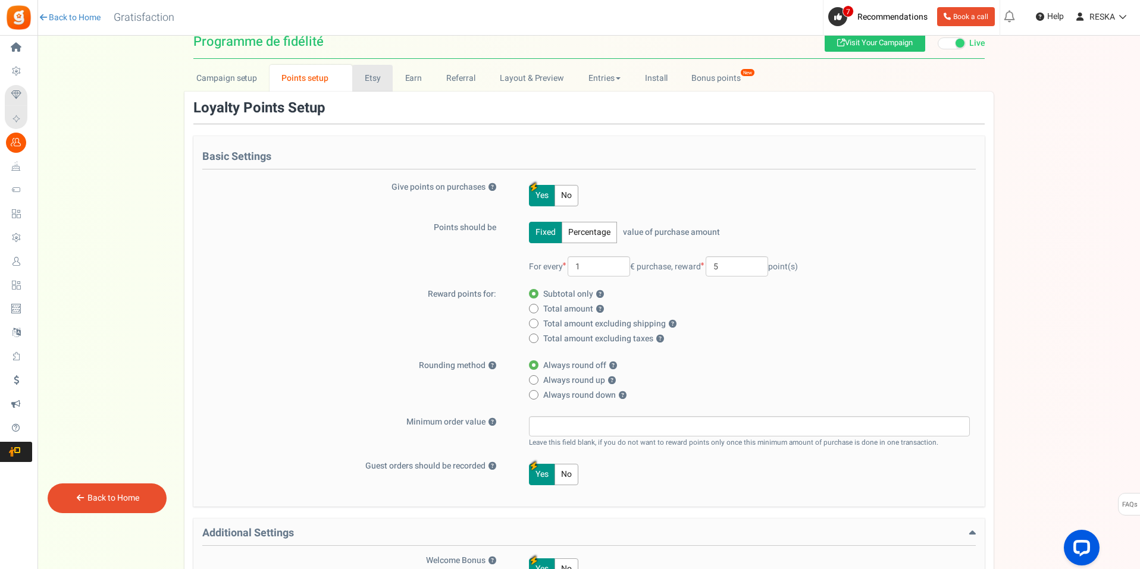
click at [374, 77] on link "Etsy" at bounding box center [372, 78] width 40 height 27
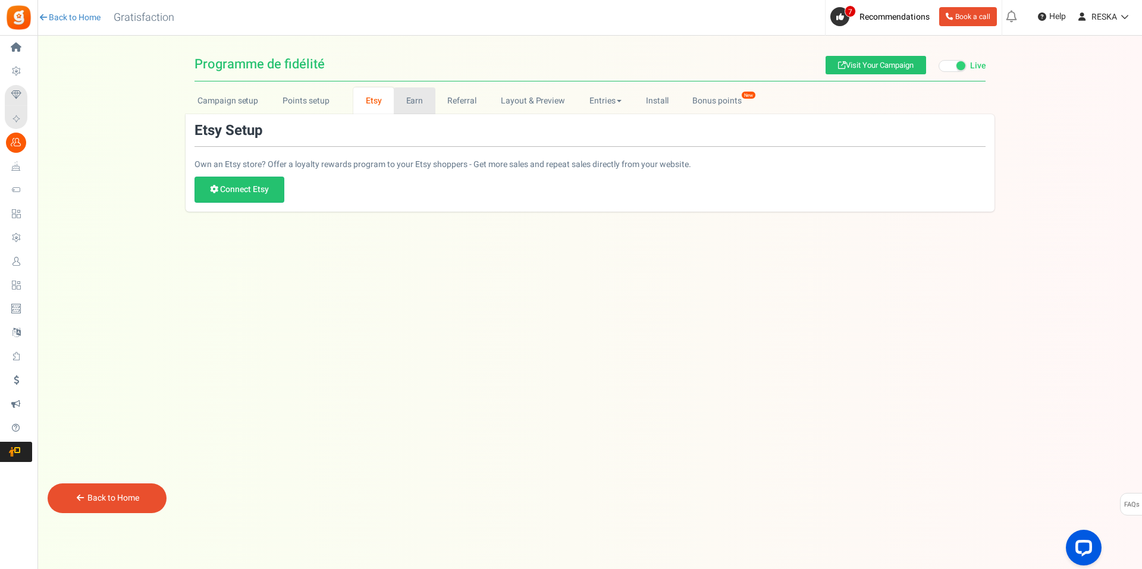
click at [416, 103] on link "Earn" at bounding box center [415, 100] width 42 height 27
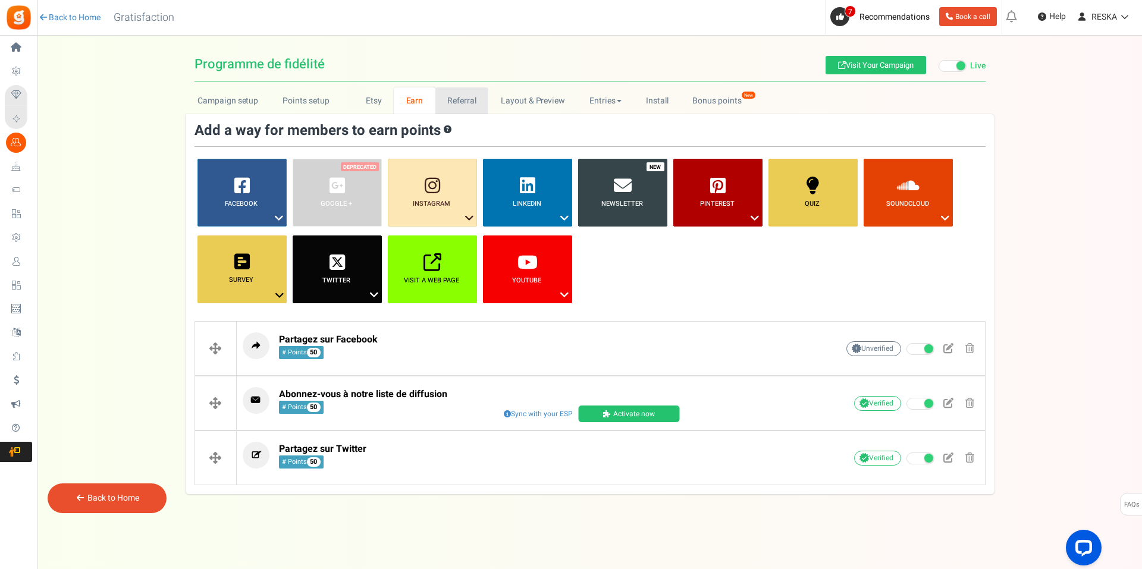
click at [469, 108] on link "Referral" at bounding box center [462, 100] width 54 height 27
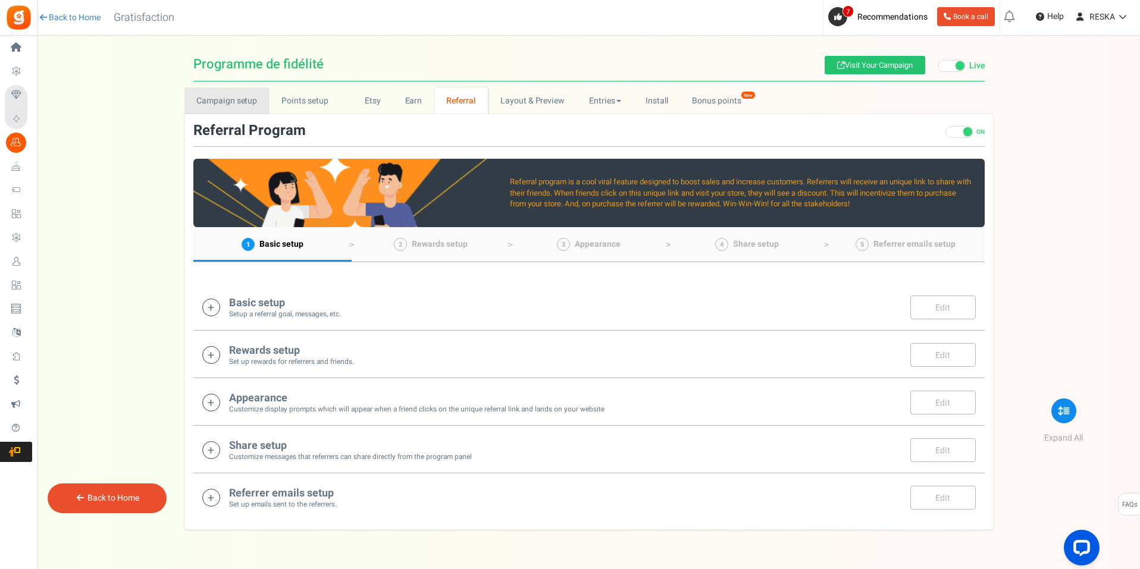
click at [230, 99] on link "Campaign setup" at bounding box center [226, 100] width 85 height 27
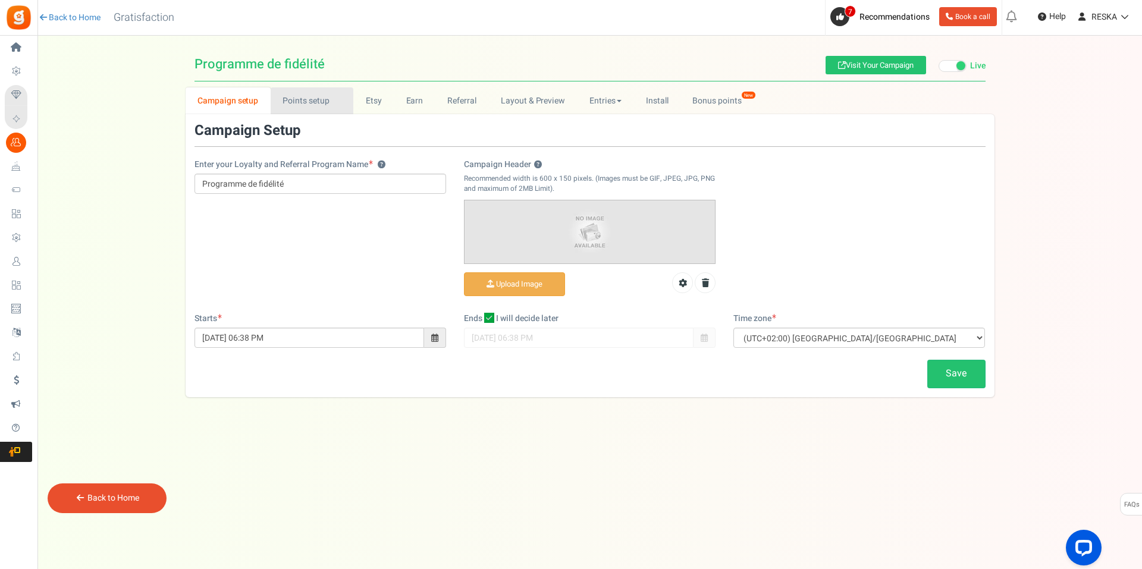
click at [324, 99] on link "Points setup New" at bounding box center [312, 100] width 83 height 27
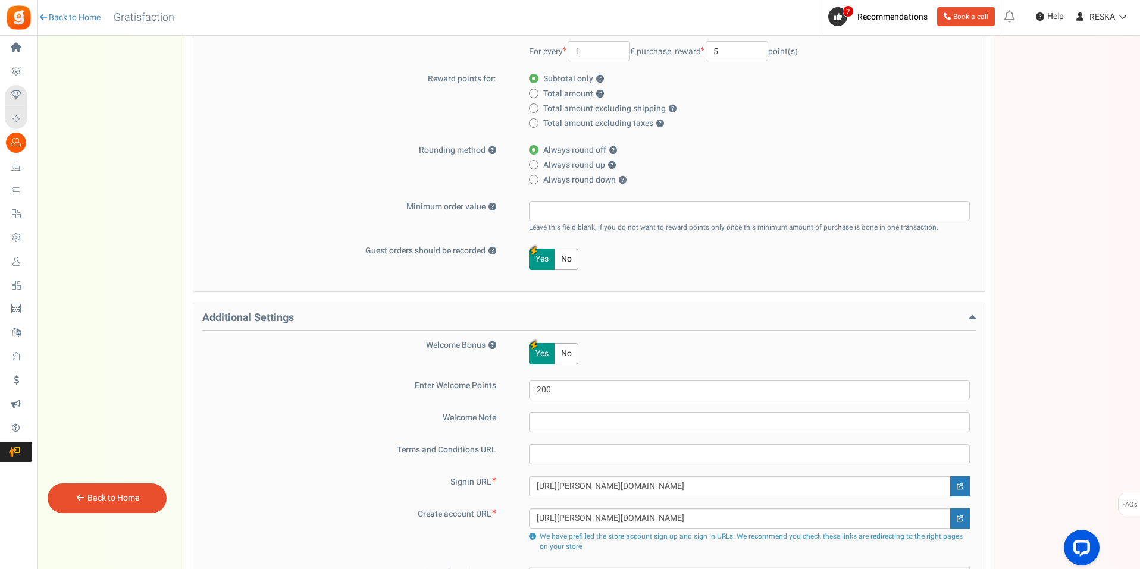
scroll to position [416, 0]
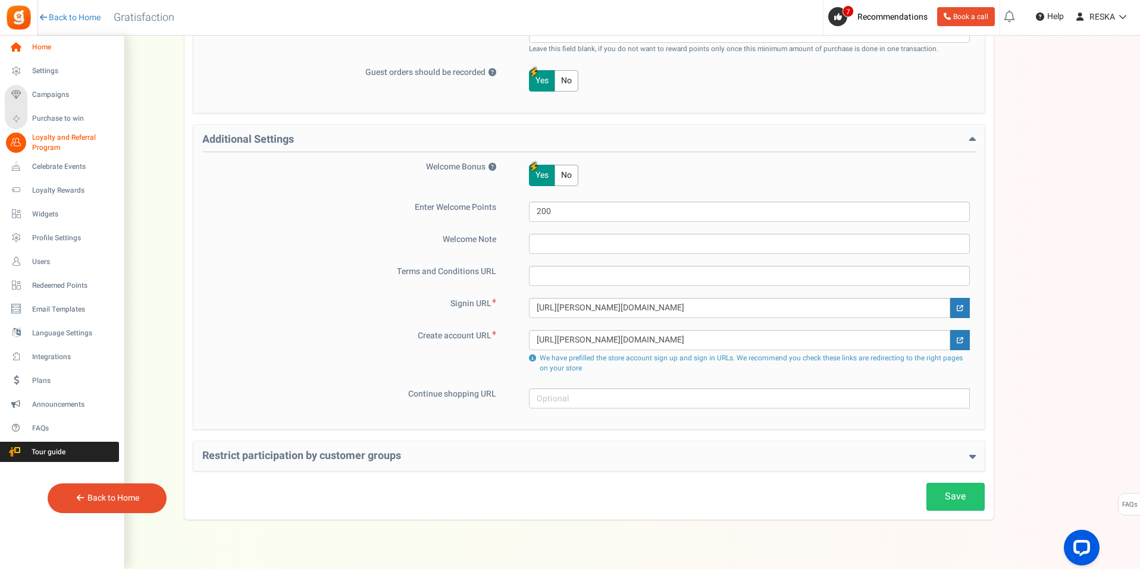
click at [10, 38] on link "Home" at bounding box center [62, 47] width 114 height 20
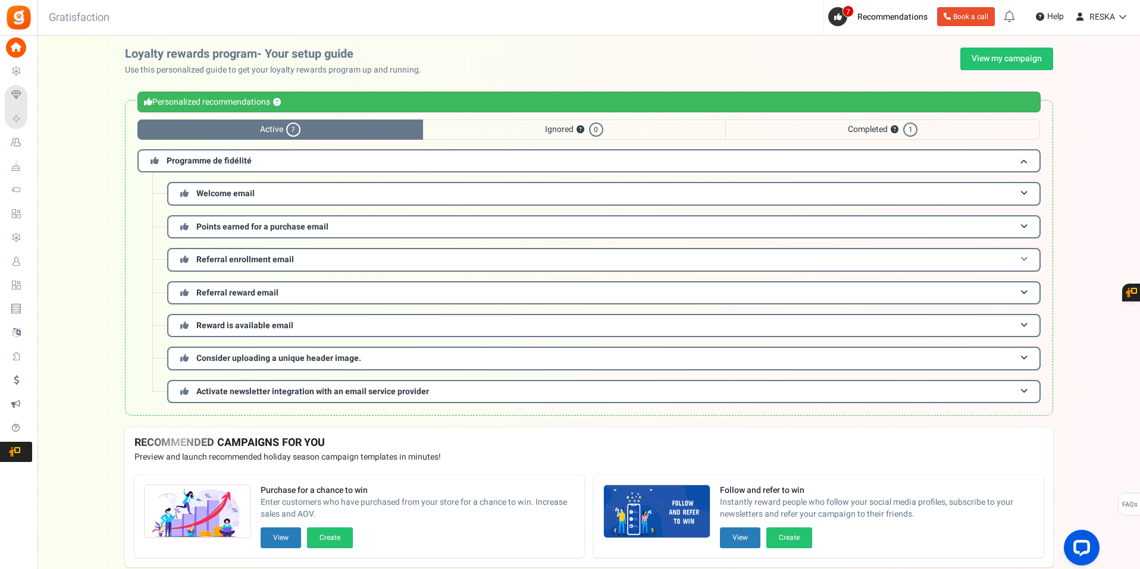
click at [293, 265] on h3 "Referral enrollment email" at bounding box center [603, 259] width 873 height 23
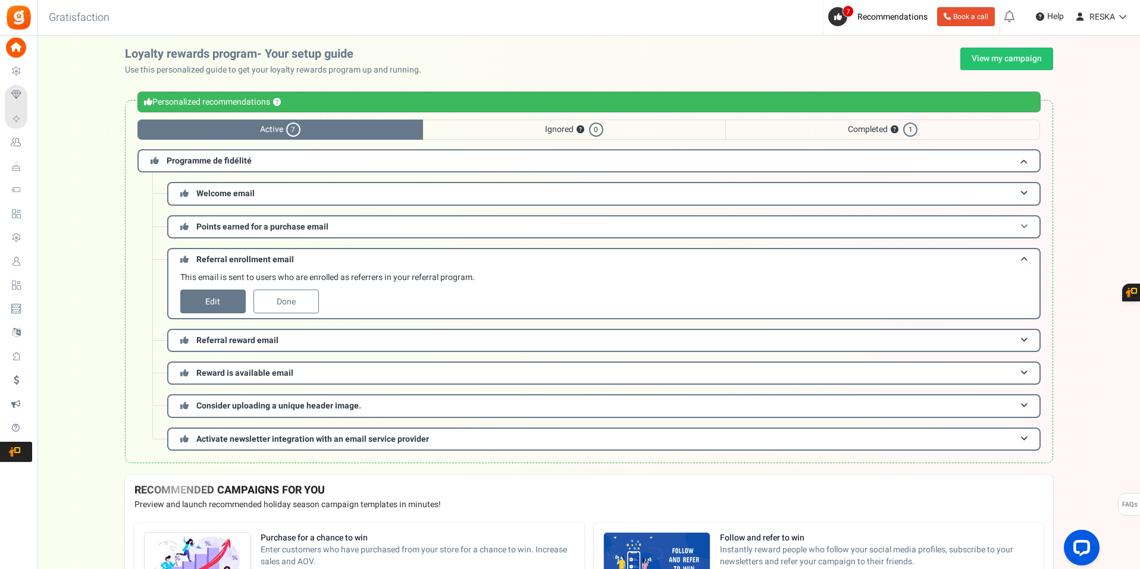
click at [230, 229] on span "Points earned for a purchase email" at bounding box center [262, 227] width 132 height 12
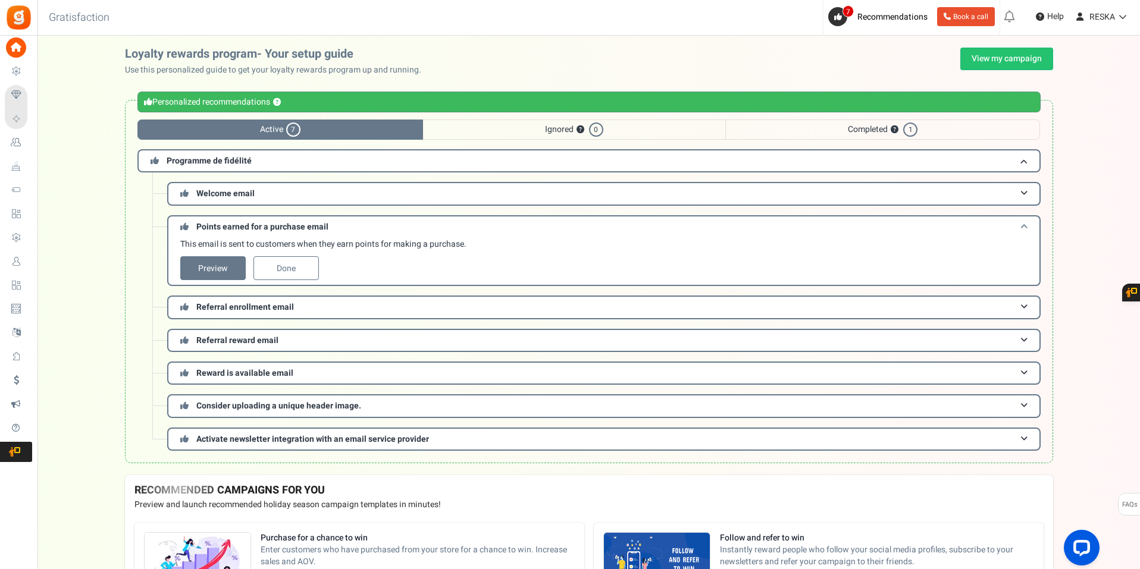
click at [230, 229] on span "Points earned for a purchase email" at bounding box center [262, 227] width 132 height 12
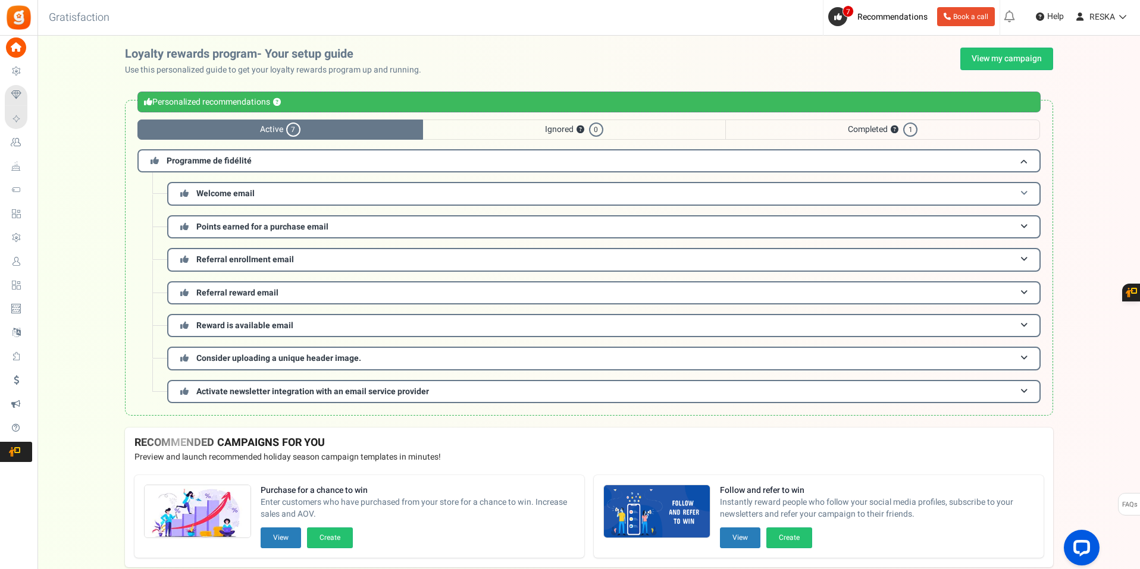
click at [240, 187] on h3 "Welcome email" at bounding box center [603, 193] width 873 height 23
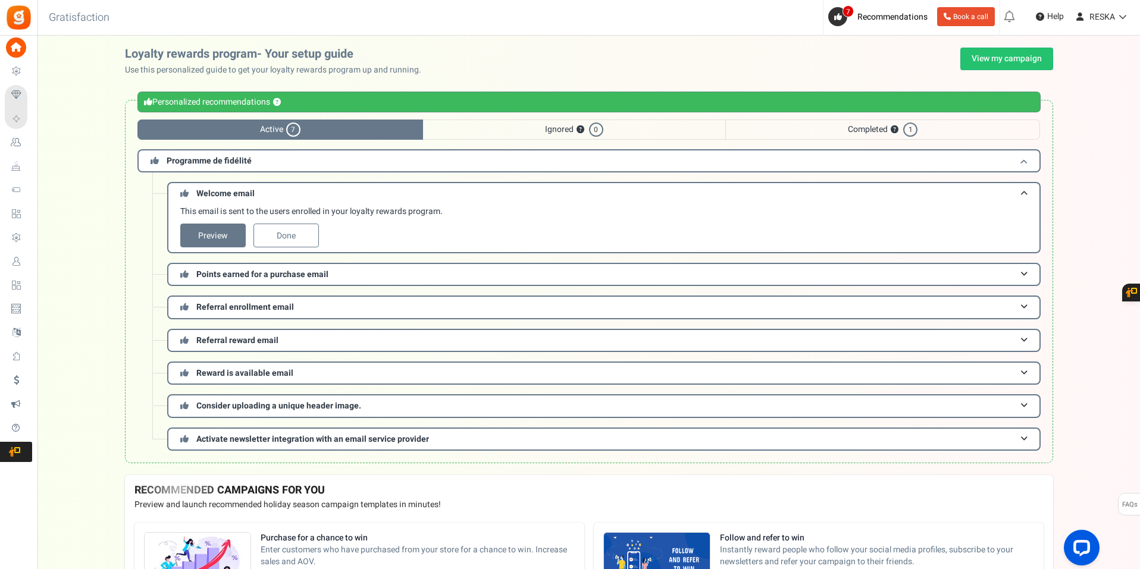
click at [230, 168] on h3 "Programme de fidélité" at bounding box center [588, 160] width 903 height 23
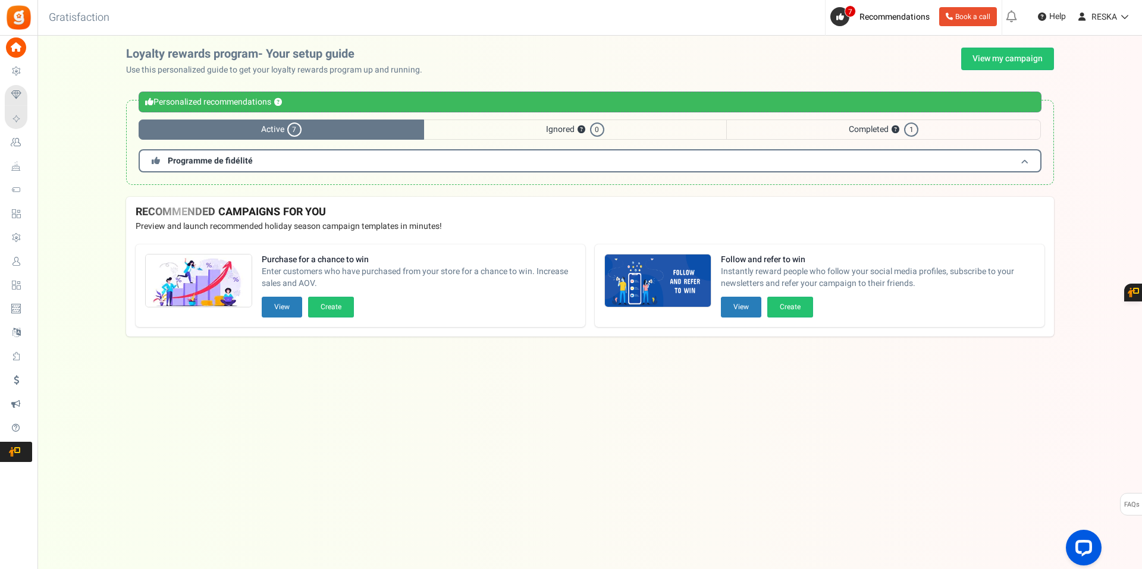
click at [230, 168] on h3 "Programme de fidélité" at bounding box center [590, 160] width 903 height 23
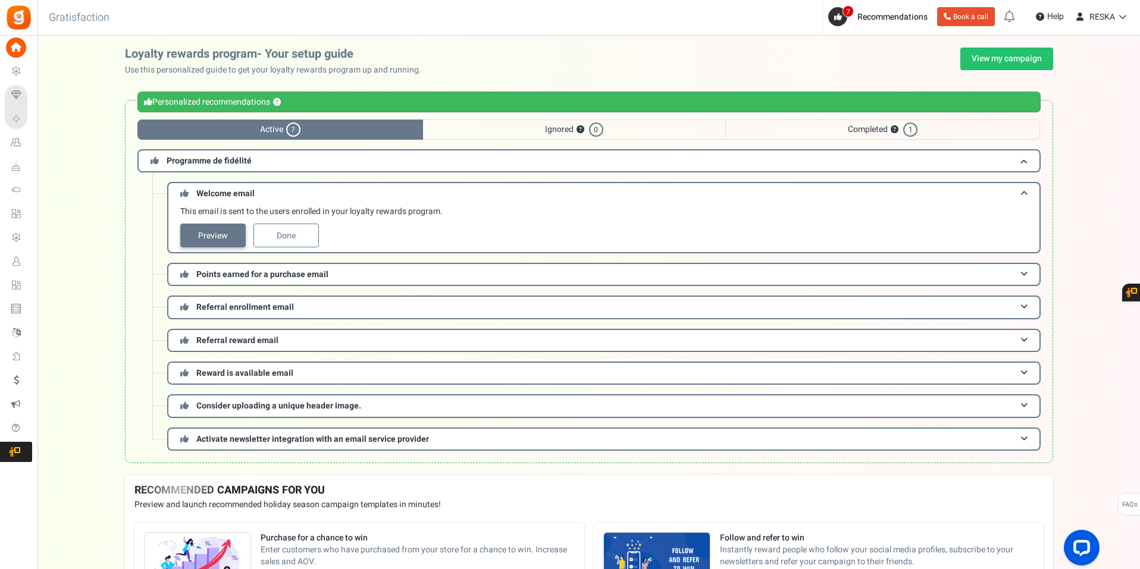
click at [212, 236] on link "Preview" at bounding box center [212, 236] width 65 height 24
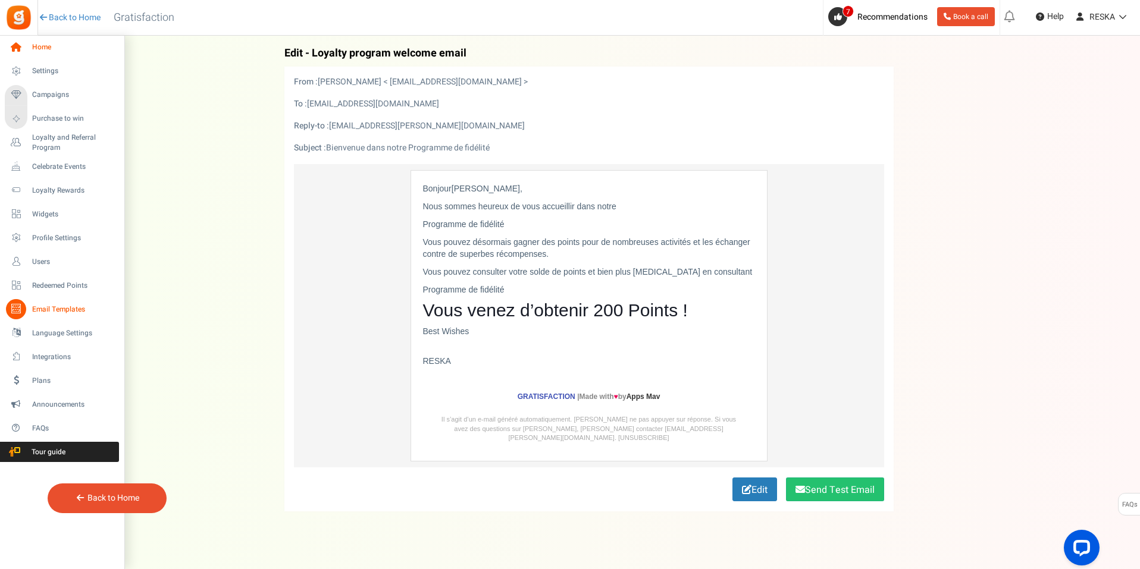
click at [34, 54] on link "Home" at bounding box center [62, 47] width 114 height 20
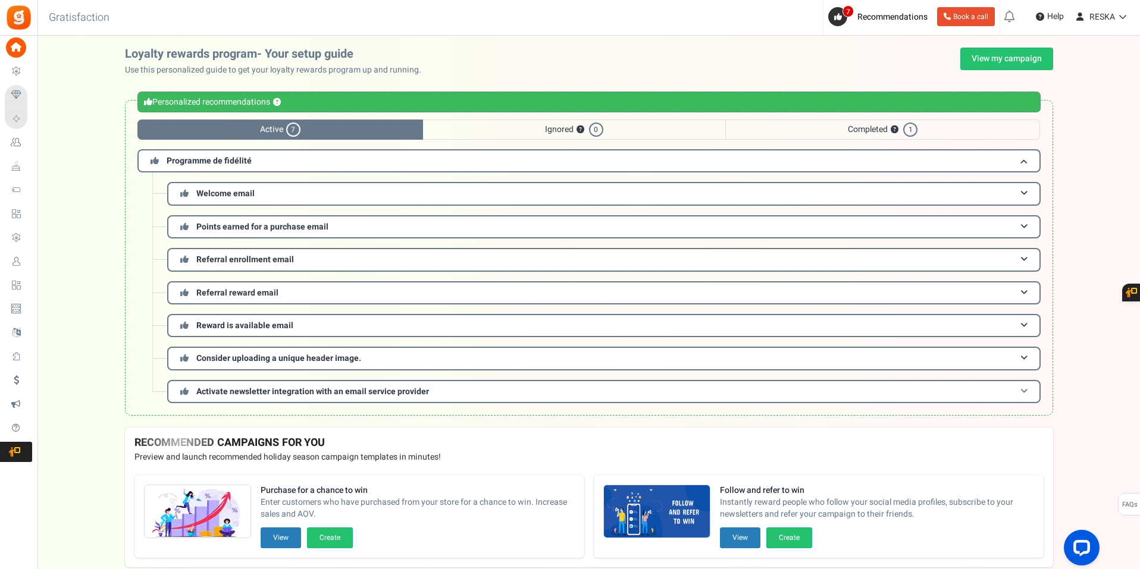
click at [243, 400] on h3 "Activate newsletter integration with an email service provider" at bounding box center [603, 391] width 873 height 23
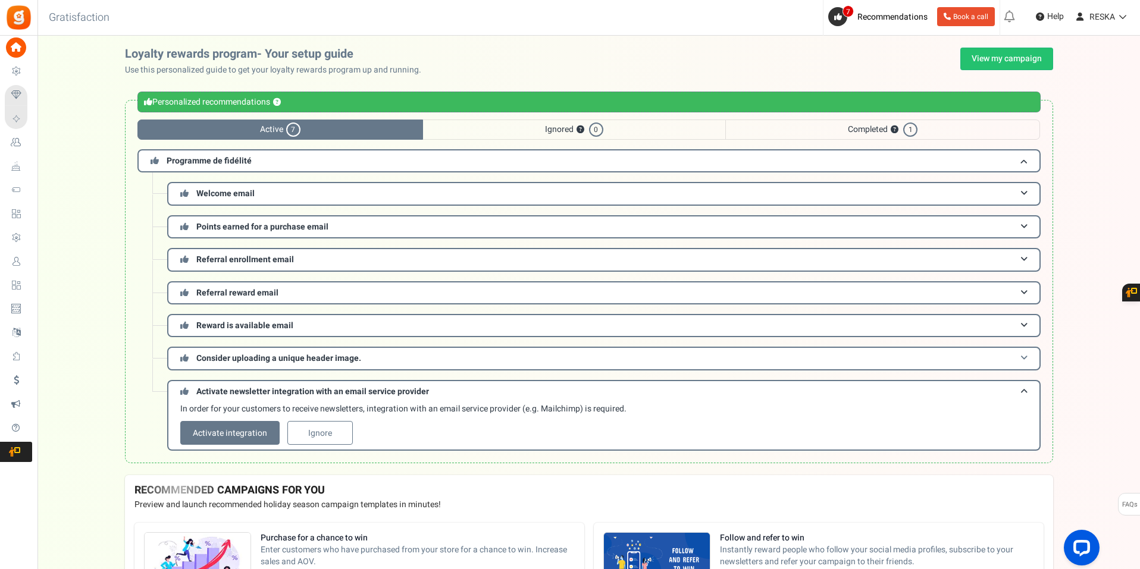
click at [258, 361] on span "Consider uploading a unique header image." at bounding box center [278, 358] width 165 height 12
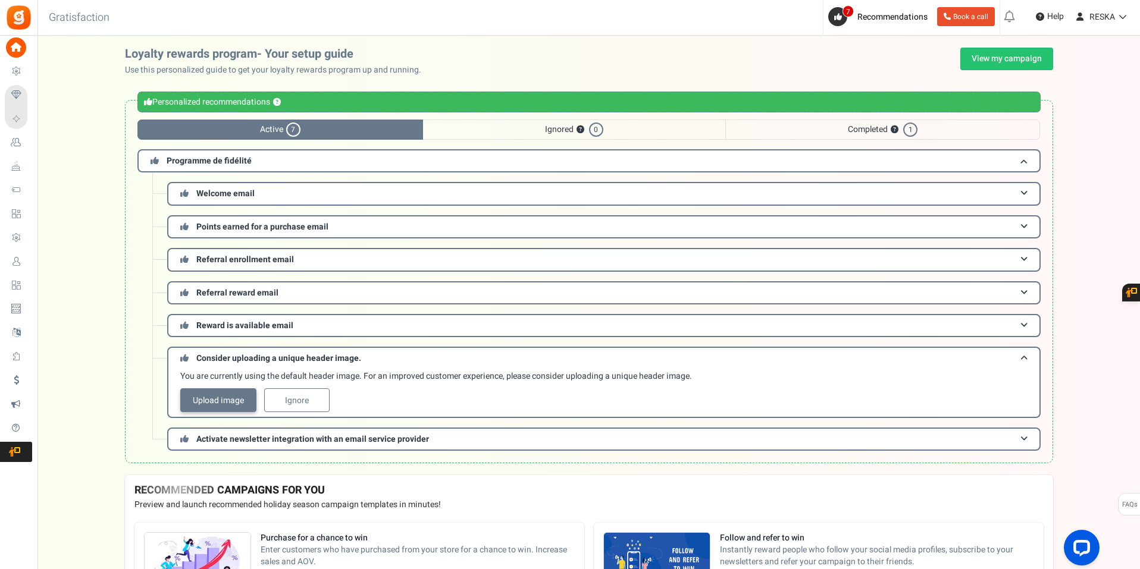
click at [241, 402] on link "Upload image" at bounding box center [218, 400] width 76 height 24
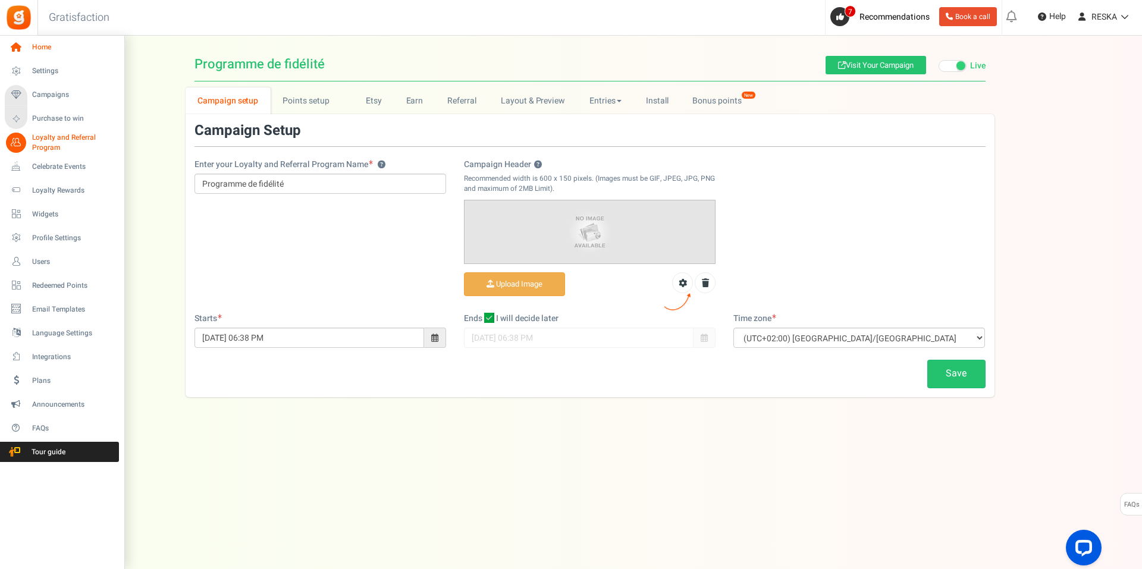
click at [60, 44] on span "Home" at bounding box center [73, 47] width 83 height 10
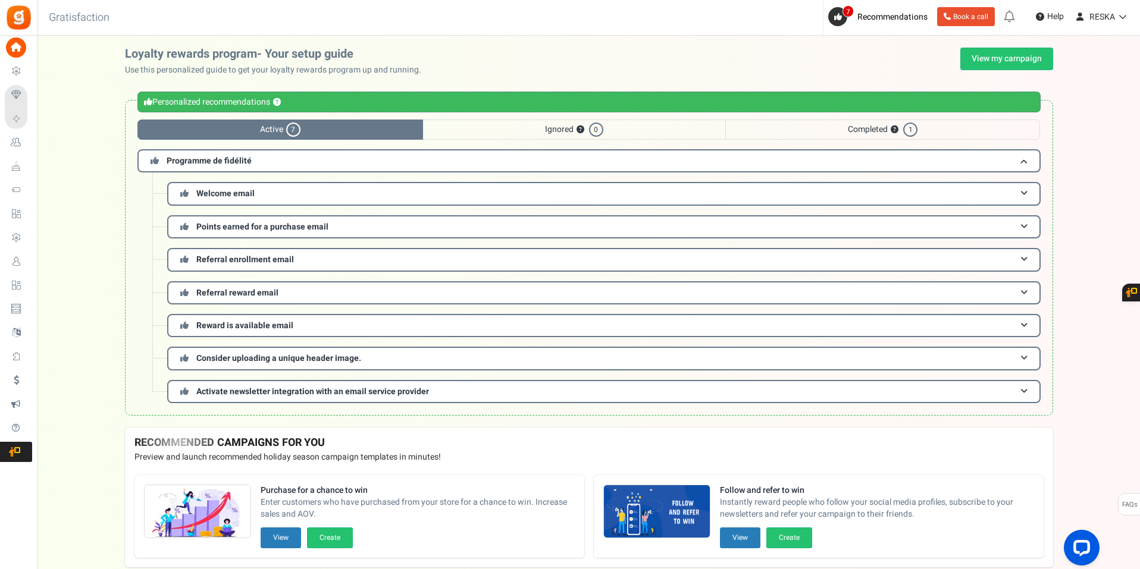
click at [528, 130] on span "Ignored ? 0" at bounding box center [574, 130] width 302 height 20
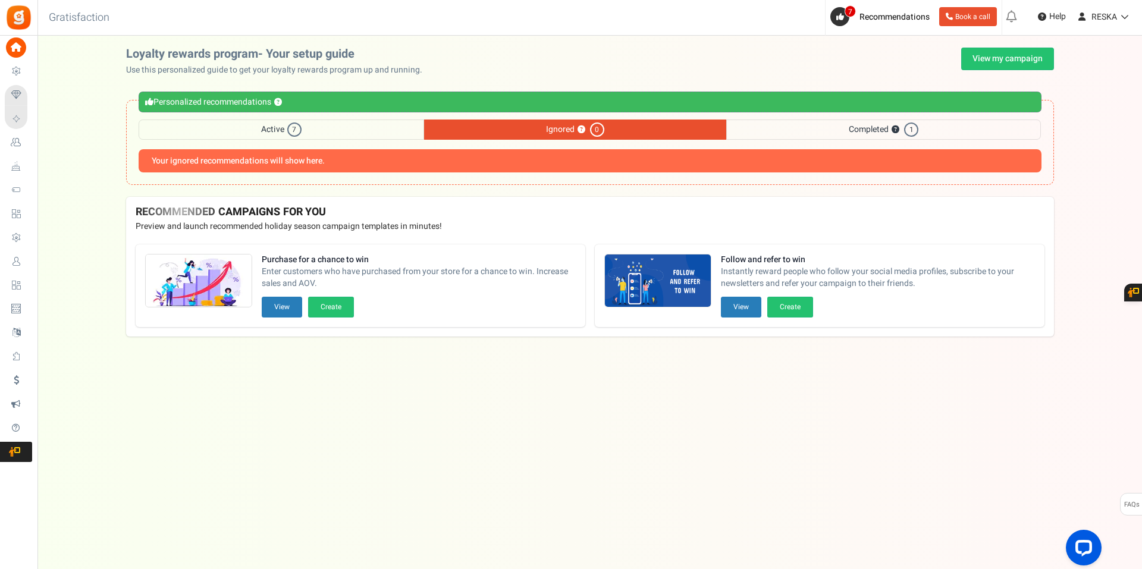
click at [854, 126] on span "Completed ? 1" at bounding box center [883, 130] width 315 height 20
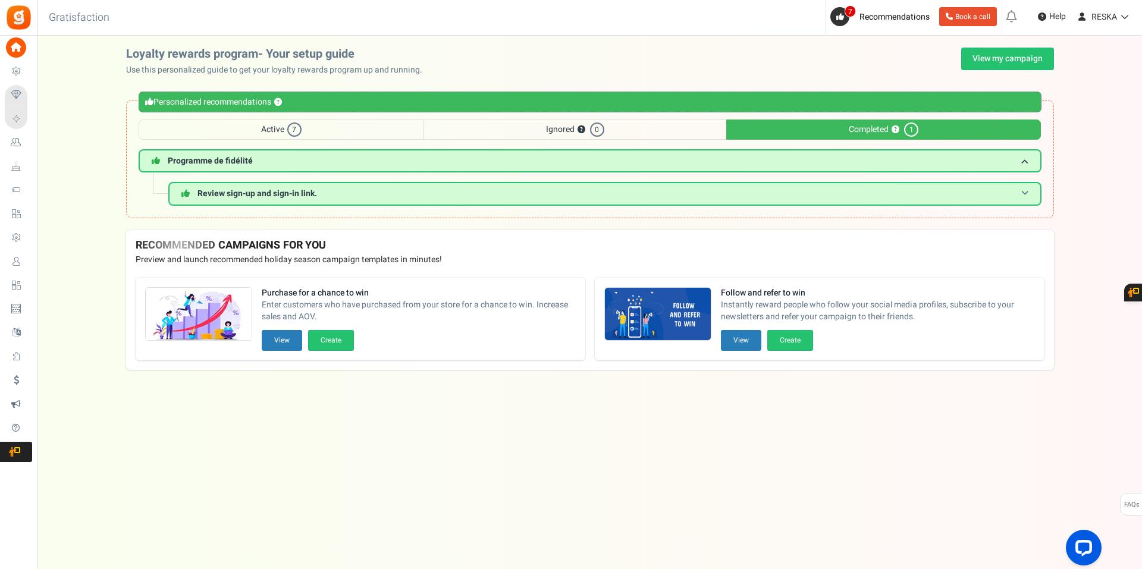
click at [314, 195] on span "Review sign-up and sign-in link." at bounding box center [257, 193] width 120 height 12
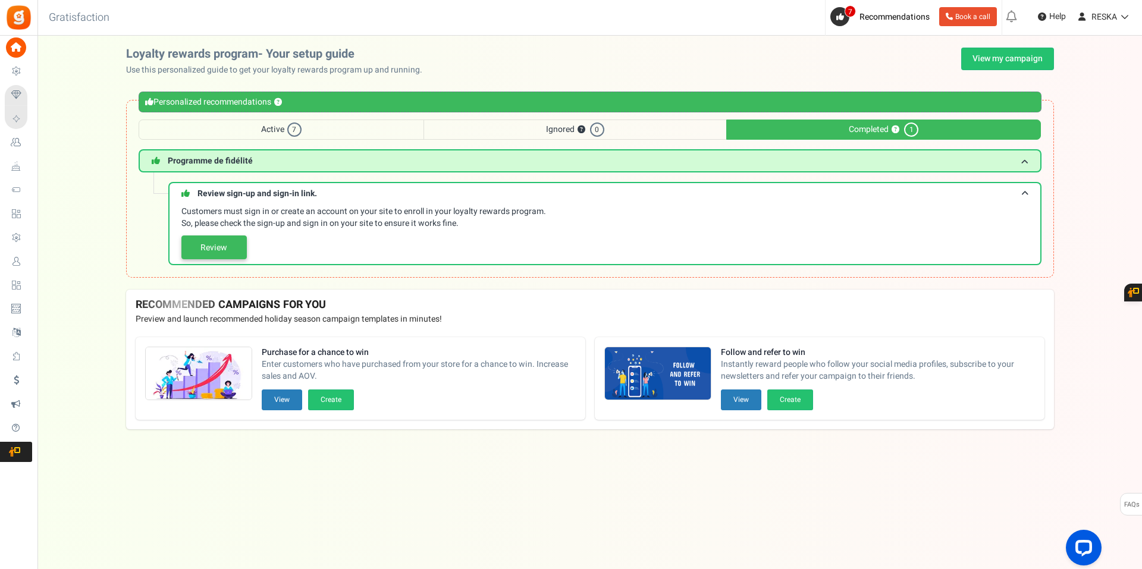
click at [210, 251] on link "Review" at bounding box center [213, 248] width 65 height 24
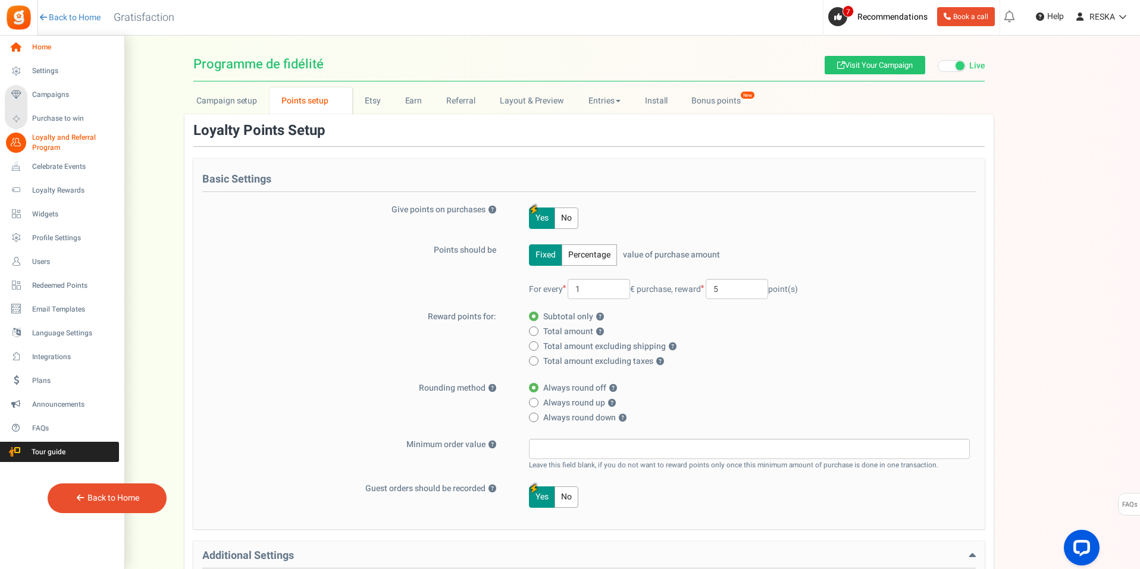
click at [15, 45] on icon at bounding box center [16, 47] width 20 height 20
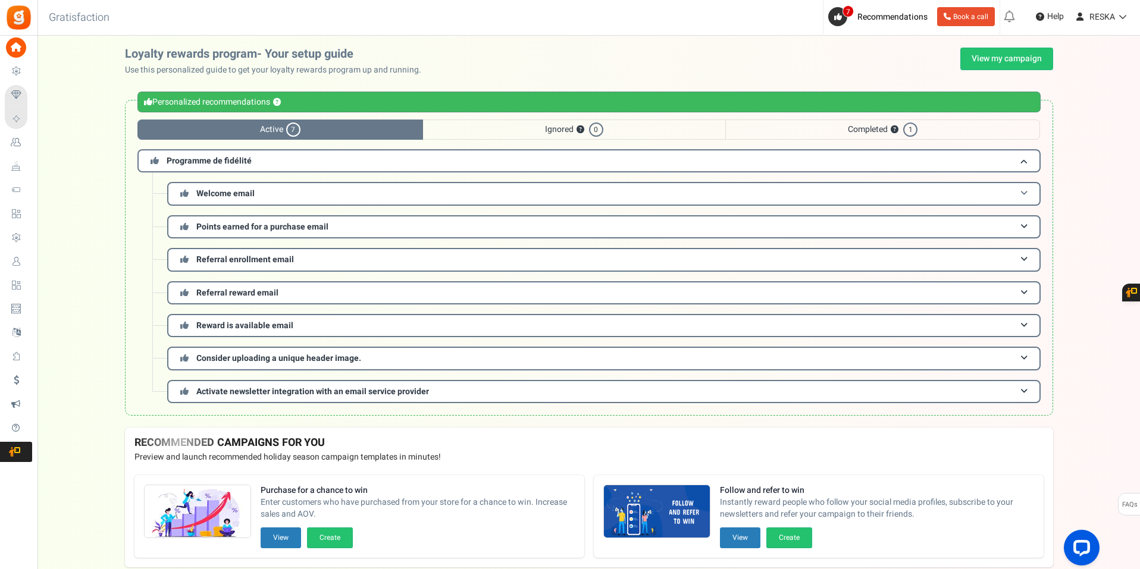
click at [303, 196] on h3 "Welcome email" at bounding box center [603, 193] width 873 height 23
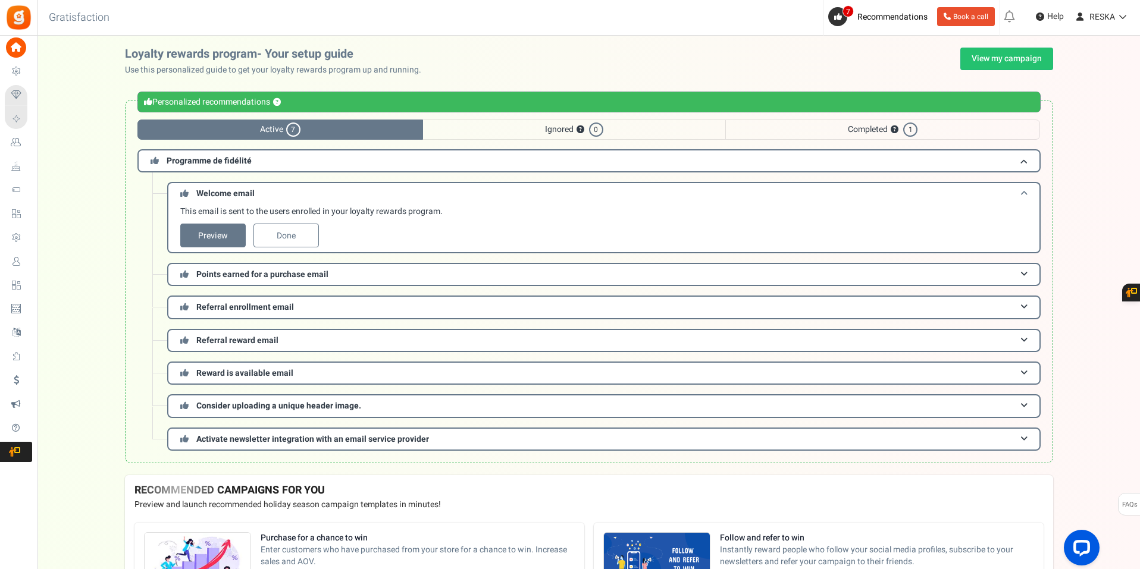
click at [303, 196] on h3 "Welcome email" at bounding box center [603, 193] width 873 height 22
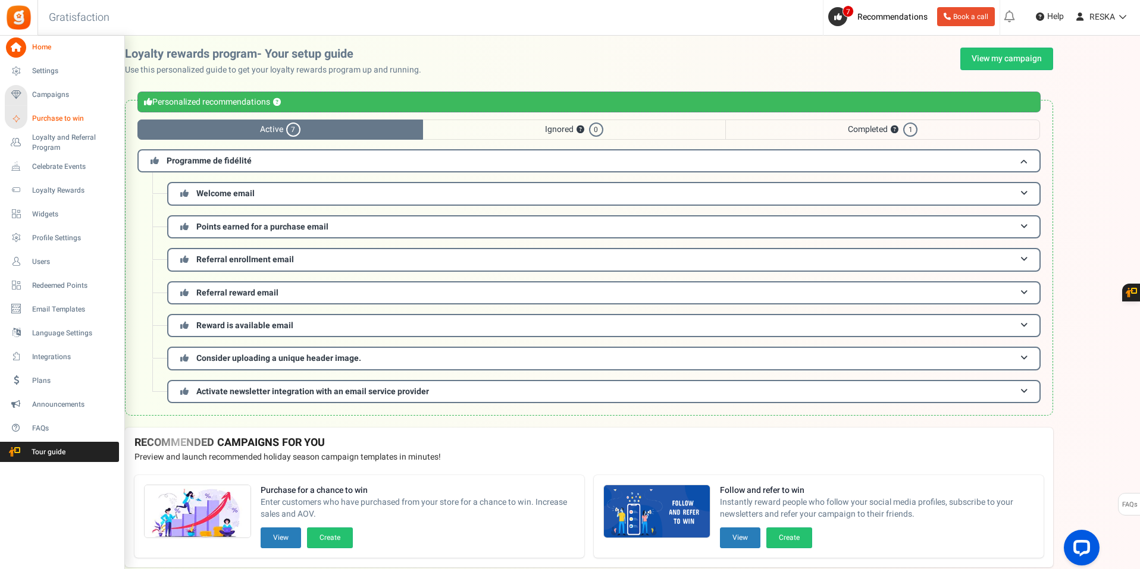
click at [83, 119] on span "Purchase to win" at bounding box center [73, 119] width 83 height 10
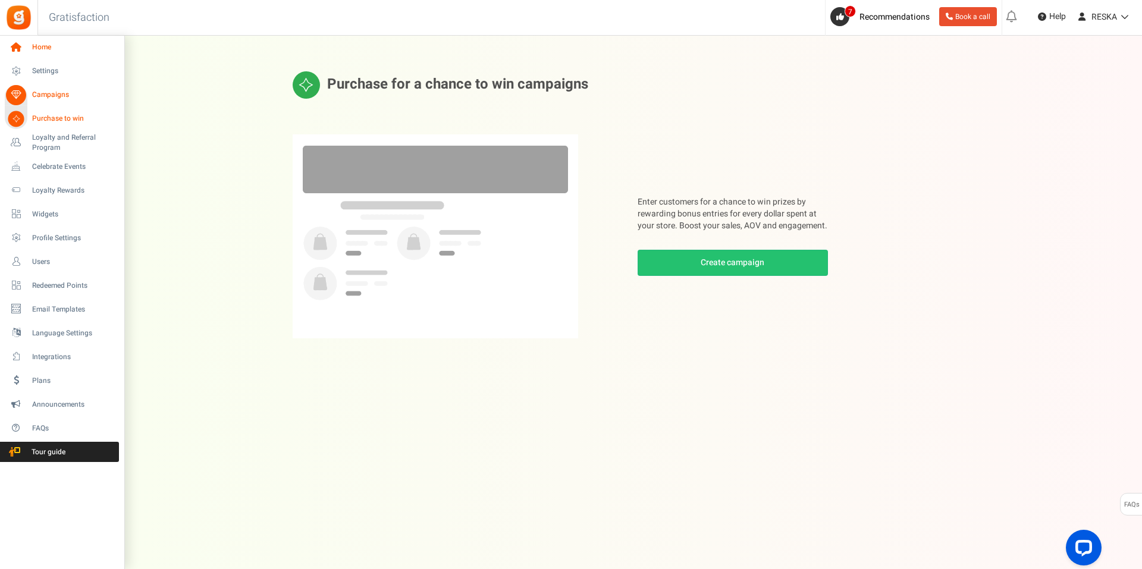
click at [32, 45] on link "Home" at bounding box center [62, 47] width 114 height 20
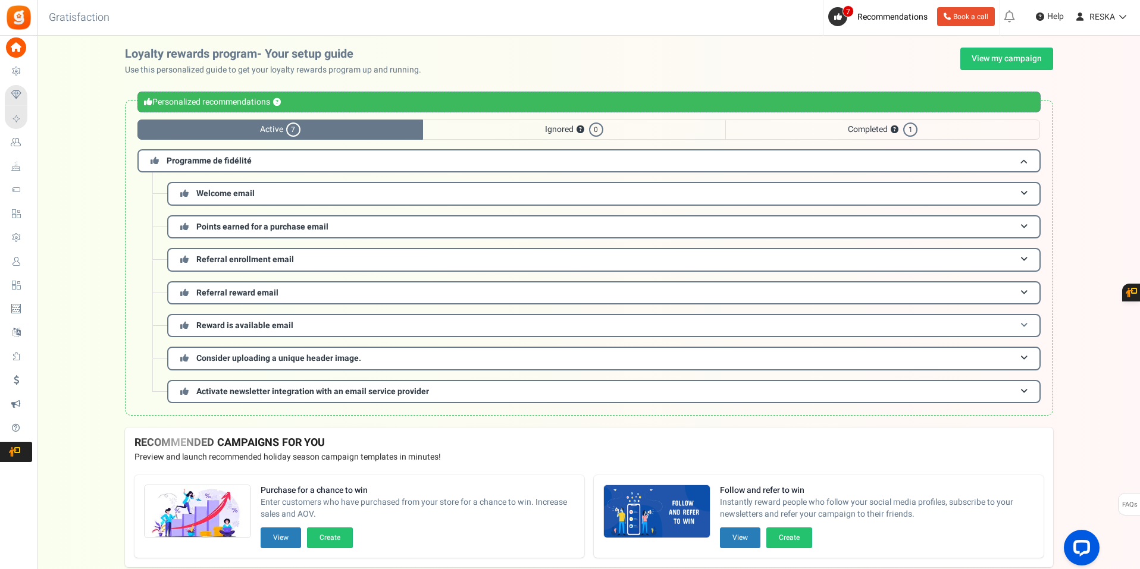
click at [308, 324] on h3 "Reward is available email" at bounding box center [603, 325] width 873 height 23
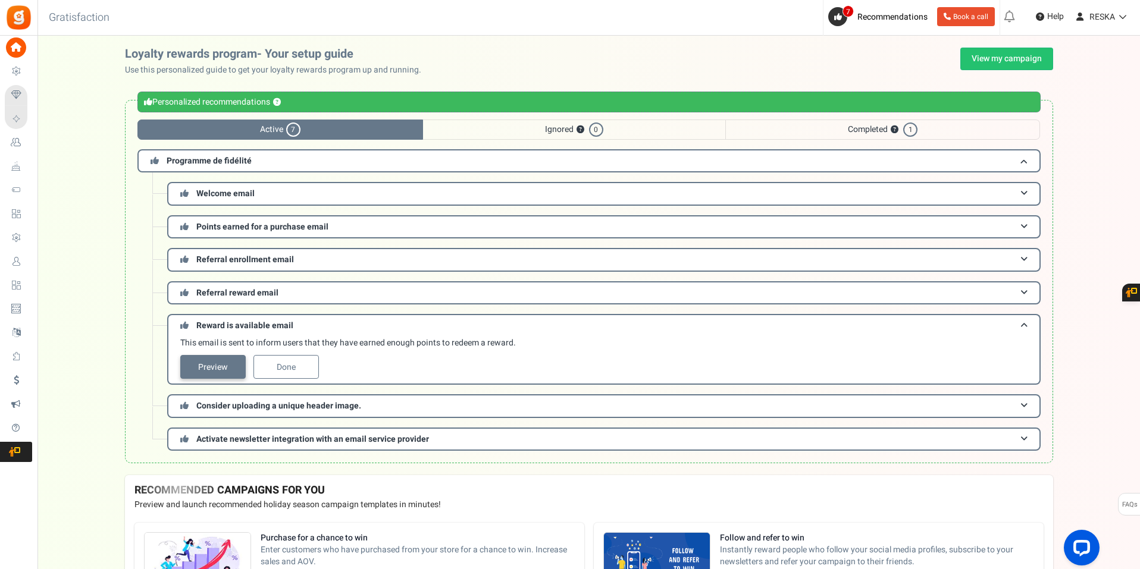
click at [215, 366] on link "Preview" at bounding box center [212, 367] width 65 height 24
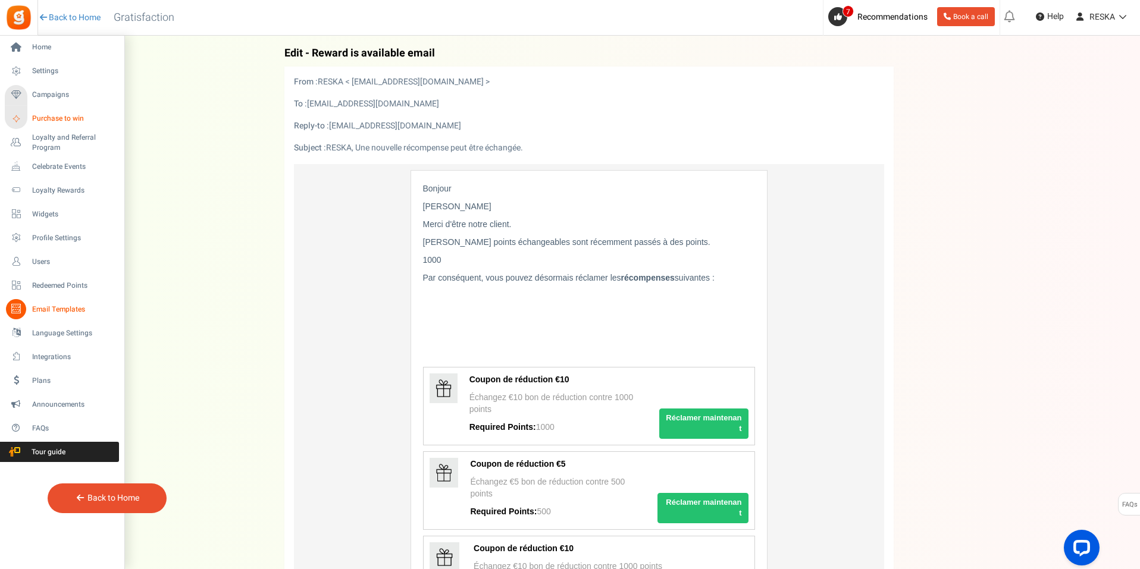
click at [81, 115] on span "Purchase to win" at bounding box center [73, 119] width 83 height 10
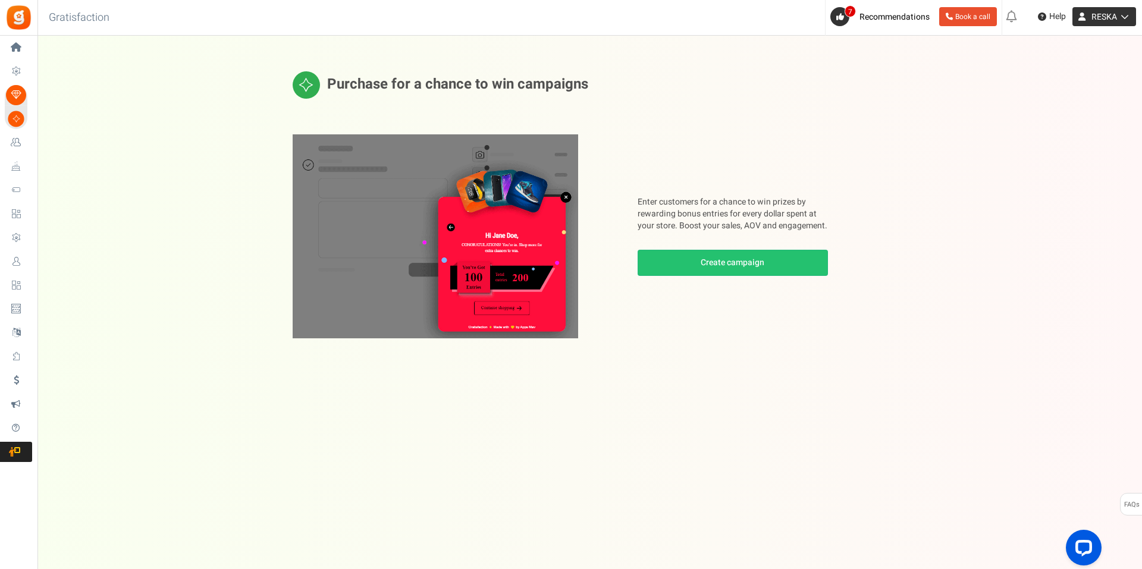
click at [1127, 15] on icon at bounding box center [1123, 16] width 12 height 8
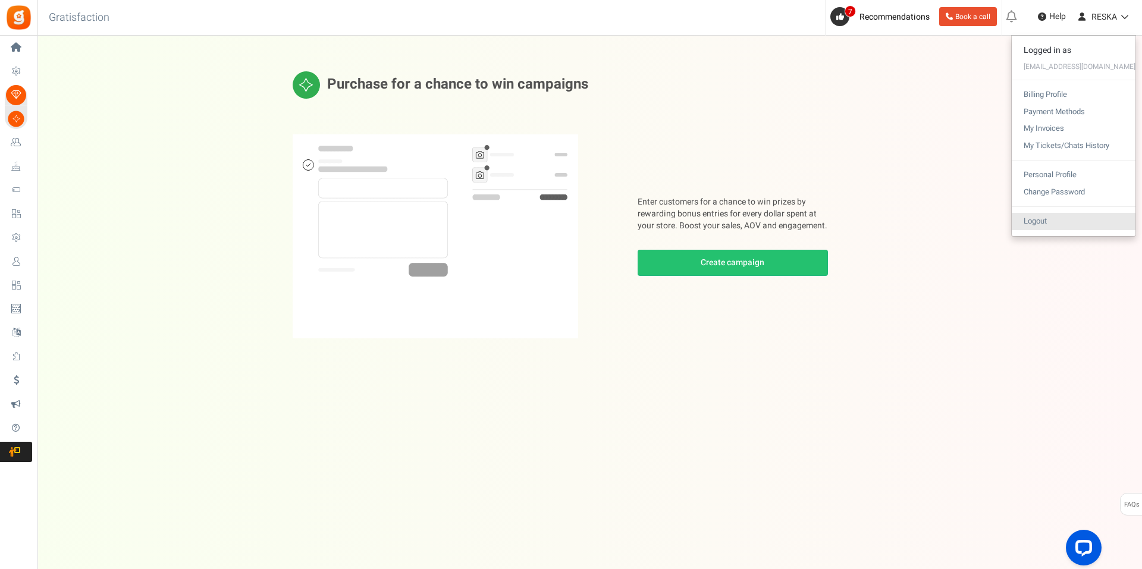
click at [1056, 228] on link "Logout" at bounding box center [1074, 221] width 124 height 17
